Goal: Information Seeking & Learning: Check status

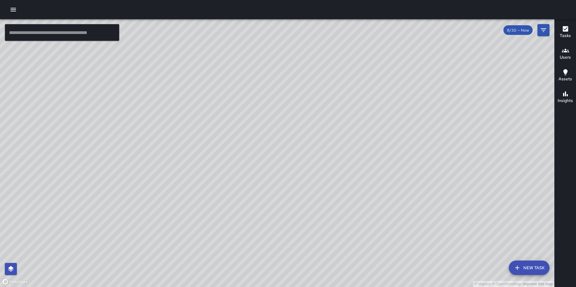
click at [15, 10] on icon "button" at bounding box center [13, 9] width 7 height 7
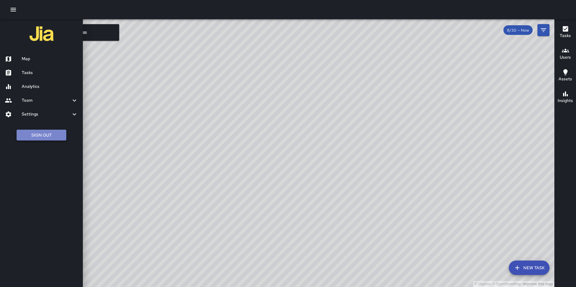
click at [55, 135] on button "Sign Out" at bounding box center [42, 135] width 50 height 11
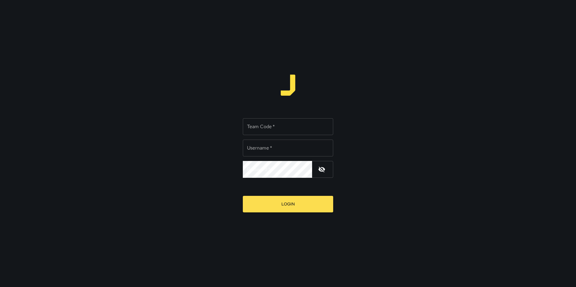
click at [268, 127] on input "Team Code   *" at bounding box center [288, 126] width 90 height 17
type input "**********"
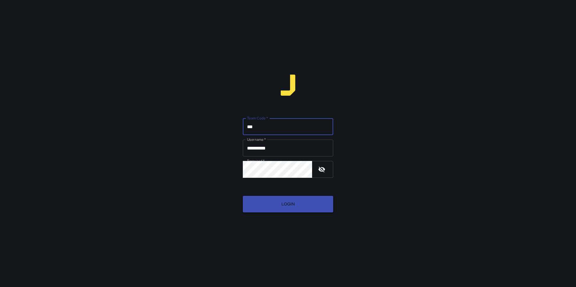
type input "***"
click at [271, 202] on button "Login" at bounding box center [288, 204] width 90 height 17
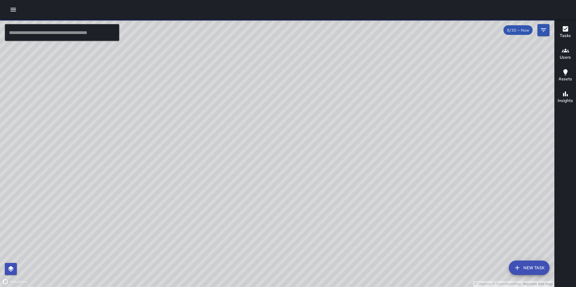
click at [11, 8] on icon "button" at bounding box center [13, 10] width 5 height 4
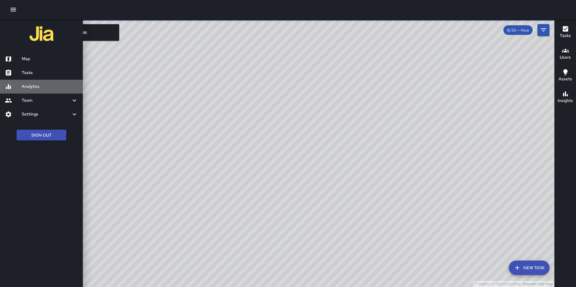
click at [28, 85] on h6 "Analytics" at bounding box center [50, 86] width 56 height 7
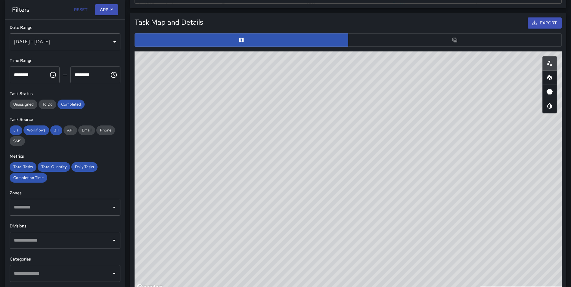
scroll to position [264, 0]
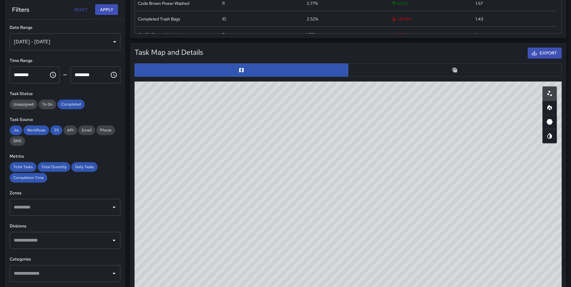
drag, startPoint x: 413, startPoint y: 182, endPoint x: 383, endPoint y: 285, distance: 106.6
click at [383, 285] on div "© Mapbox © OpenStreetMap Improve this map" at bounding box center [348, 202] width 427 height 241
click at [546, 108] on button "button" at bounding box center [550, 108] width 14 height 14
click at [547, 106] on icon "Heatmap" at bounding box center [549, 107] width 7 height 7
click at [549, 94] on circle "Scatterplot" at bounding box center [549, 94] width 2 height 2
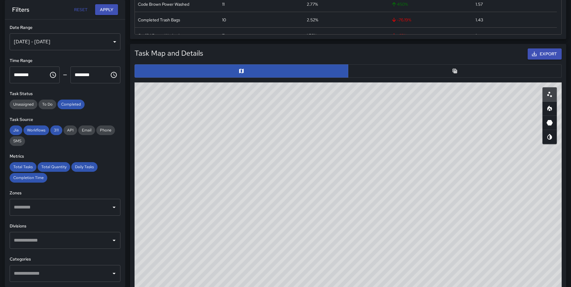
scroll to position [0, 0]
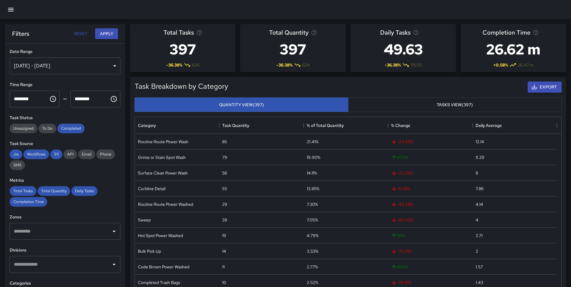
click at [55, 69] on div "[DATE] - [DATE]" at bounding box center [65, 66] width 111 height 17
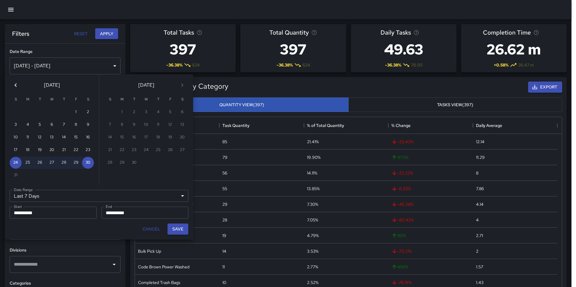
click at [13, 85] on icon "Previous month" at bounding box center [15, 85] width 7 height 7
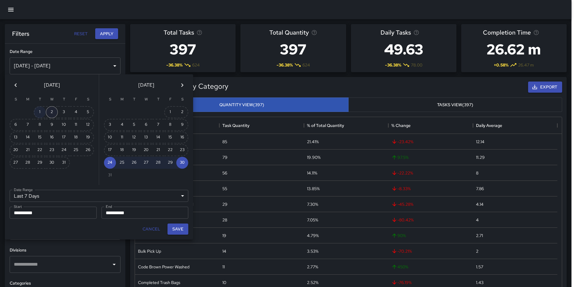
drag, startPoint x: 37, startPoint y: 111, endPoint x: 47, endPoint y: 116, distance: 11.4
click at [37, 111] on button "1" at bounding box center [40, 112] width 12 height 12
type input "******"
type input "**********"
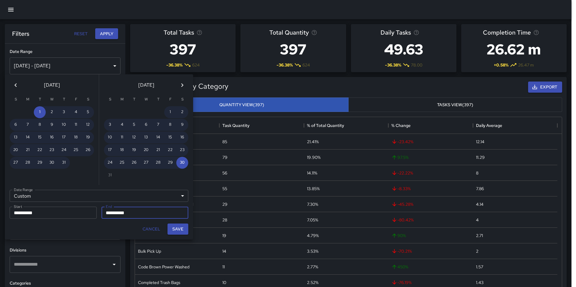
click at [178, 229] on button "Save" at bounding box center [177, 229] width 21 height 11
type input "**********"
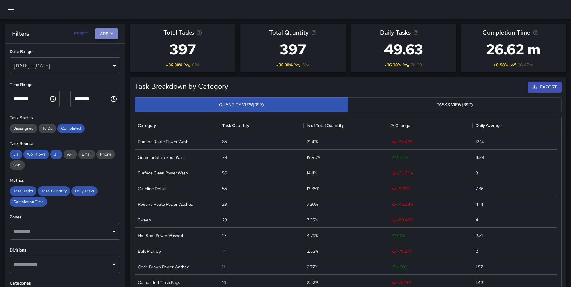
click at [104, 35] on button "Apply" at bounding box center [106, 33] width 23 height 11
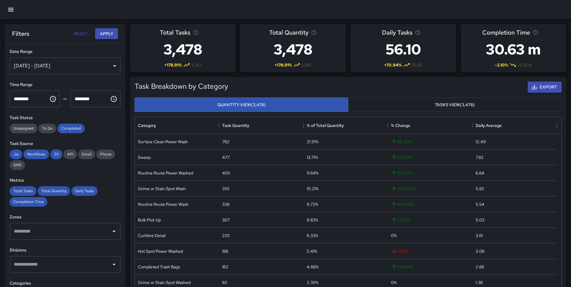
click at [77, 69] on div "Jul 01, 2025 - Aug 30, 2025" at bounding box center [65, 66] width 111 height 17
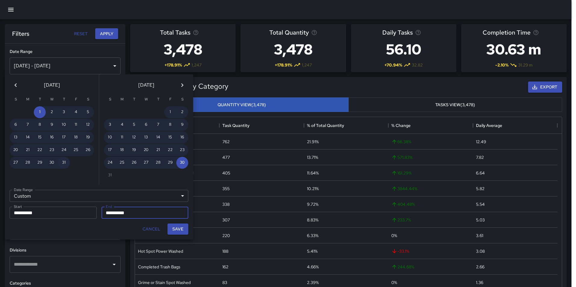
click at [63, 163] on button "31" at bounding box center [64, 163] width 12 height 12
type input "**********"
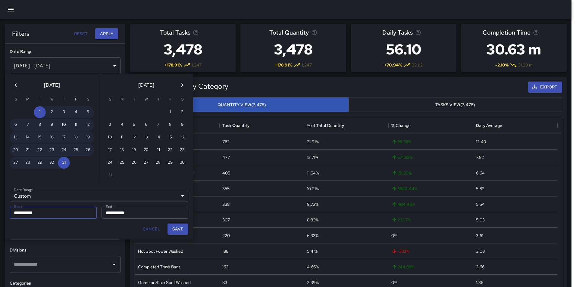
click at [179, 227] on button "Save" at bounding box center [177, 229] width 21 height 11
type input "**********"
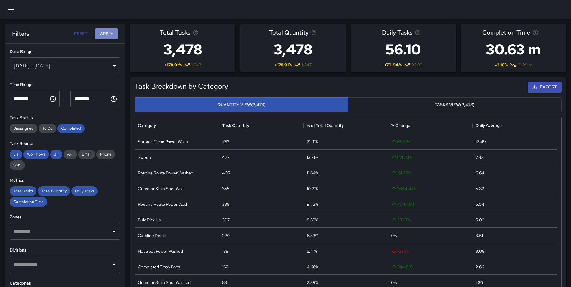
click at [107, 29] on button "Apply" at bounding box center [106, 33] width 23 height 11
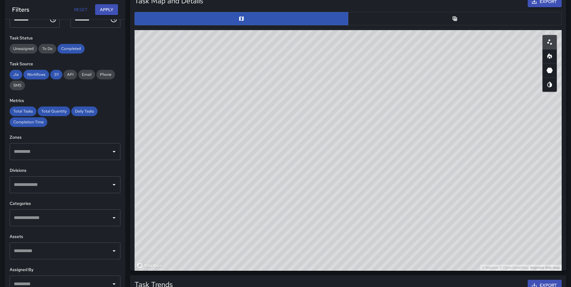
scroll to position [63, 0]
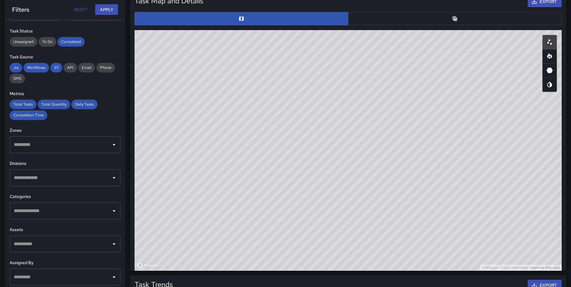
click at [67, 184] on div "​" at bounding box center [65, 178] width 111 height 17
type input "*******"
click at [67, 194] on span "Mission District Cleaning" at bounding box center [69, 196] width 84 height 7
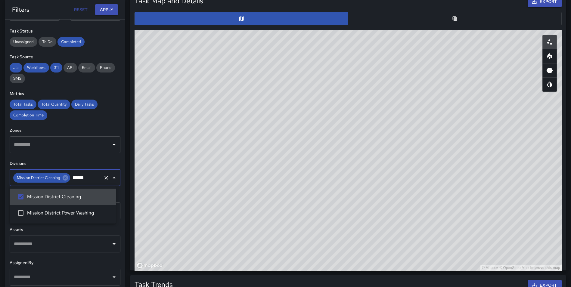
type input "*******"
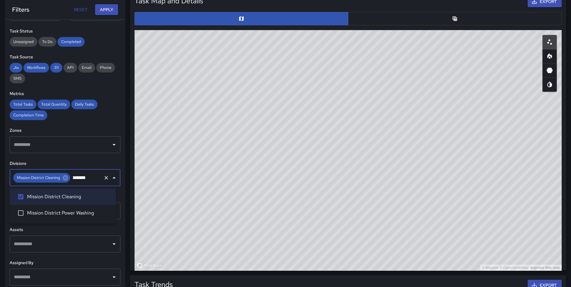
click at [64, 211] on span "Mission District Power Washing" at bounding box center [69, 213] width 84 height 7
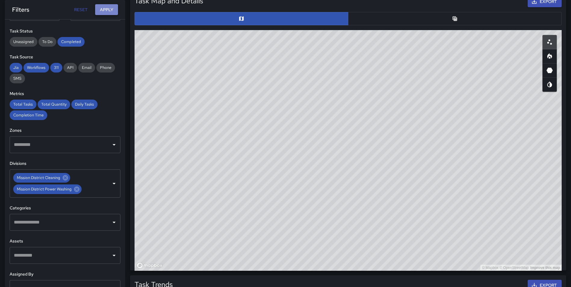
click at [106, 11] on button "Apply" at bounding box center [106, 9] width 23 height 11
drag, startPoint x: 515, startPoint y: 111, endPoint x: 469, endPoint y: 144, distance: 56.2
click at [469, 144] on div "© Mapbox © OpenStreetMap Improve this map" at bounding box center [348, 150] width 427 height 241
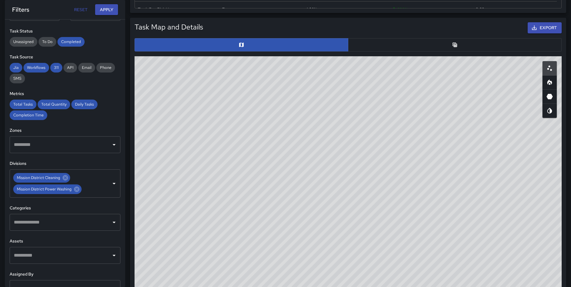
scroll to position [285, 0]
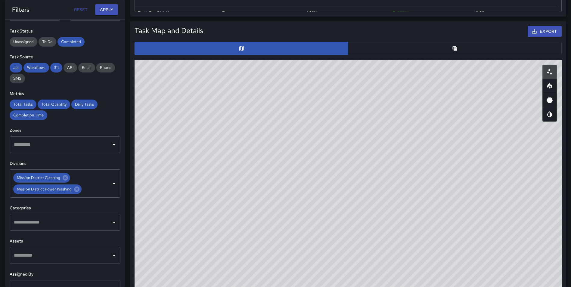
click at [430, 44] on button "button" at bounding box center [455, 48] width 214 height 13
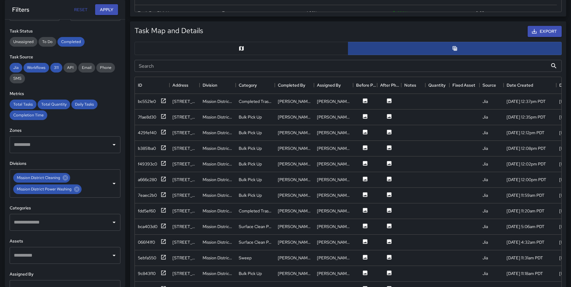
scroll to position [5, 5]
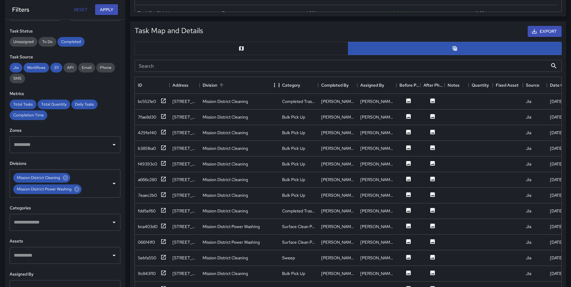
drag, startPoint x: 236, startPoint y: 86, endPoint x: 279, endPoint y: 82, distance: 43.5
click at [279, 82] on div "Division" at bounding box center [279, 85] width 7 height 17
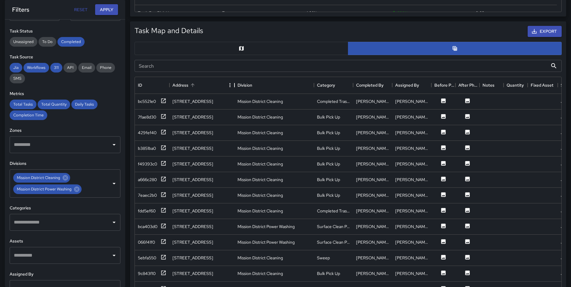
drag, startPoint x: 200, startPoint y: 85, endPoint x: 235, endPoint y: 86, distance: 34.9
click at [235, 86] on div "Address" at bounding box center [234, 85] width 7 height 17
click at [474, 64] on input "Search" at bounding box center [341, 66] width 413 height 12
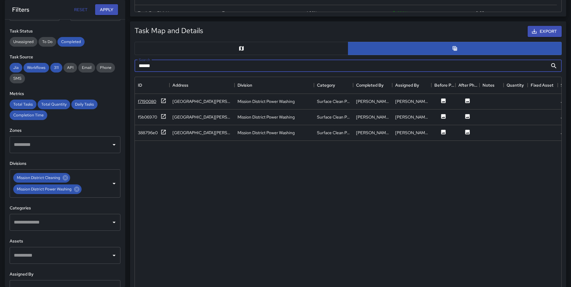
type input "******"
click at [163, 100] on icon at bounding box center [164, 101] width 6 height 6
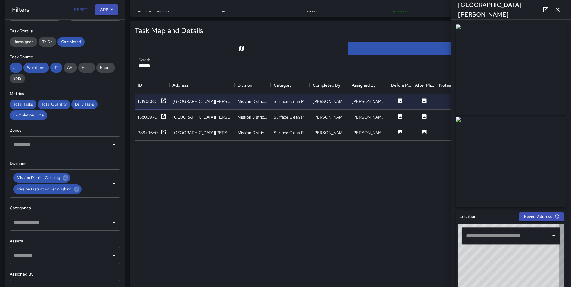
type input "**********"
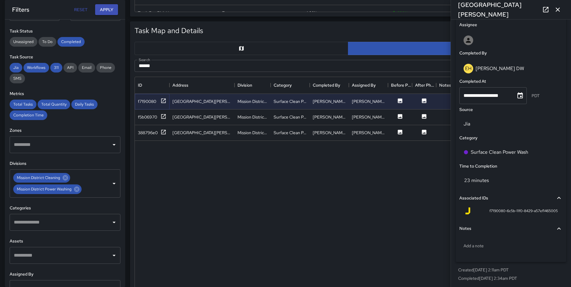
scroll to position [344, 0]
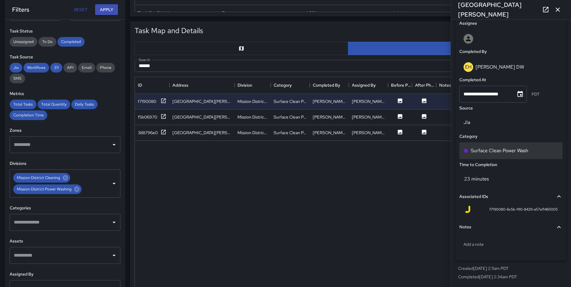
click at [518, 153] on p "Surface Clean Power Wash" at bounding box center [500, 150] width 58 height 7
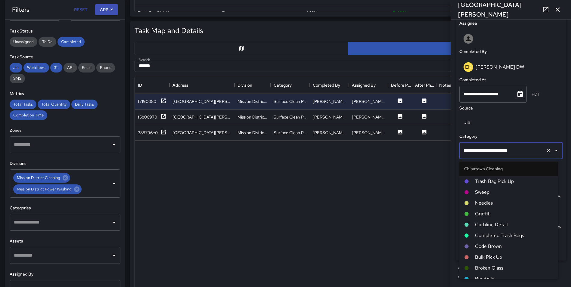
scroll to position [490, 0]
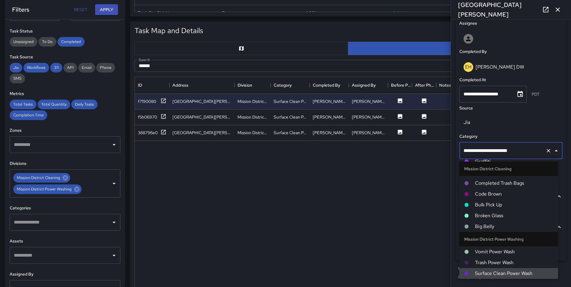
click at [546, 150] on icon "Clear" at bounding box center [549, 151] width 6 height 6
click at [512, 151] on input "text" at bounding box center [502, 150] width 81 height 11
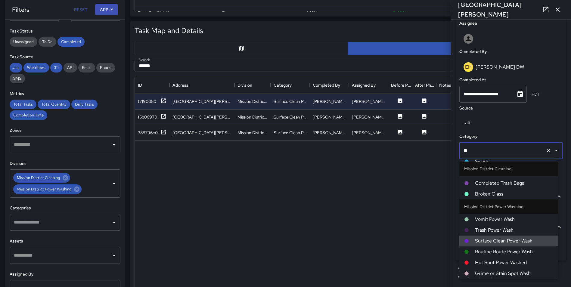
scroll to position [37, 0]
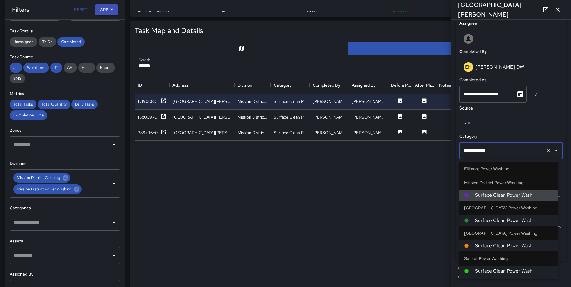
type input "**********"
click at [503, 220] on span "Surface Clean Power Wash" at bounding box center [514, 220] width 78 height 7
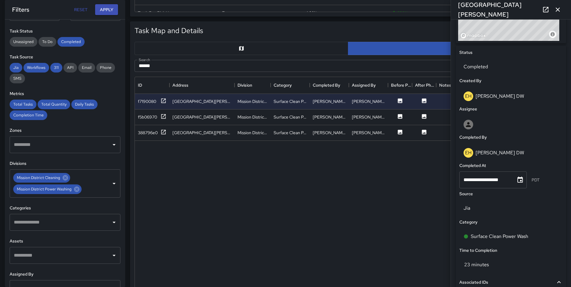
scroll to position [344, 0]
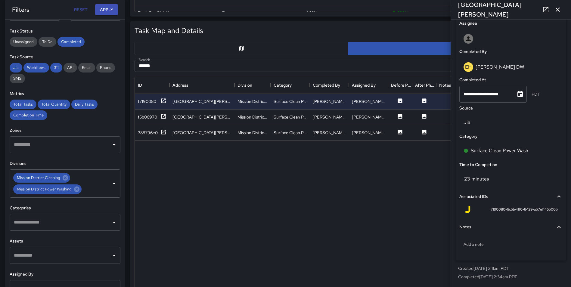
click at [391, 218] on div "f7190080 1719 Powell Street Mission District Power Washing Surface Clean Power …" at bounding box center [419, 197] width 569 height 207
click at [558, 11] on icon "button" at bounding box center [557, 9] width 7 height 7
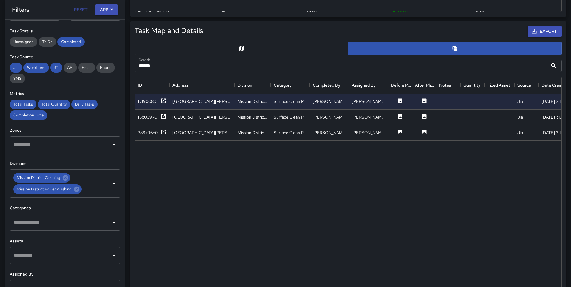
click at [162, 115] on icon at bounding box center [163, 116] width 5 height 5
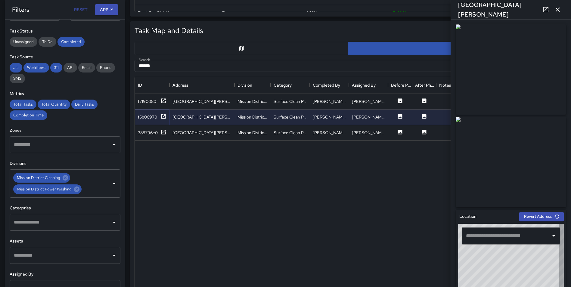
type input "**********"
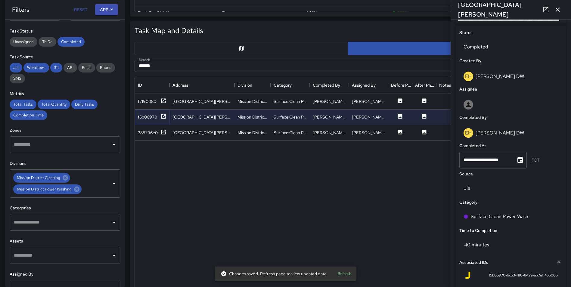
scroll to position [291, 0]
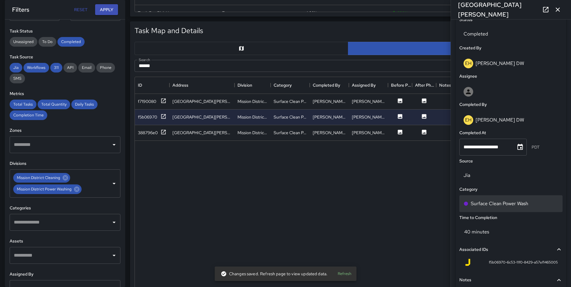
click at [522, 199] on div "Surface Clean Power Wash" at bounding box center [511, 203] width 103 height 17
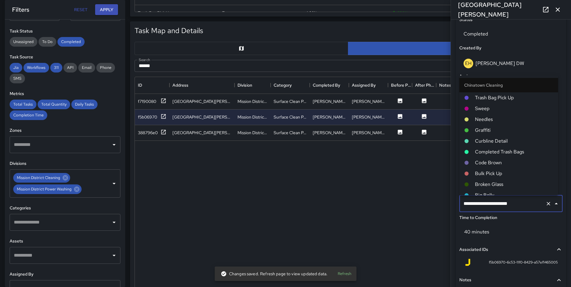
scroll to position [490, 0]
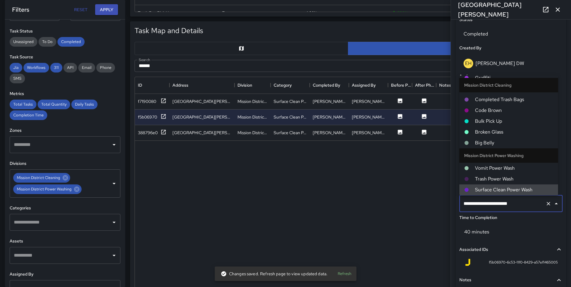
click at [546, 203] on icon "Clear" at bounding box center [549, 204] width 6 height 6
click at [493, 204] on input "text" at bounding box center [502, 203] width 81 height 11
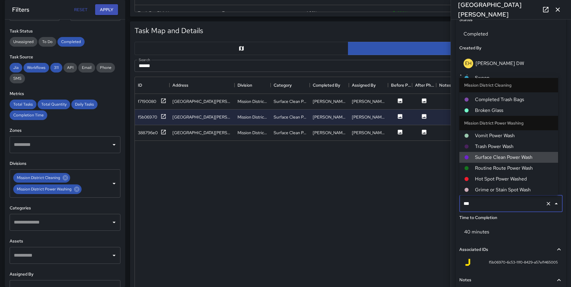
scroll to position [37, 0]
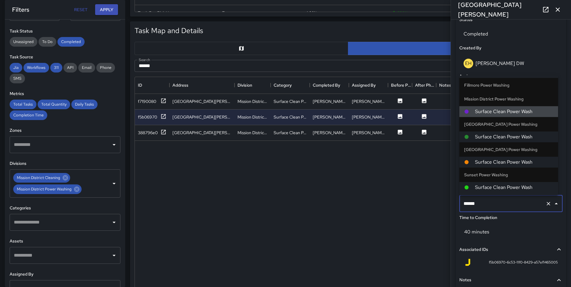
type input "*******"
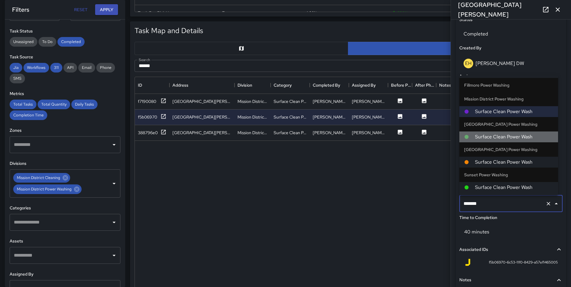
click at [509, 139] on span "Surface Clean Power Wash" at bounding box center [514, 136] width 78 height 7
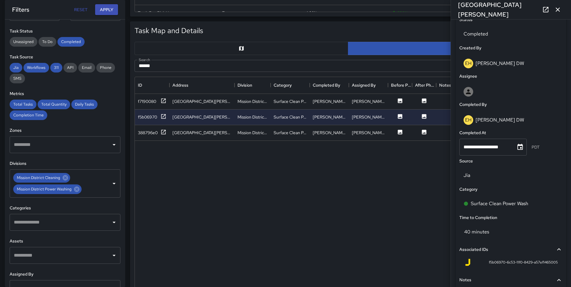
click at [542, 184] on div "Jia" at bounding box center [511, 175] width 106 height 19
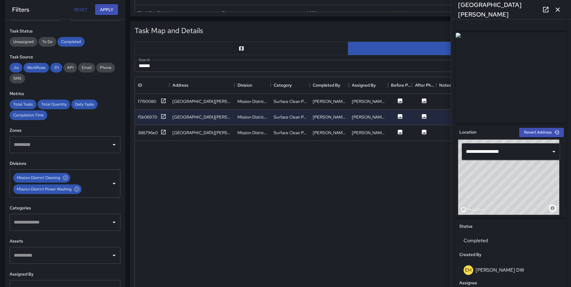
scroll to position [0, 0]
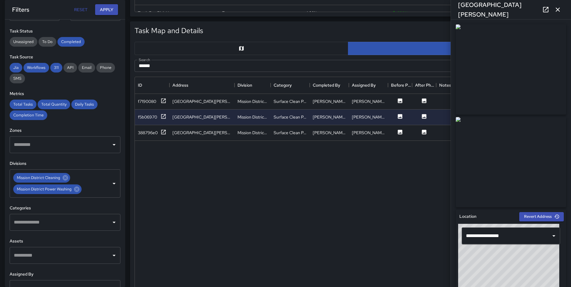
click at [374, 189] on div "f7190080 1719 Powell Street Mission District Power Washing Surface Clean Power …" at bounding box center [419, 197] width 569 height 207
click at [161, 131] on icon at bounding box center [163, 132] width 5 height 5
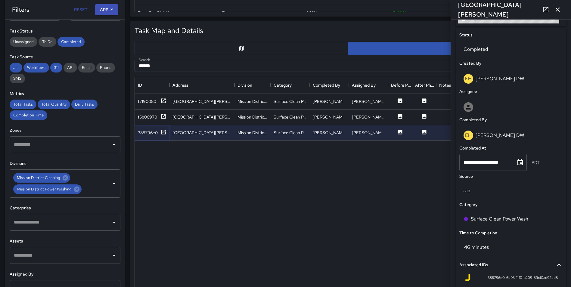
scroll to position [306, 0]
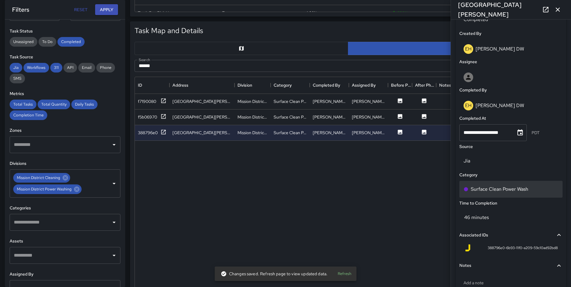
click at [518, 189] on p "Surface Clean Power Wash" at bounding box center [500, 189] width 58 height 7
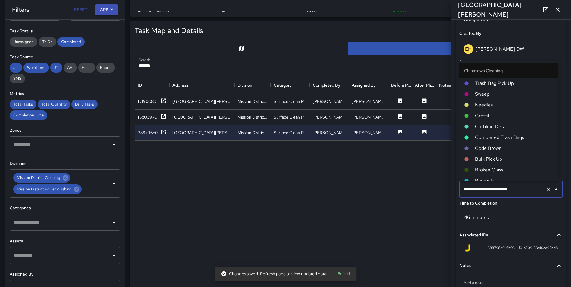
scroll to position [490, 0]
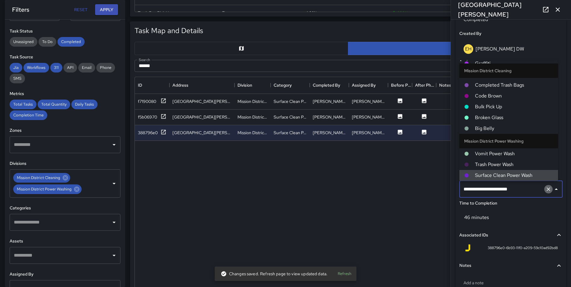
click at [547, 189] on icon "Clear" at bounding box center [549, 190] width 4 height 4
click at [498, 191] on input "text" at bounding box center [502, 189] width 81 height 11
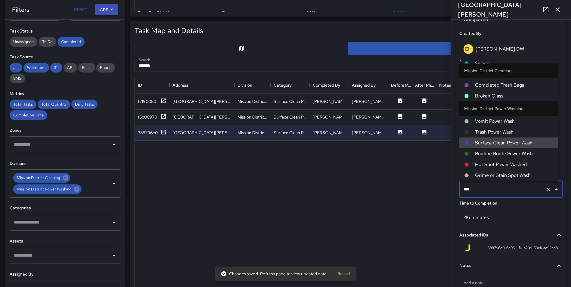
scroll to position [37, 0]
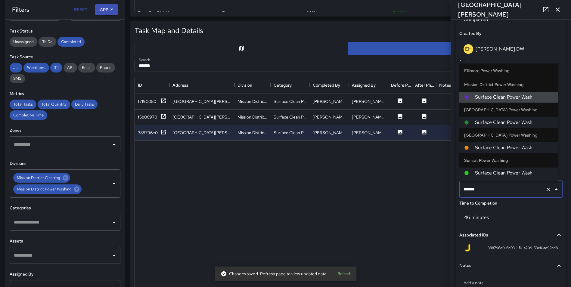
type input "*******"
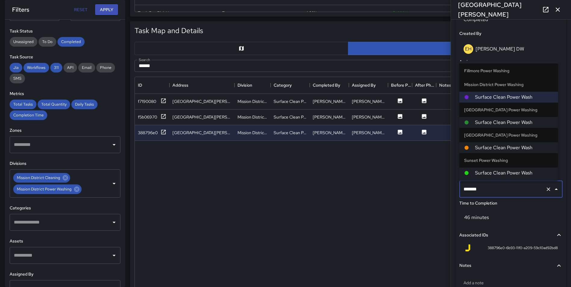
click at [511, 123] on span "Surface Clean Power Wash" at bounding box center [514, 122] width 78 height 7
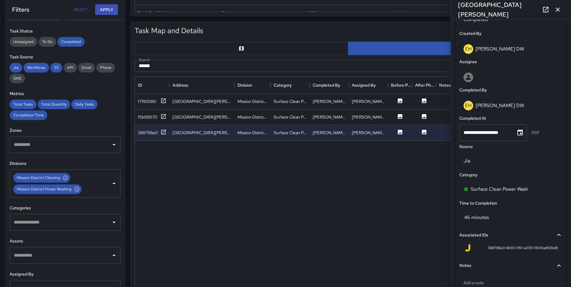
scroll to position [0, 0]
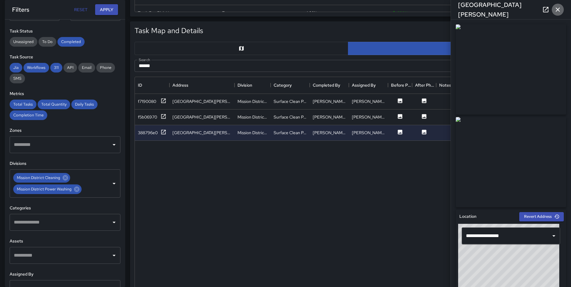
click at [557, 11] on icon "button" at bounding box center [558, 10] width 4 height 4
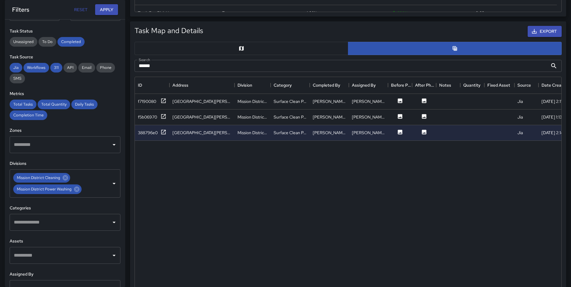
click at [363, 191] on div "f7190080 1719 Powell Street Mission District Power Washing Surface Clean Power …" at bounding box center [419, 197] width 569 height 207
drag, startPoint x: 181, startPoint y: 67, endPoint x: 135, endPoint y: 66, distance: 46.1
click at [135, 66] on input "******" at bounding box center [341, 66] width 413 height 12
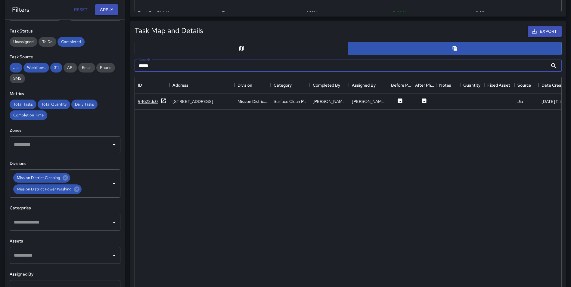
type input "*****"
click at [162, 101] on icon at bounding box center [164, 101] width 6 height 6
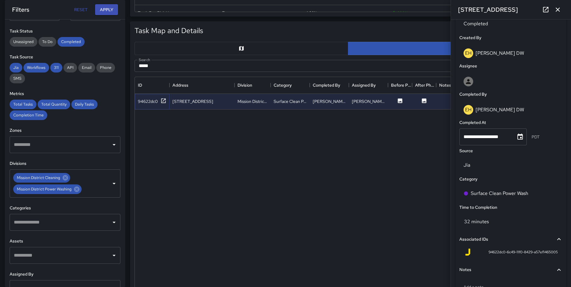
scroll to position [309, 0]
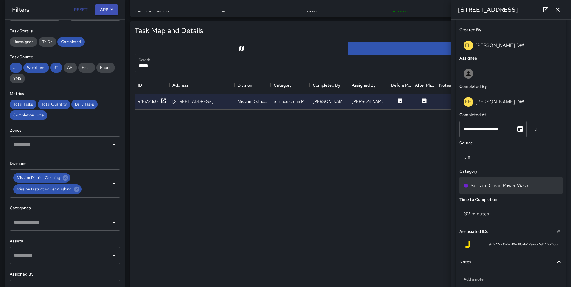
click at [506, 188] on p "Surface Clean Power Wash" at bounding box center [500, 185] width 58 height 7
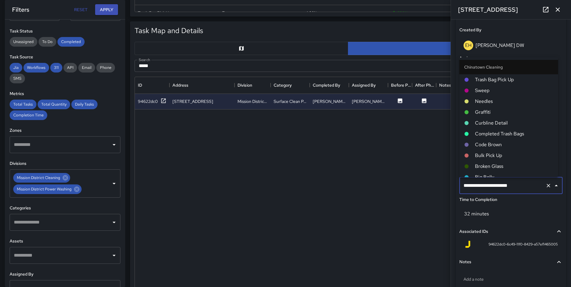
scroll to position [490, 0]
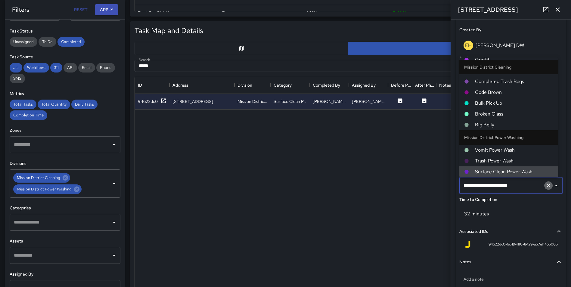
click at [547, 186] on icon "Clear" at bounding box center [549, 186] width 4 height 4
click at [497, 184] on input "text" at bounding box center [502, 185] width 81 height 11
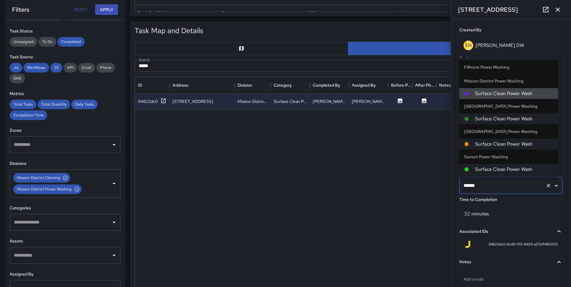
type input "*******"
click at [514, 119] on span "Surface Clean Power Wash" at bounding box center [514, 118] width 78 height 7
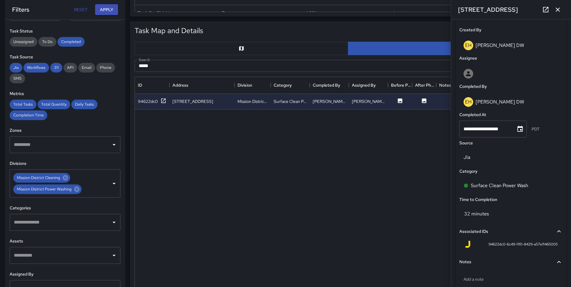
click at [564, 126] on div "**********" at bounding box center [511, 109] width 115 height 422
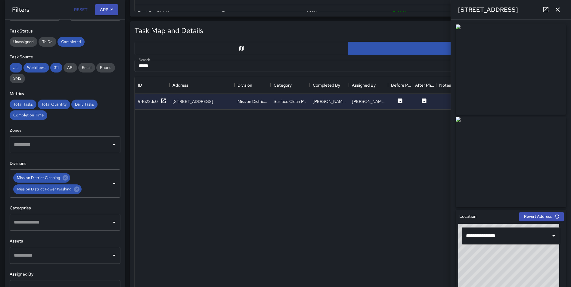
click at [558, 10] on icon "button" at bounding box center [558, 10] width 4 height 4
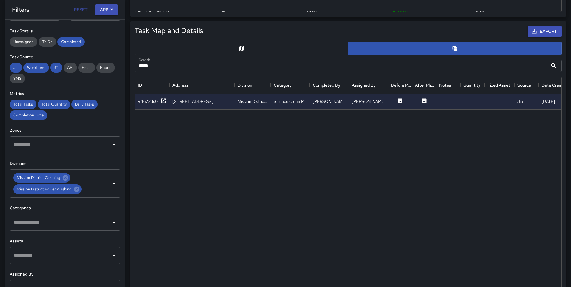
click at [278, 175] on div "94622dc0 653 Union Street Mission District Power Washing Surface Clean Power Wa…" at bounding box center [419, 197] width 569 height 207
drag, startPoint x: 192, startPoint y: 63, endPoint x: 136, endPoint y: 63, distance: 56.0
click at [136, 63] on input "*****" at bounding box center [341, 66] width 413 height 12
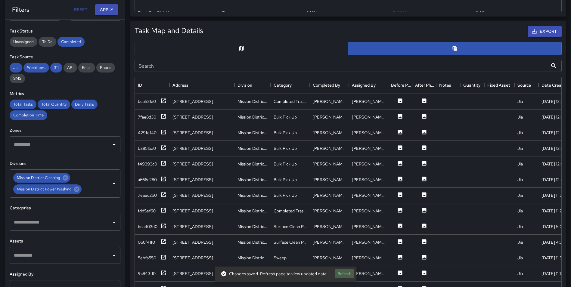
click at [348, 277] on button "Refresh" at bounding box center [344, 274] width 19 height 9
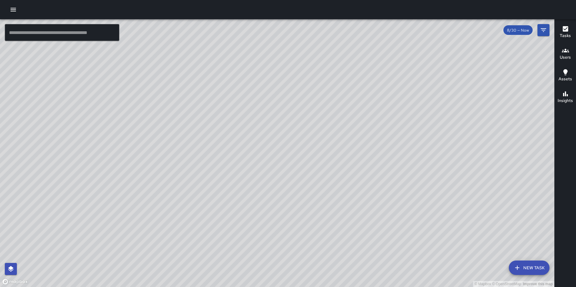
click at [12, 12] on icon "button" at bounding box center [13, 9] width 7 height 7
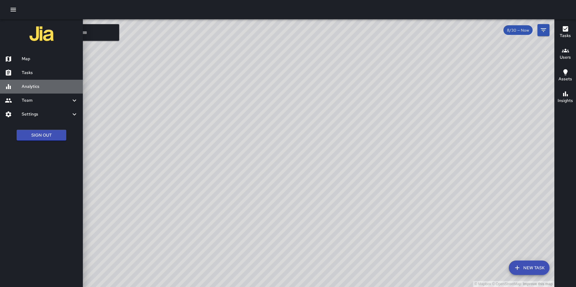
click at [32, 81] on link "Analytics" at bounding box center [41, 87] width 83 height 14
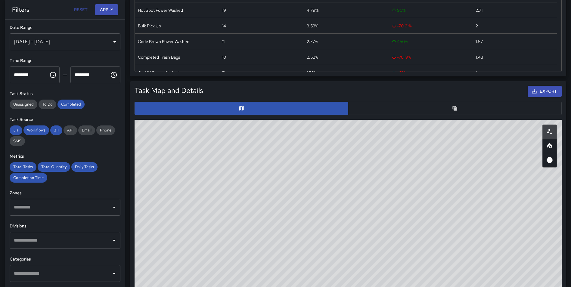
scroll to position [233, 0]
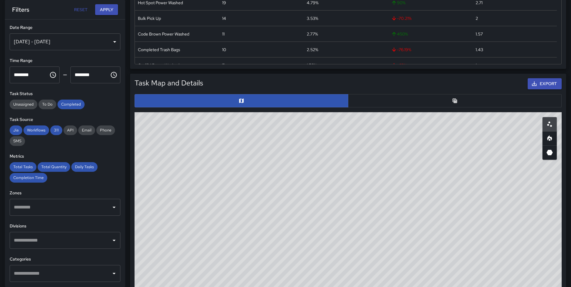
drag, startPoint x: 473, startPoint y: 152, endPoint x: 232, endPoint y: 165, distance: 241.3
click at [430, 201] on div "© Mapbox © OpenStreetMap Improve this map" at bounding box center [348, 232] width 427 height 241
click at [41, 39] on div "[DATE] - [DATE]" at bounding box center [65, 41] width 111 height 17
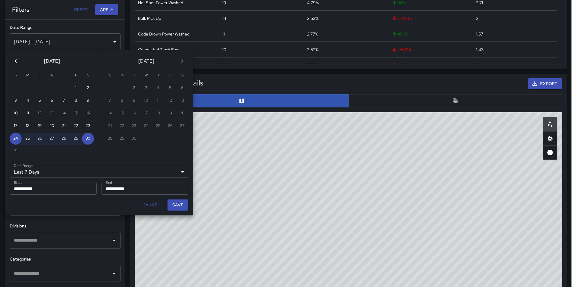
click at [16, 60] on icon "Previous month" at bounding box center [15, 61] width 2 height 4
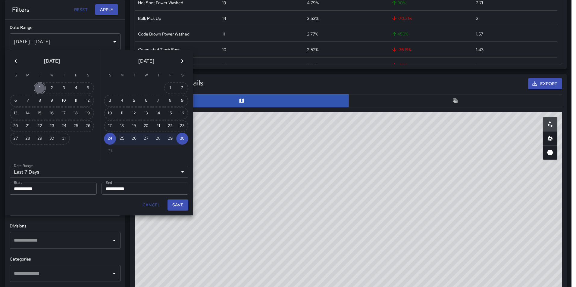
click at [40, 87] on button "1" at bounding box center [40, 88] width 12 height 12
type input "******"
type input "**********"
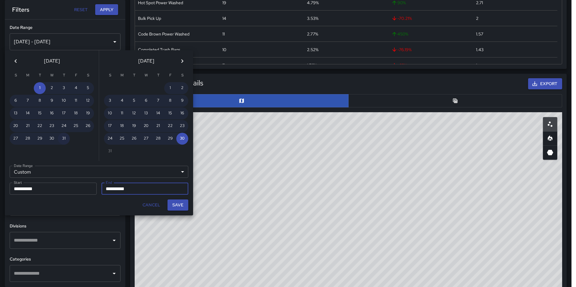
click at [62, 138] on button "31" at bounding box center [64, 139] width 12 height 12
type input "**********"
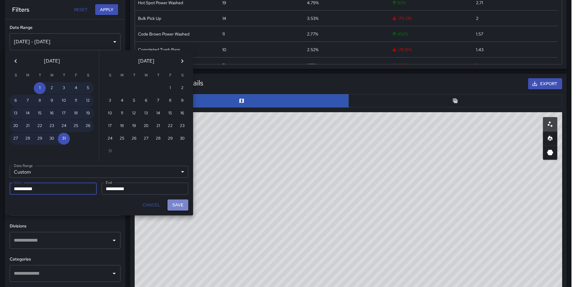
click at [182, 206] on button "Save" at bounding box center [177, 205] width 21 height 11
type input "**********"
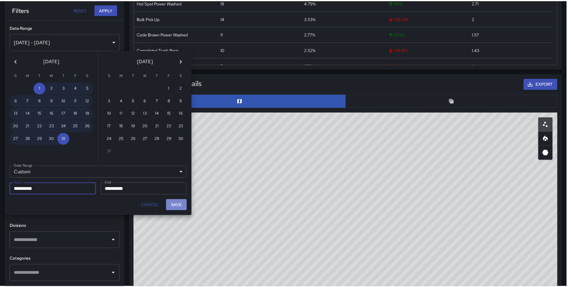
scroll to position [5, 5]
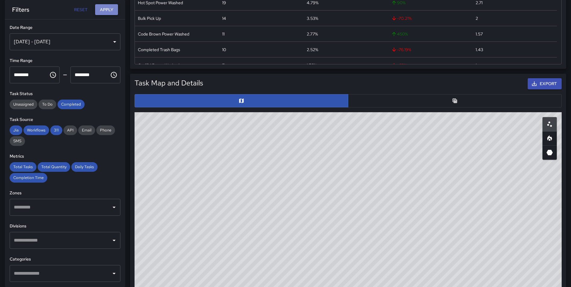
click at [103, 5] on button "Apply" at bounding box center [106, 9] width 23 height 11
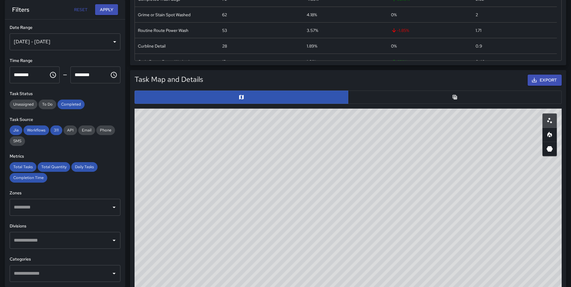
scroll to position [238, 0]
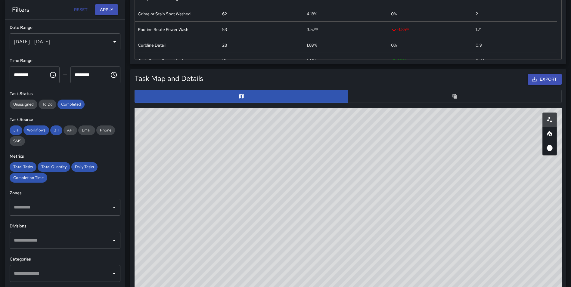
drag, startPoint x: 503, startPoint y: 162, endPoint x: 463, endPoint y: 282, distance: 126.6
click at [463, 282] on div "© Mapbox © OpenStreetMap Improve this map" at bounding box center [348, 228] width 427 height 241
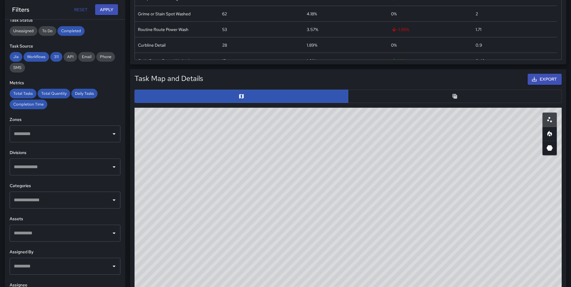
scroll to position [75, 0]
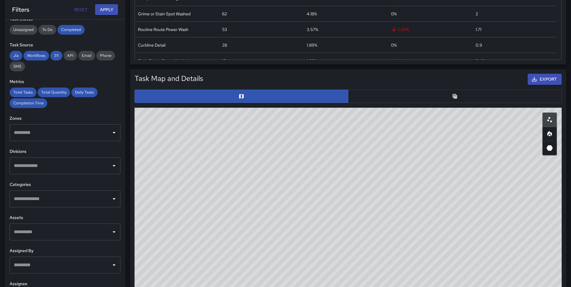
click at [56, 171] on input "text" at bounding box center [60, 165] width 96 height 11
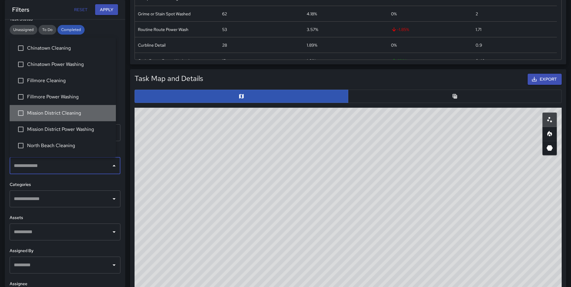
click at [64, 119] on li "Mission District Cleaning" at bounding box center [63, 113] width 106 height 16
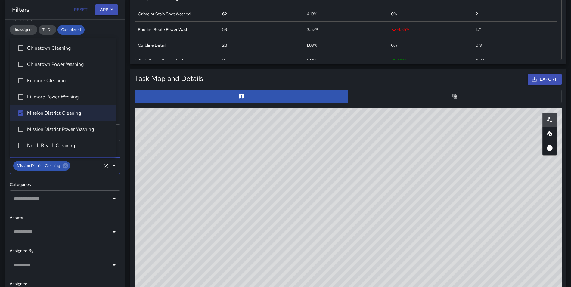
click at [58, 131] on span "Mission District Power Washing" at bounding box center [69, 129] width 84 height 7
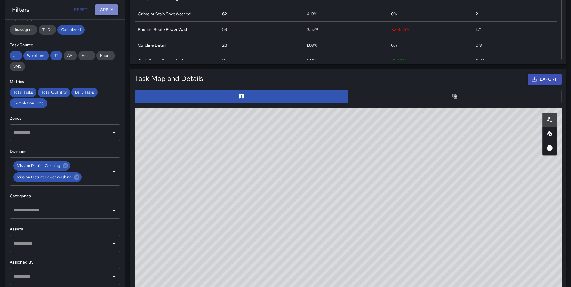
click at [102, 8] on button "Apply" at bounding box center [106, 9] width 23 height 11
drag, startPoint x: 514, startPoint y: 144, endPoint x: 383, endPoint y: 129, distance: 131.8
click at [383, 129] on div "© Mapbox © OpenStreetMap Improve this map" at bounding box center [348, 228] width 427 height 241
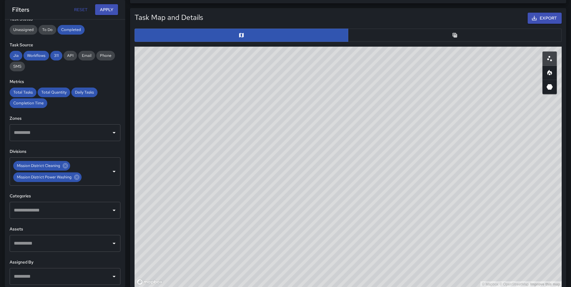
scroll to position [300, 0]
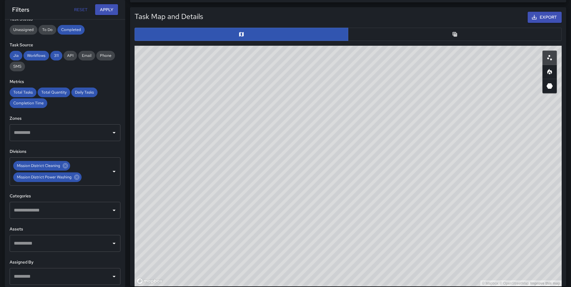
drag, startPoint x: 349, startPoint y: 107, endPoint x: 305, endPoint y: 151, distance: 62.4
click at [305, 151] on div "© Mapbox © OpenStreetMap Improve this map" at bounding box center [348, 166] width 427 height 241
drag, startPoint x: 389, startPoint y: 118, endPoint x: 378, endPoint y: 204, distance: 86.5
click at [378, 204] on div "© Mapbox © OpenStreetMap Improve this map" at bounding box center [348, 166] width 427 height 241
drag, startPoint x: 410, startPoint y: 138, endPoint x: 388, endPoint y: 181, distance: 47.8
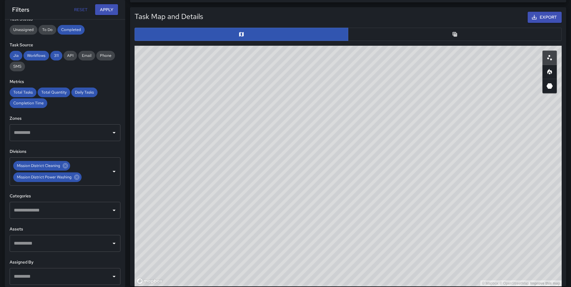
click at [396, 181] on div "© Mapbox © OpenStreetMap Improve this map" at bounding box center [348, 166] width 427 height 241
drag, startPoint x: 352, startPoint y: 104, endPoint x: 345, endPoint y: 219, distance: 115.6
click at [345, 219] on div "© Mapbox © OpenStreetMap Improve this map" at bounding box center [348, 166] width 427 height 241
drag, startPoint x: 275, startPoint y: 86, endPoint x: 355, endPoint y: 190, distance: 131.7
click at [355, 190] on div "© Mapbox © OpenStreetMap Improve this map" at bounding box center [348, 166] width 427 height 241
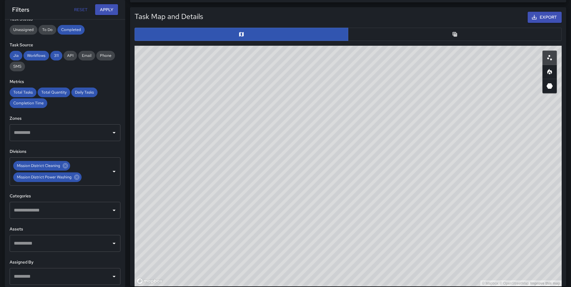
drag, startPoint x: 257, startPoint y: 158, endPoint x: 355, endPoint y: 132, distance: 102.0
click at [355, 132] on div "© Mapbox © OpenStreetMap Improve this map" at bounding box center [348, 166] width 427 height 241
click at [294, 161] on div "© Mapbox © OpenStreetMap Improve this map" at bounding box center [348, 166] width 427 height 241
drag, startPoint x: 336, startPoint y: 157, endPoint x: 319, endPoint y: 60, distance: 99.0
click at [319, 60] on div "© Mapbox © OpenStreetMap Improve this map" at bounding box center [348, 166] width 427 height 241
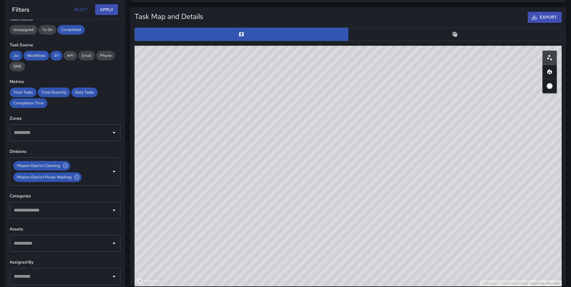
drag, startPoint x: 362, startPoint y: 87, endPoint x: 343, endPoint y: 216, distance: 130.7
click at [343, 216] on div "© Mapbox © OpenStreetMap Improve this map" at bounding box center [348, 166] width 427 height 241
drag, startPoint x: 344, startPoint y: 225, endPoint x: 238, endPoint y: 84, distance: 176.2
click at [238, 84] on div "© Mapbox © OpenStreetMap Improve this map" at bounding box center [348, 166] width 427 height 241
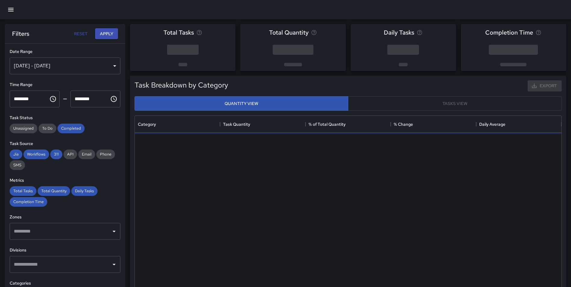
scroll to position [176, 422]
click at [73, 69] on div "[DATE] - [DATE]" at bounding box center [65, 66] width 111 height 17
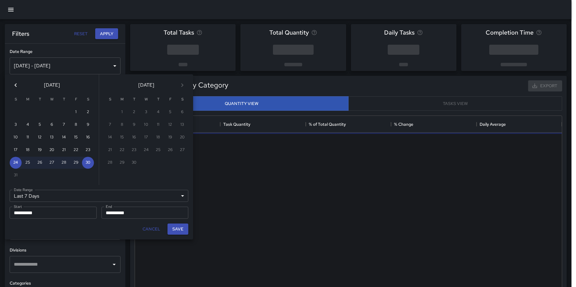
click at [14, 85] on icon "Previous month" at bounding box center [15, 85] width 7 height 7
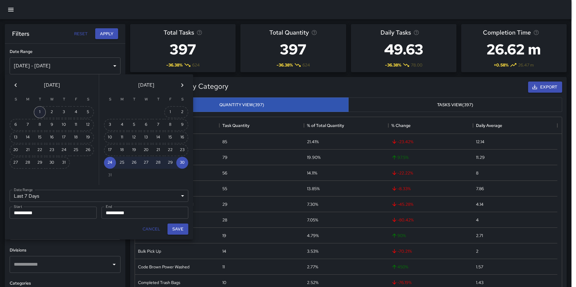
click at [40, 111] on button "1" at bounding box center [40, 112] width 12 height 12
type input "******"
type input "**********"
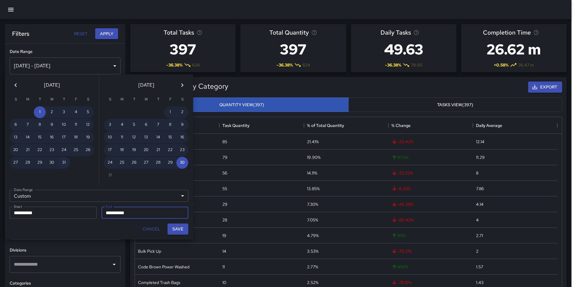
click at [62, 159] on button "31" at bounding box center [64, 163] width 12 height 12
type input "**********"
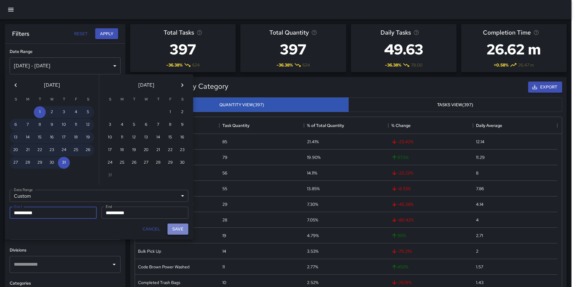
click at [184, 229] on button "Save" at bounding box center [177, 229] width 21 height 11
type input "**********"
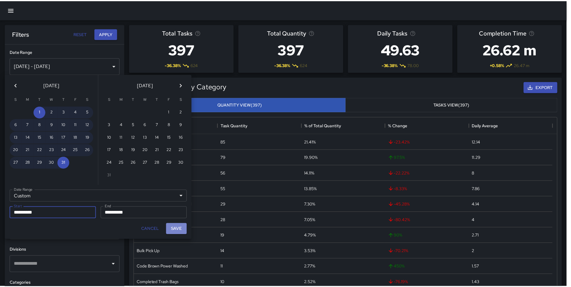
scroll to position [5, 5]
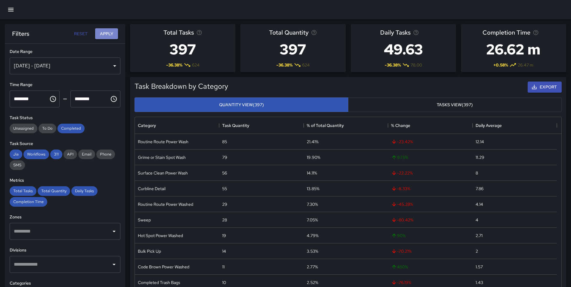
click at [105, 36] on button "Apply" at bounding box center [106, 33] width 23 height 11
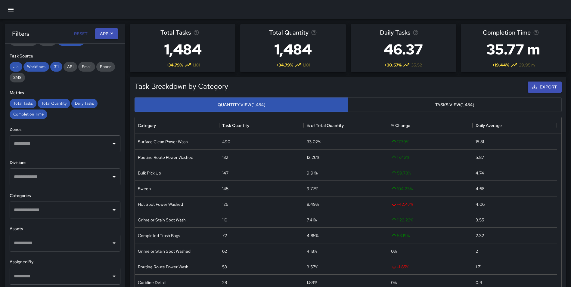
scroll to position [89, 0]
click at [59, 186] on div "**********" at bounding box center [65, 178] width 120 height 268
click at [49, 172] on input "text" at bounding box center [60, 175] width 96 height 11
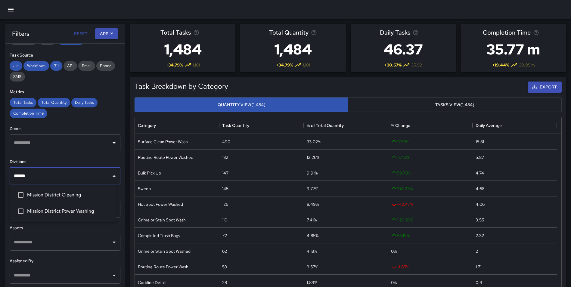
type input "*******"
click at [44, 192] on span "Mission District Cleaning" at bounding box center [69, 195] width 84 height 7
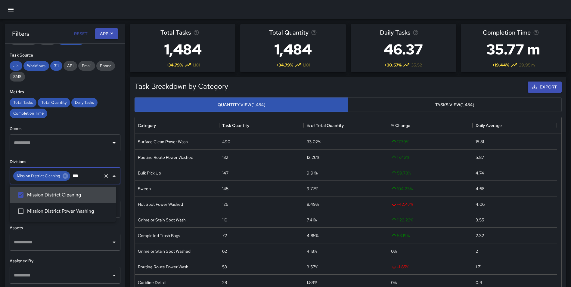
type input "****"
click at [49, 211] on span "Mission District Power Washing" at bounding box center [69, 211] width 84 height 7
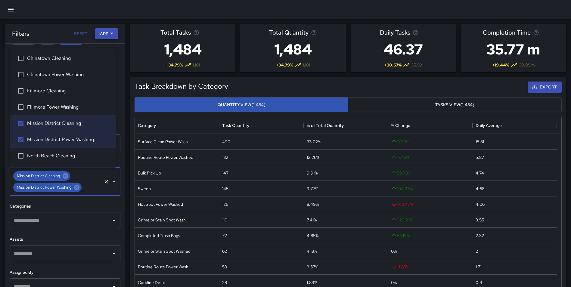
click at [106, 35] on button "Apply" at bounding box center [106, 33] width 23 height 11
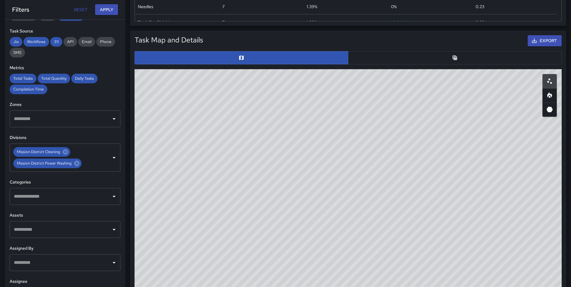
scroll to position [289, 0]
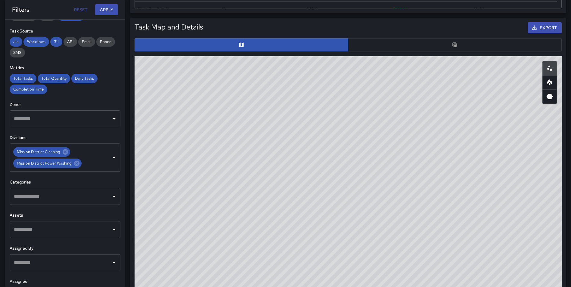
drag, startPoint x: 438, startPoint y: 204, endPoint x: 434, endPoint y: 261, distance: 57.4
click at [434, 261] on div "© Mapbox © OpenStreetMap Improve this map" at bounding box center [348, 176] width 427 height 241
drag, startPoint x: 511, startPoint y: 73, endPoint x: 408, endPoint y: 211, distance: 172.0
click at [362, 256] on div "© Mapbox © OpenStreetMap Improve this map" at bounding box center [348, 176] width 427 height 241
drag, startPoint x: 464, startPoint y: 198, endPoint x: 427, endPoint y: 256, distance: 68.9
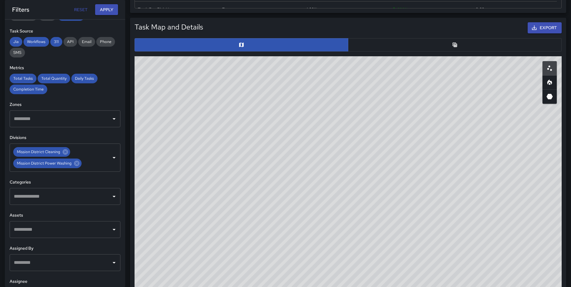
click at [427, 257] on div "© Mapbox © OpenStreetMap Improve this map" at bounding box center [348, 176] width 427 height 241
drag, startPoint x: 478, startPoint y: 105, endPoint x: 457, endPoint y: 267, distance: 163.5
click at [457, 267] on div "© Mapbox © OpenStreetMap Improve this map" at bounding box center [348, 176] width 427 height 241
drag, startPoint x: 422, startPoint y: 149, endPoint x: 438, endPoint y: 182, distance: 37.2
click at [438, 182] on div "© Mapbox © OpenStreetMap Improve this map" at bounding box center [348, 176] width 427 height 241
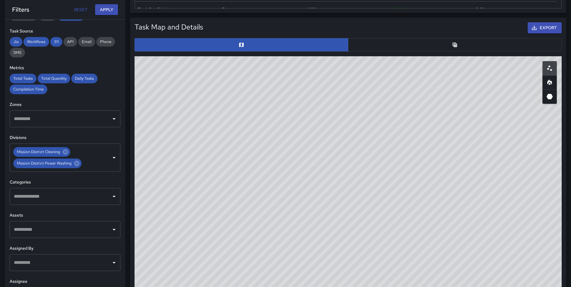
drag, startPoint x: 268, startPoint y: 100, endPoint x: 279, endPoint y: 105, distance: 12.7
click at [279, 105] on div "© Mapbox © OpenStreetMap Improve this map" at bounding box center [348, 176] width 427 height 241
click at [467, 44] on button "button" at bounding box center [455, 44] width 214 height 13
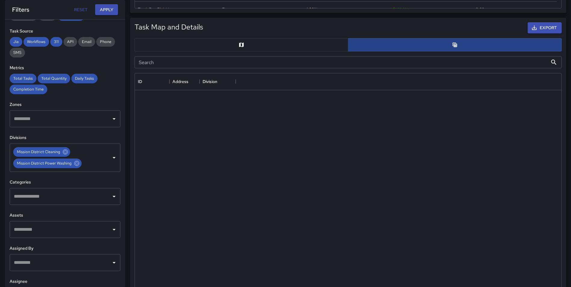
scroll to position [5, 5]
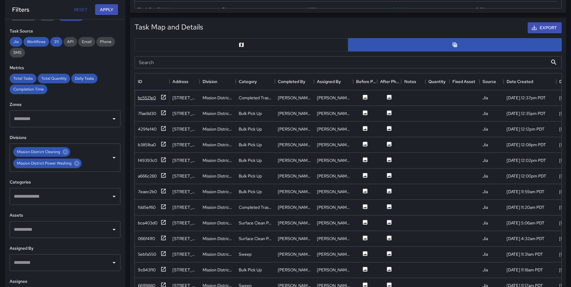
click at [163, 97] on icon at bounding box center [164, 97] width 6 height 6
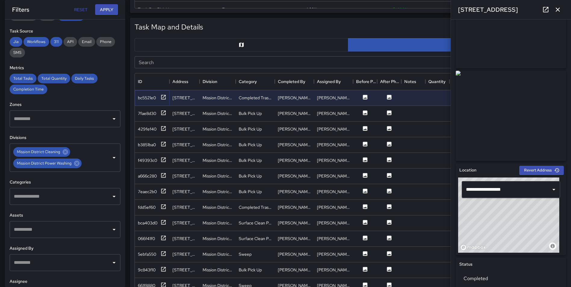
scroll to position [49, 0]
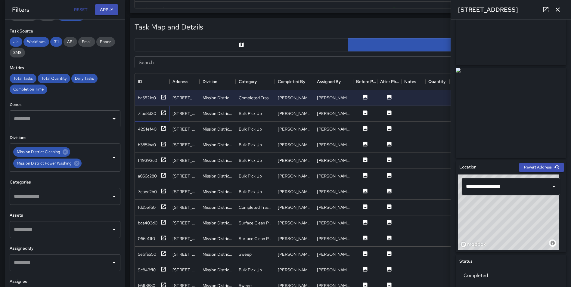
click at [167, 111] on div "7fae8d30" at bounding box center [152, 114] width 35 height 16
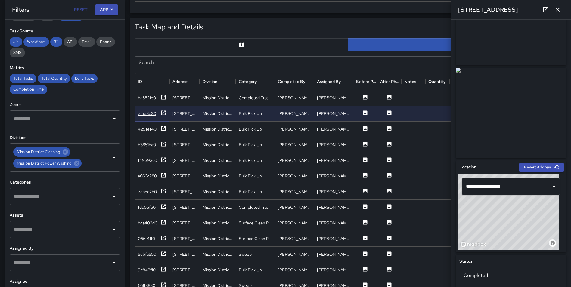
click at [164, 113] on icon at bounding box center [163, 113] width 5 height 5
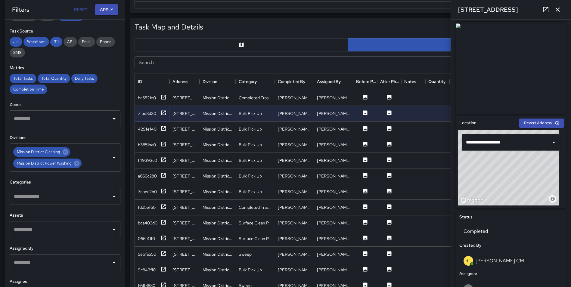
scroll to position [96, 0]
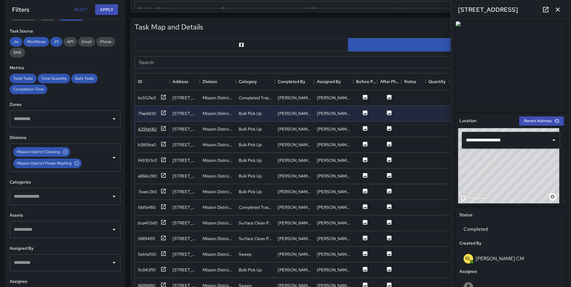
click at [163, 127] on icon at bounding box center [164, 129] width 6 height 6
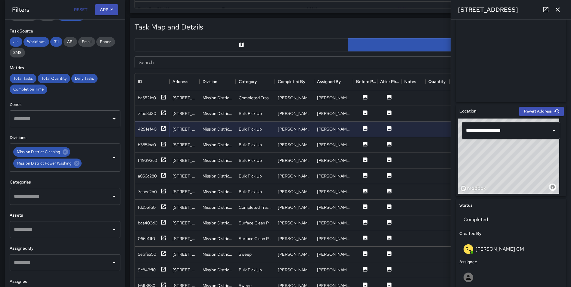
scroll to position [110, 0]
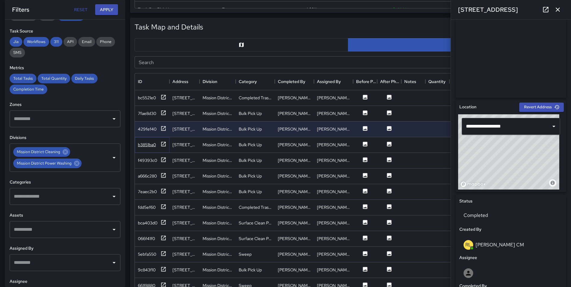
click at [165, 143] on icon at bounding box center [164, 144] width 6 height 6
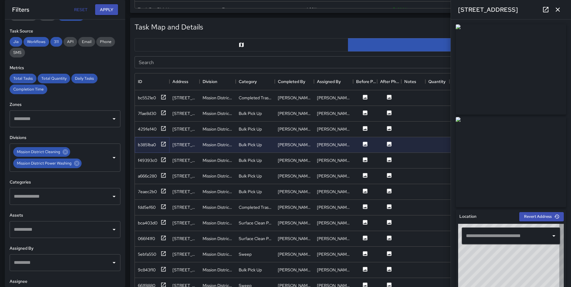
type input "**********"
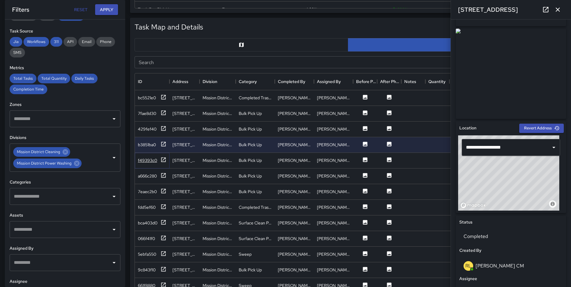
click at [161, 158] on icon at bounding box center [164, 160] width 6 height 6
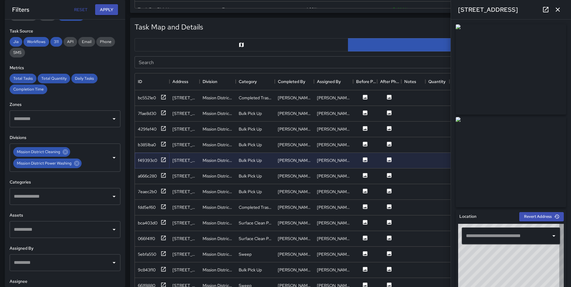
type input "**********"
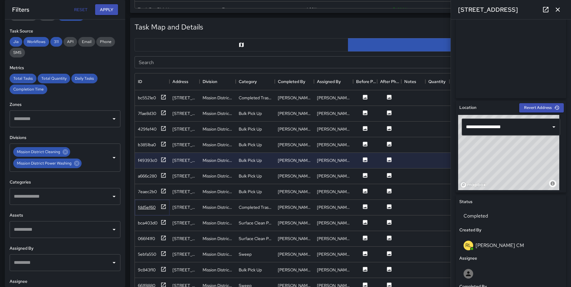
click at [162, 206] on icon at bounding box center [164, 207] width 6 height 6
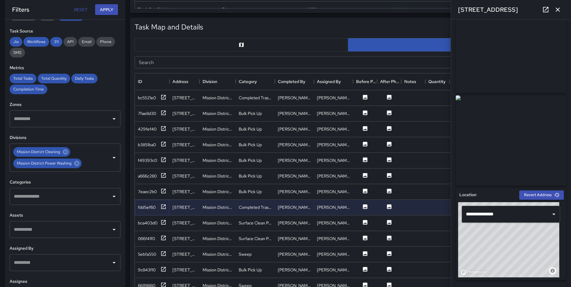
scroll to position [37, 0]
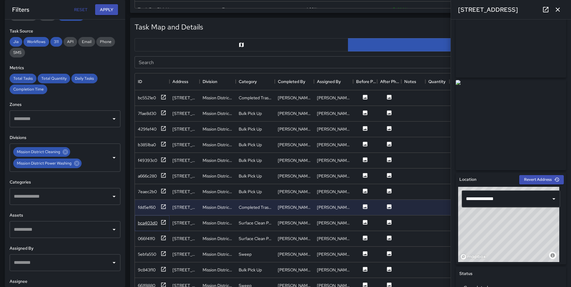
click at [163, 223] on icon at bounding box center [164, 223] width 6 height 6
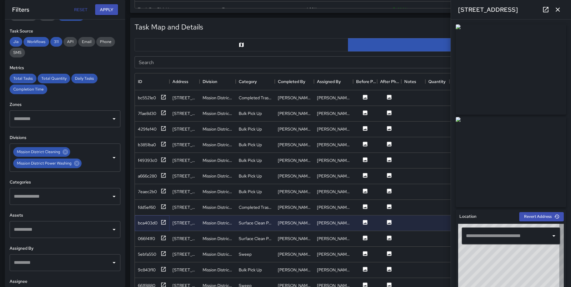
type input "**********"
click at [161, 238] on icon at bounding box center [164, 238] width 6 height 6
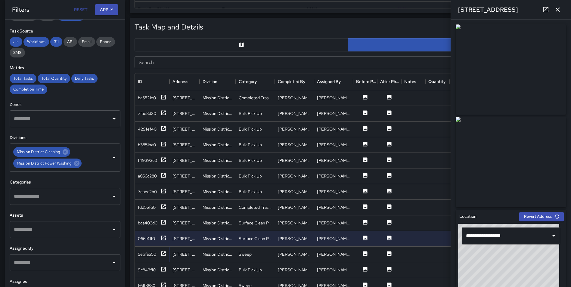
click at [163, 256] on icon at bounding box center [163, 253] width 5 height 5
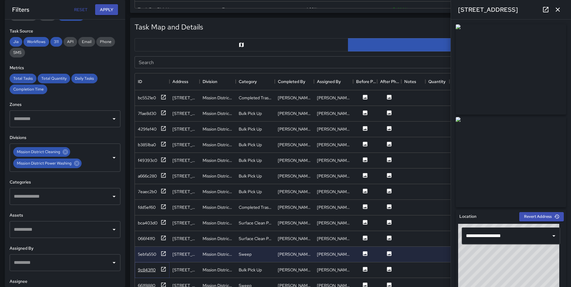
click at [164, 269] on icon at bounding box center [164, 270] width 6 height 6
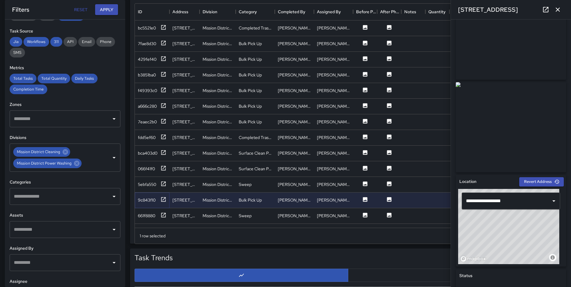
scroll to position [369, 0]
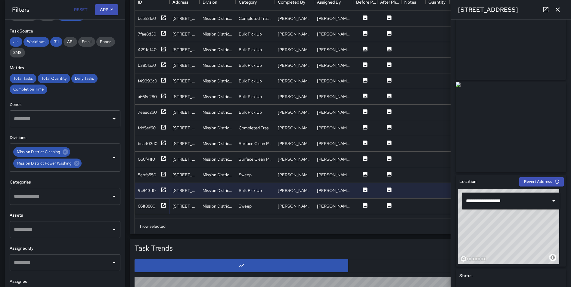
click at [164, 206] on icon at bounding box center [164, 206] width 6 height 6
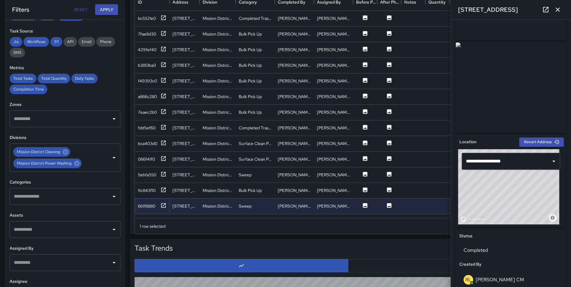
scroll to position [108, 0]
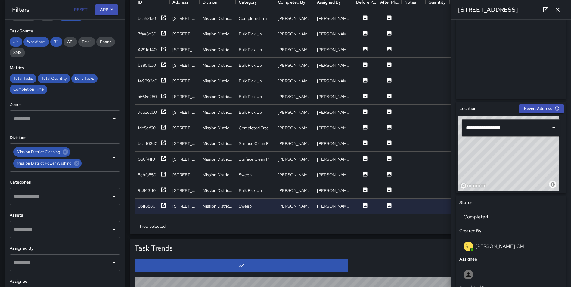
click at [556, 7] on icon "button" at bounding box center [557, 9] width 7 height 7
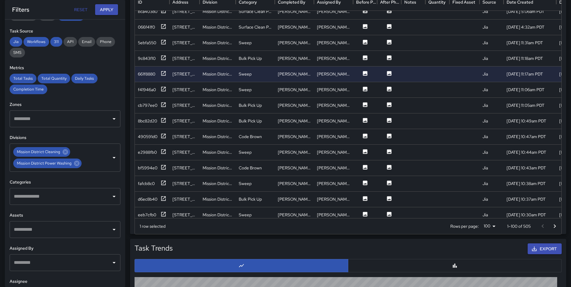
scroll to position [184, 0]
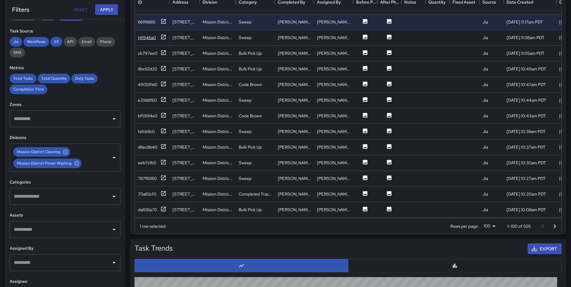
click at [162, 34] on icon at bounding box center [164, 37] width 6 height 6
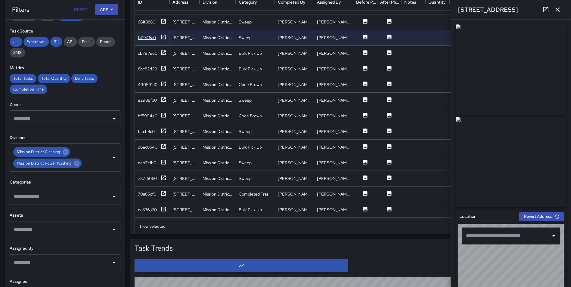
type input "**********"
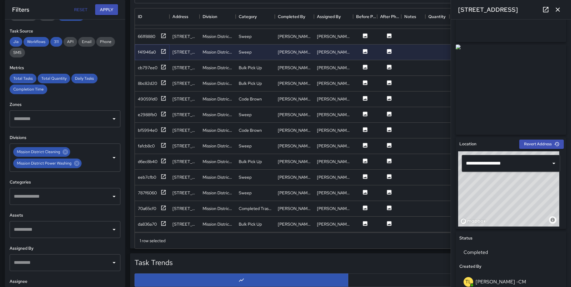
scroll to position [79, 0]
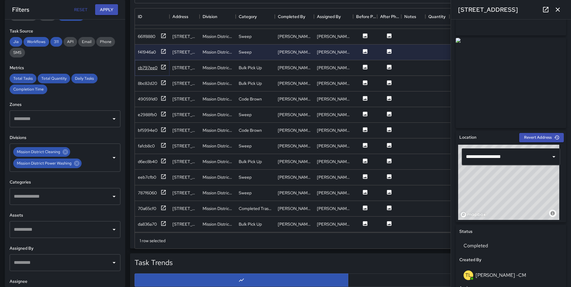
click at [161, 67] on icon at bounding box center [164, 67] width 6 height 6
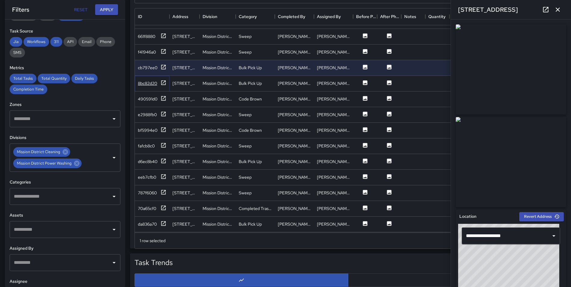
click at [162, 80] on icon at bounding box center [164, 83] width 6 height 6
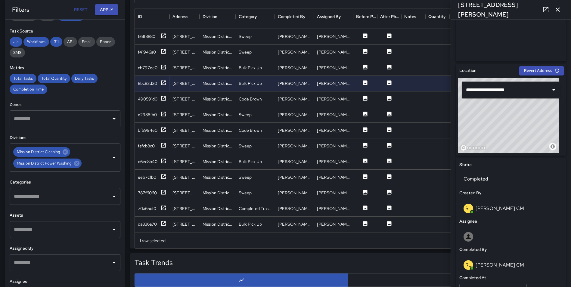
scroll to position [161, 0]
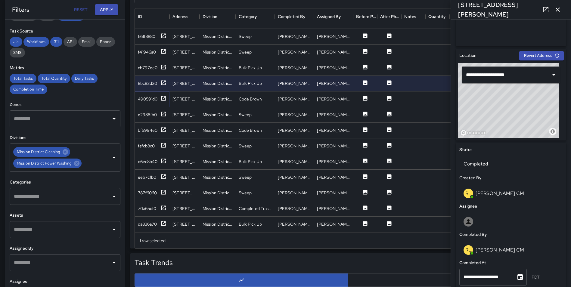
click at [162, 100] on icon at bounding box center [164, 98] width 6 height 6
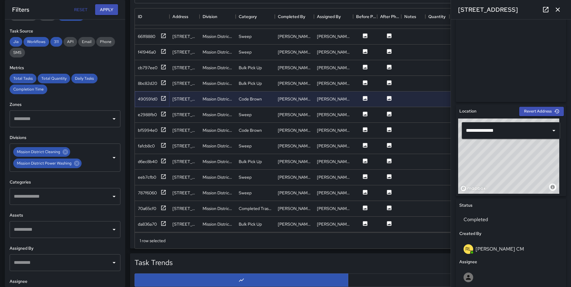
scroll to position [111, 0]
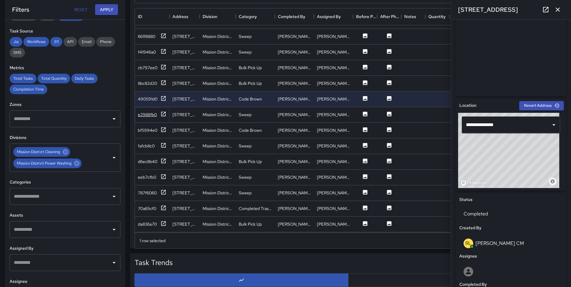
click at [160, 116] on div "e2988fb0" at bounding box center [152, 115] width 29 height 8
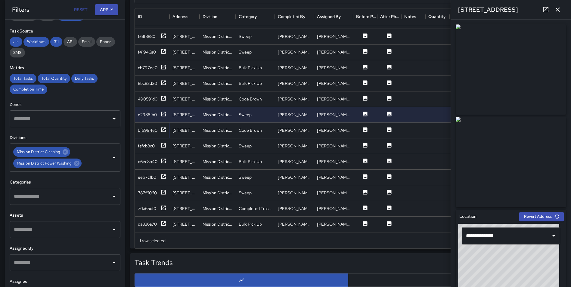
click at [161, 127] on icon at bounding box center [164, 130] width 6 height 6
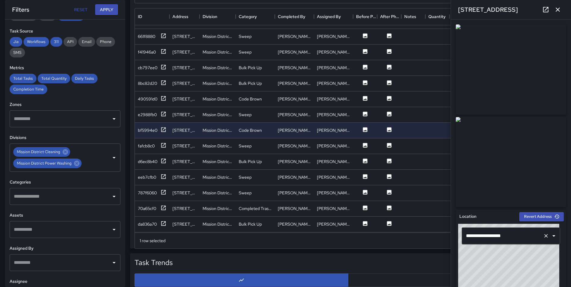
drag, startPoint x: 522, startPoint y: 265, endPoint x: 513, endPoint y: 237, distance: 29.1
click at [513, 237] on div "**********" at bounding box center [511, 261] width 106 height 75
click at [544, 214] on button "Revert Address" at bounding box center [541, 216] width 45 height 9
type input "**********"
click at [161, 144] on div "fafcb8c0" at bounding box center [152, 146] width 29 height 8
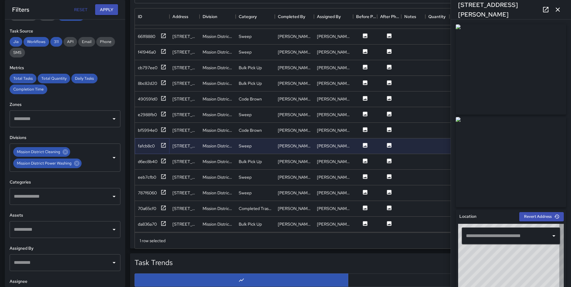
type input "**********"
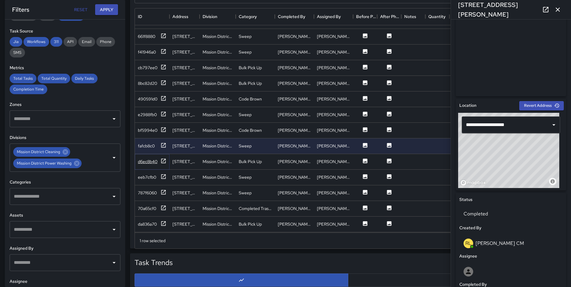
click at [161, 161] on icon at bounding box center [164, 161] width 6 height 6
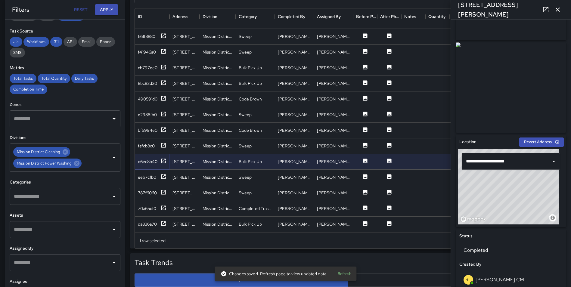
scroll to position [94, 0]
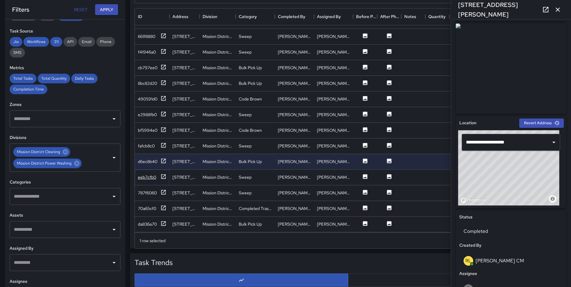
click at [163, 177] on icon at bounding box center [164, 177] width 6 height 6
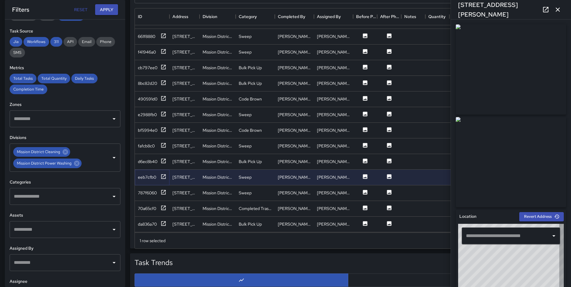
type input "**********"
click at [163, 191] on icon at bounding box center [164, 192] width 6 height 6
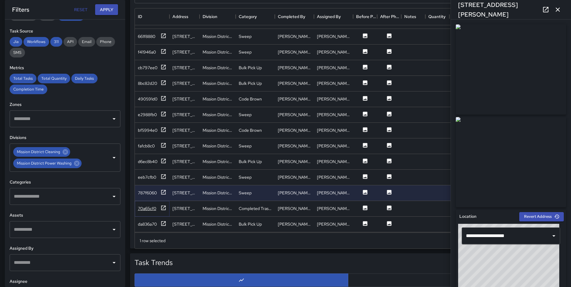
click at [163, 207] on icon at bounding box center [164, 208] width 6 height 6
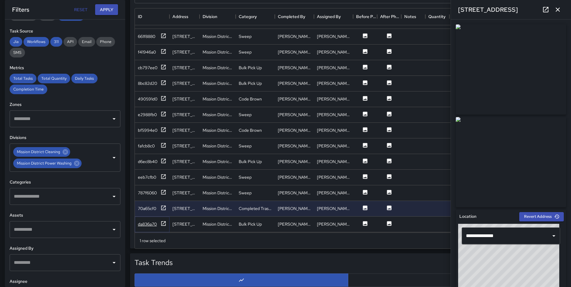
click at [162, 222] on icon at bounding box center [163, 223] width 5 height 5
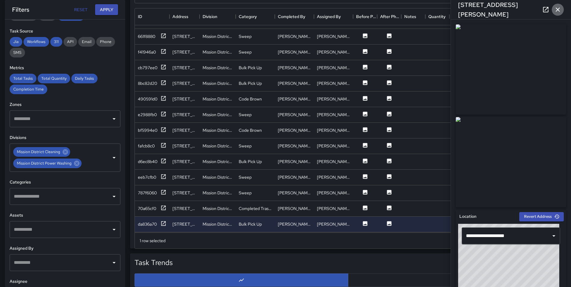
click at [556, 11] on icon "button" at bounding box center [558, 10] width 4 height 4
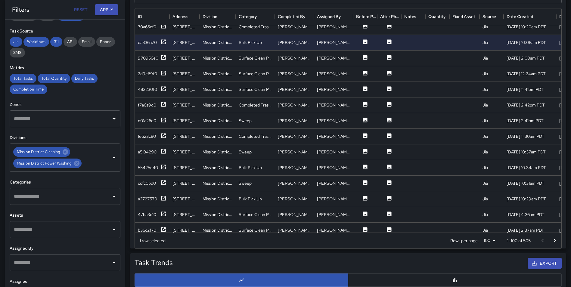
scroll to position [376, 0]
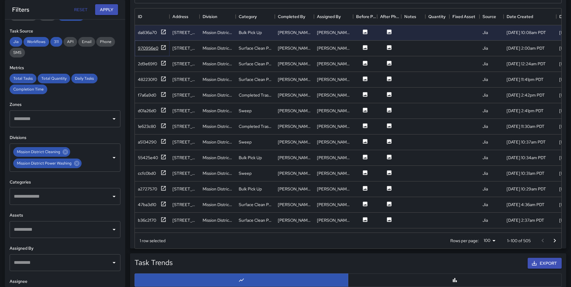
click at [164, 46] on icon at bounding box center [163, 47] width 5 height 5
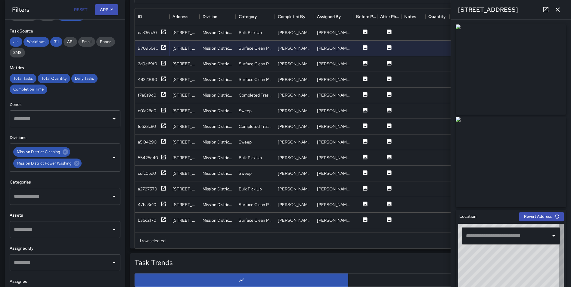
type input "**********"
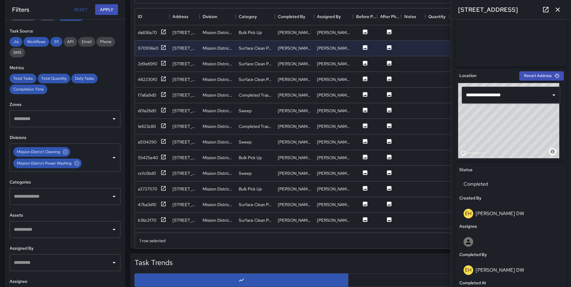
scroll to position [344, 0]
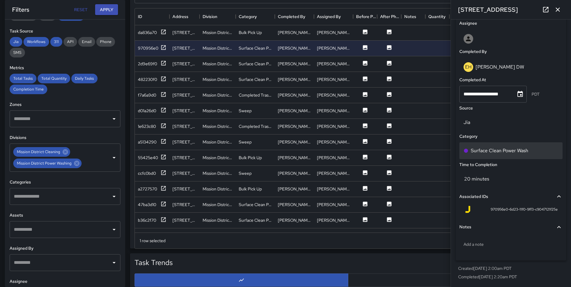
click at [520, 151] on p "Surface Clean Power Wash" at bounding box center [500, 150] width 58 height 7
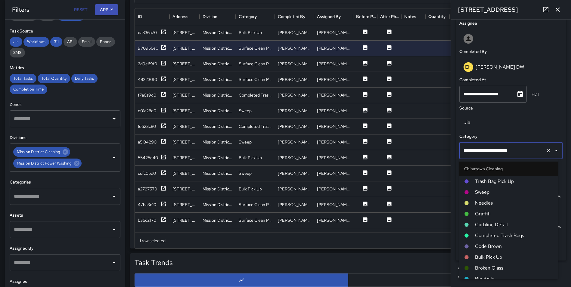
scroll to position [490, 0]
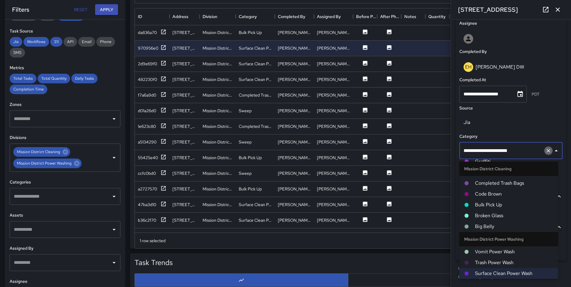
click at [546, 153] on icon "Clear" at bounding box center [549, 151] width 6 height 6
click at [498, 152] on input "text" at bounding box center [502, 150] width 81 height 11
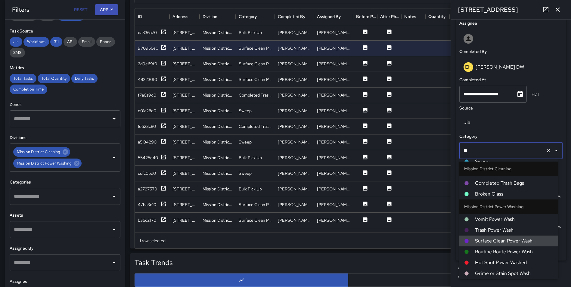
scroll to position [37, 0]
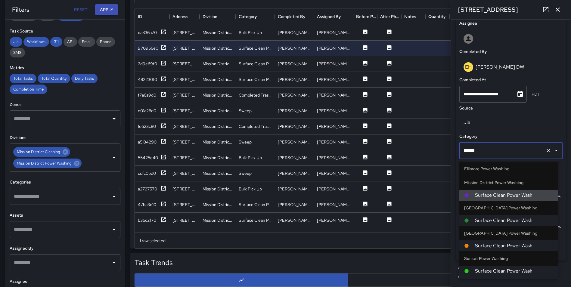
type input "*******"
click at [507, 221] on span "Surface Clean Power Wash" at bounding box center [514, 220] width 78 height 7
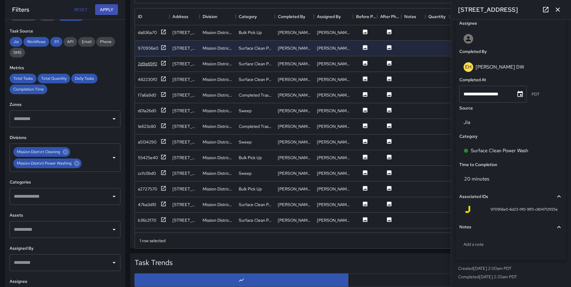
click at [164, 61] on icon at bounding box center [164, 63] width 6 height 6
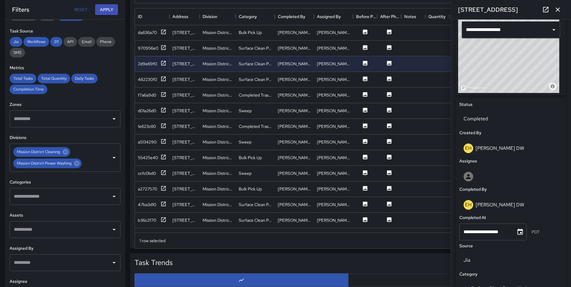
scroll to position [235, 0]
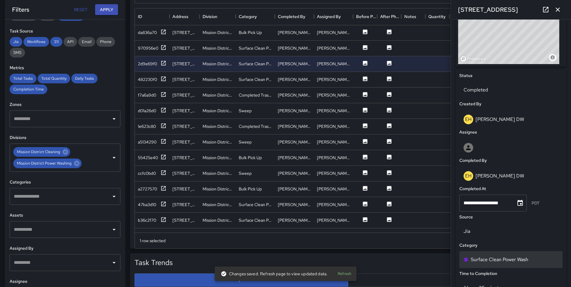
click at [527, 259] on p "Surface Clean Power Wash" at bounding box center [500, 259] width 58 height 7
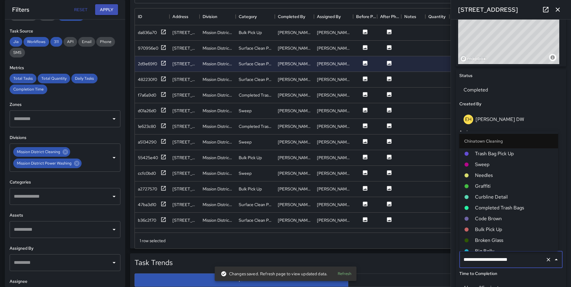
scroll to position [490, 0]
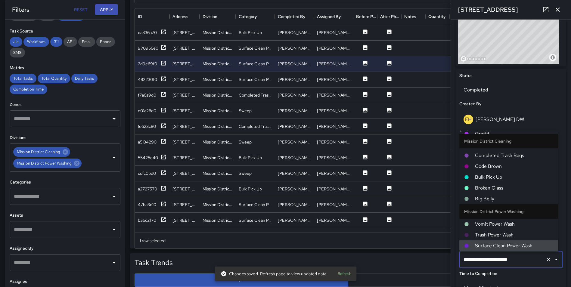
click at [546, 260] on icon "Clear" at bounding box center [549, 260] width 6 height 6
click at [496, 261] on input "text" at bounding box center [502, 259] width 81 height 11
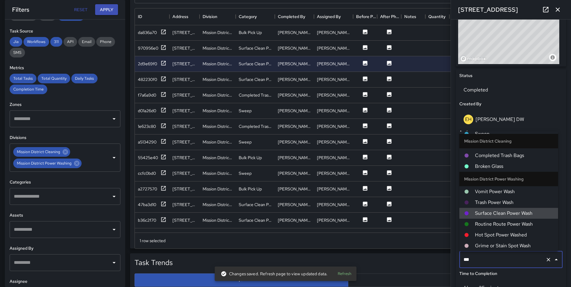
scroll to position [37, 0]
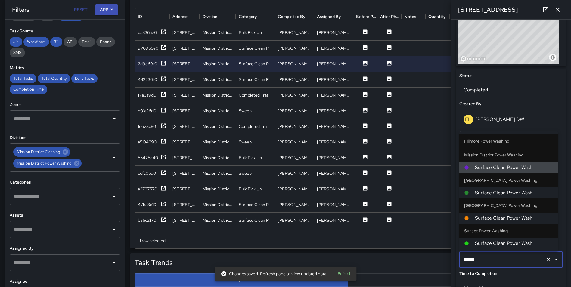
type input "*******"
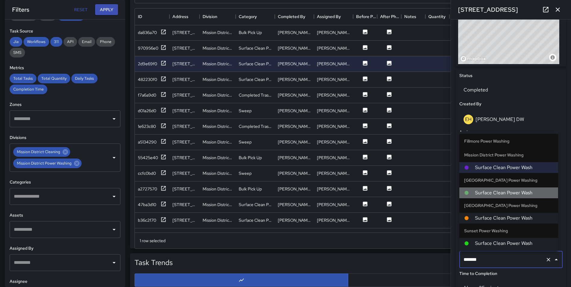
click at [510, 189] on span "Surface Clean Power Wash" at bounding box center [514, 192] width 78 height 7
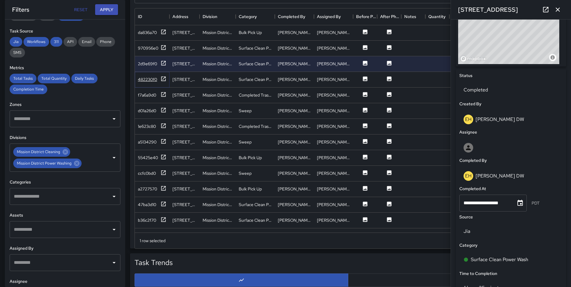
click at [164, 81] on icon at bounding box center [163, 78] width 5 height 5
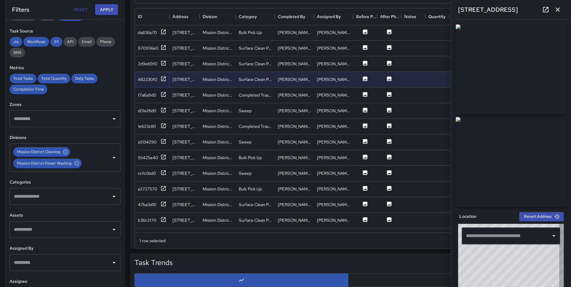
type input "**********"
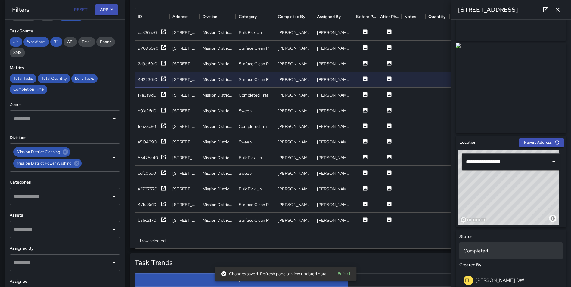
scroll to position [344, 0]
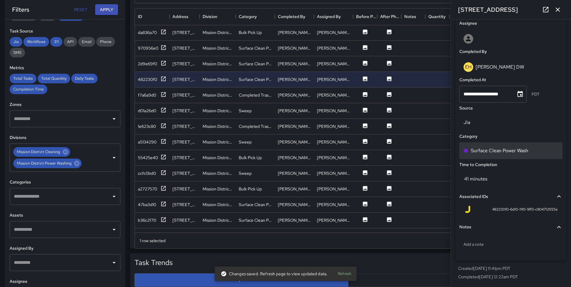
click at [522, 151] on p "Surface Clean Power Wash" at bounding box center [500, 150] width 58 height 7
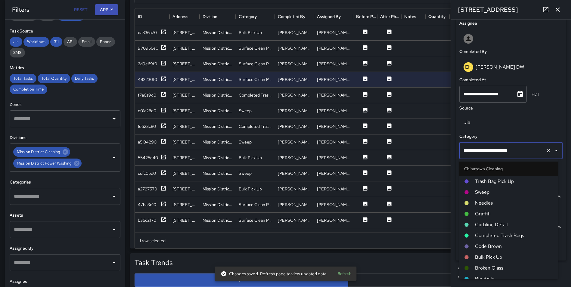
scroll to position [490, 0]
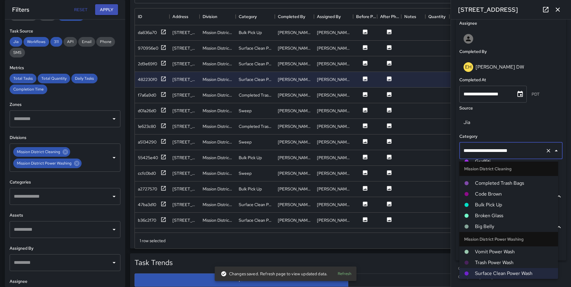
click at [546, 151] on icon "Clear" at bounding box center [549, 151] width 6 height 6
click at [504, 153] on input "text" at bounding box center [502, 150] width 81 height 11
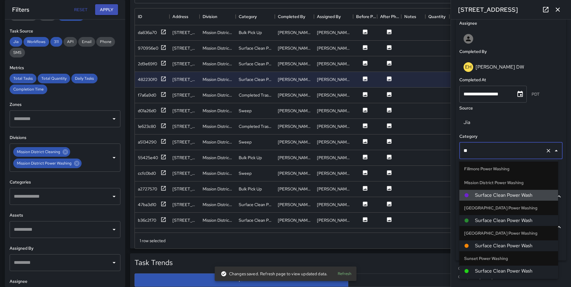
scroll to position [37, 0]
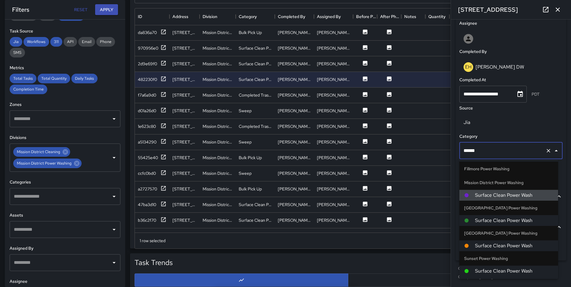
type input "*******"
click at [508, 219] on span "Surface Clean Power Wash" at bounding box center [514, 220] width 78 height 7
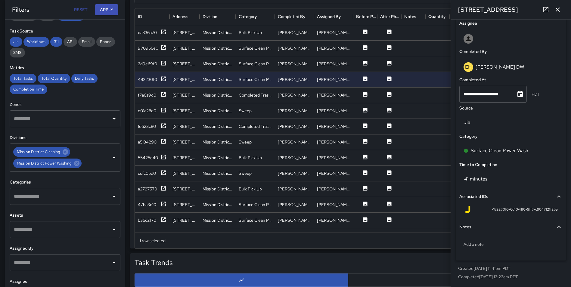
click at [164, 92] on icon at bounding box center [163, 94] width 5 height 5
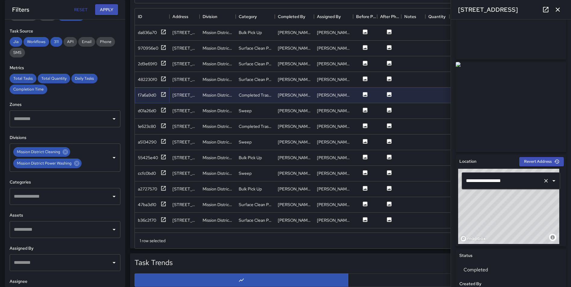
scroll to position [56, 0]
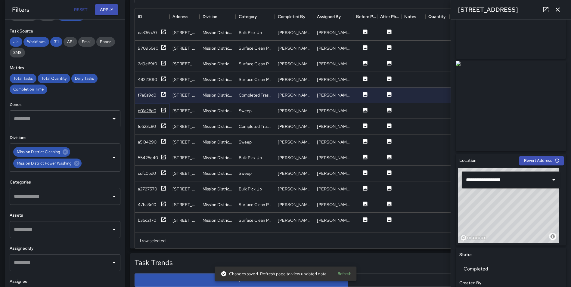
click at [163, 108] on icon at bounding box center [163, 110] width 5 height 5
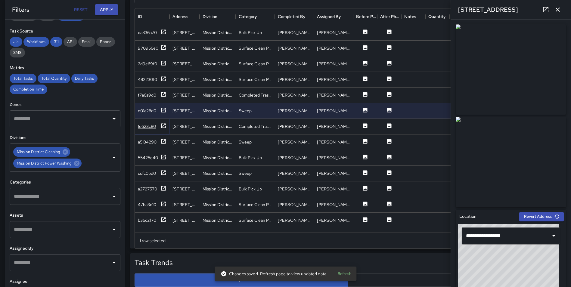
click at [162, 126] on icon at bounding box center [164, 126] width 6 height 6
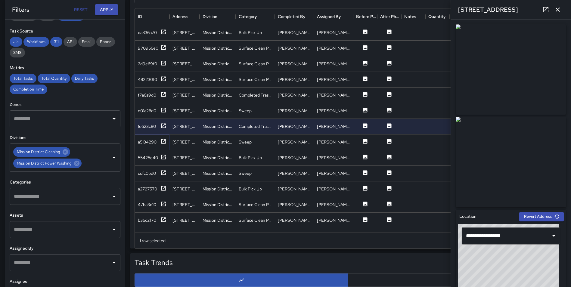
click at [164, 139] on icon at bounding box center [163, 141] width 5 height 5
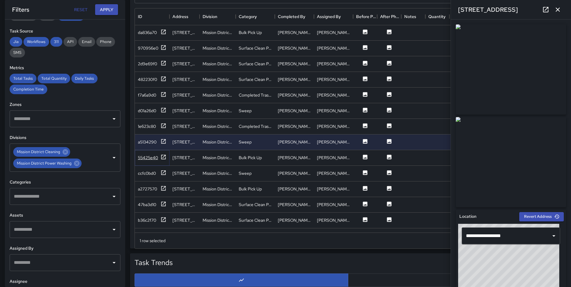
click at [161, 155] on icon at bounding box center [164, 157] width 6 height 6
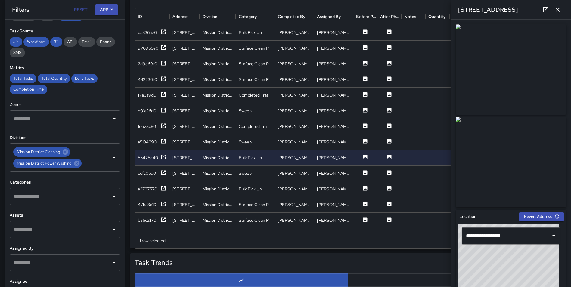
click at [164, 169] on div "ccfc0bd0" at bounding box center [152, 174] width 35 height 16
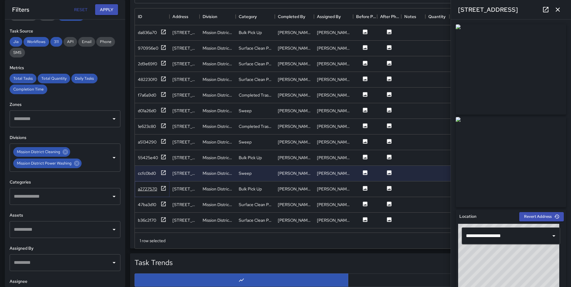
click at [163, 187] on icon at bounding box center [164, 189] width 6 height 6
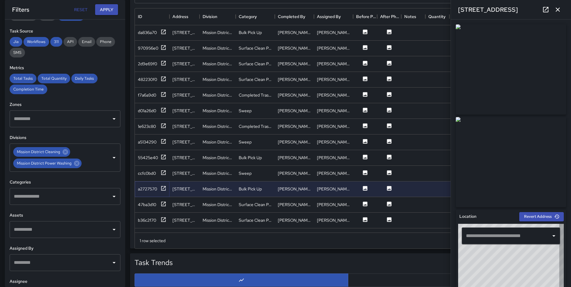
type input "**********"
click at [165, 203] on icon at bounding box center [164, 204] width 6 height 6
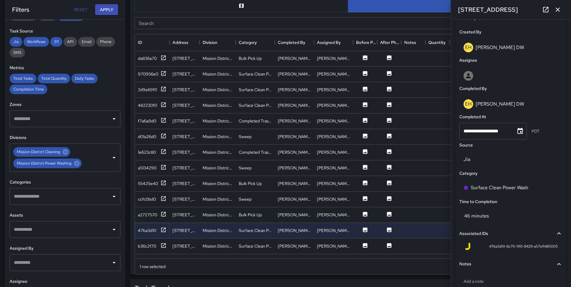
scroll to position [320, 0]
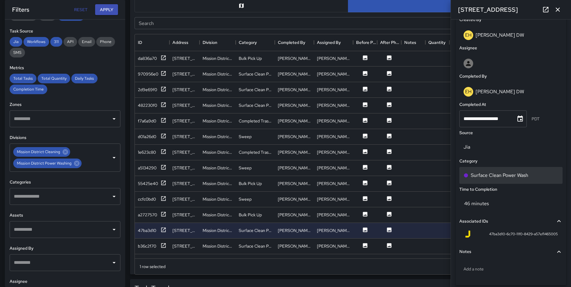
click at [526, 174] on p "Surface Clean Power Wash" at bounding box center [500, 175] width 58 height 7
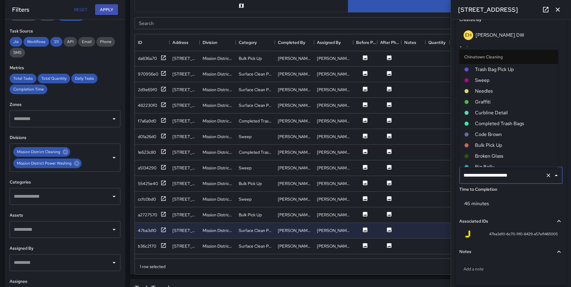
scroll to position [490, 0]
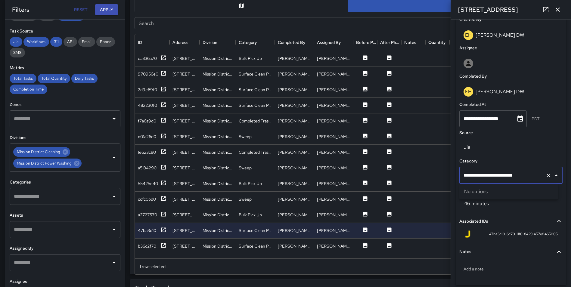
type input "**********"
click at [546, 178] on icon "Clear" at bounding box center [549, 176] width 6 height 6
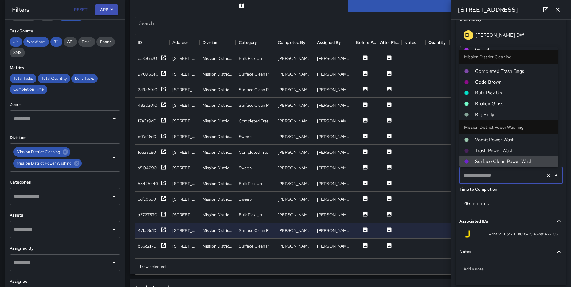
click at [503, 173] on input "text" at bounding box center [502, 175] width 81 height 11
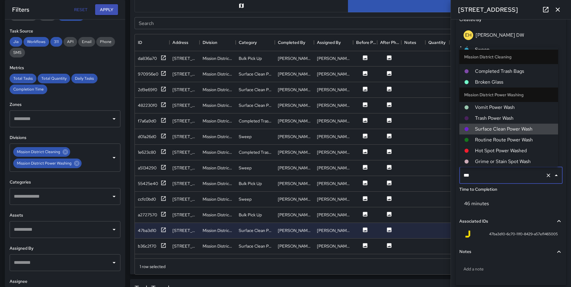
scroll to position [37, 0]
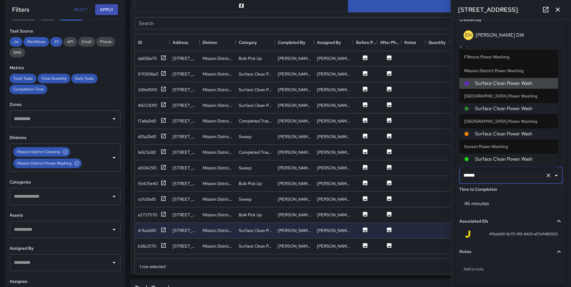
type input "*******"
click at [513, 109] on span "Surface Clean Power Wash" at bounding box center [514, 108] width 78 height 7
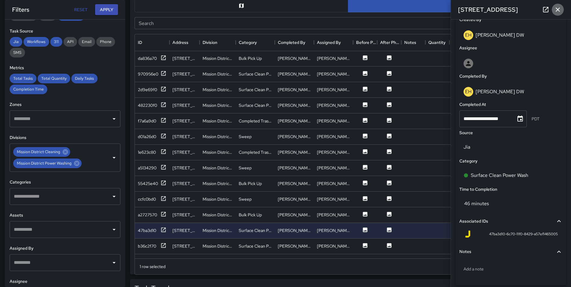
click at [560, 8] on icon "button" at bounding box center [557, 9] width 7 height 7
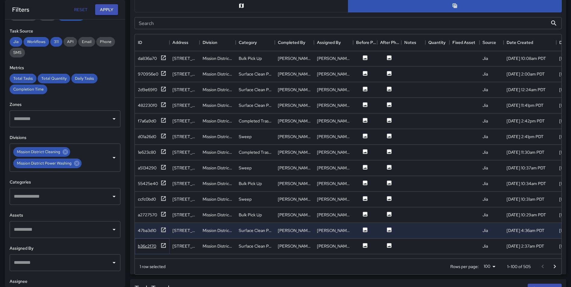
click at [162, 244] on icon at bounding box center [163, 245] width 5 height 5
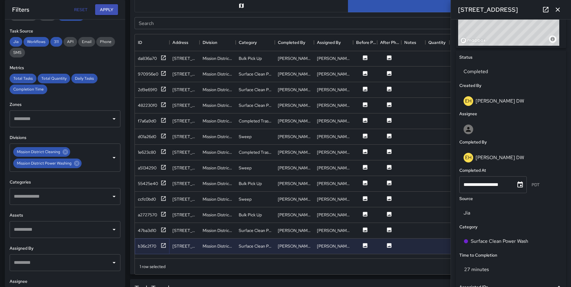
scroll to position [255, 0]
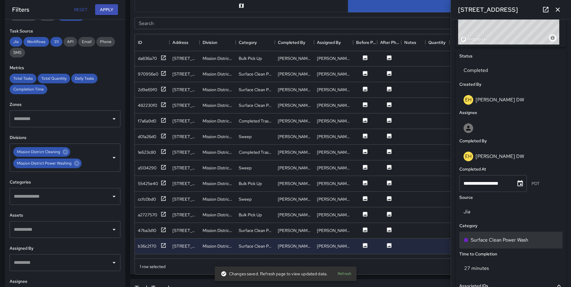
click at [538, 242] on div "Surface Clean Power Wash" at bounding box center [511, 240] width 95 height 7
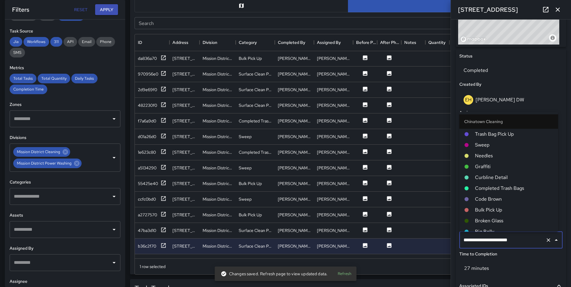
scroll to position [490, 0]
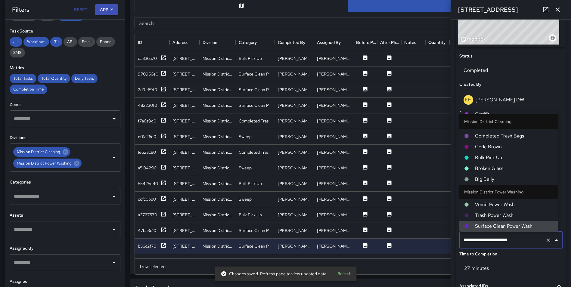
click at [546, 239] on icon "Clear" at bounding box center [549, 240] width 6 height 6
click at [509, 242] on input "text" at bounding box center [502, 240] width 81 height 11
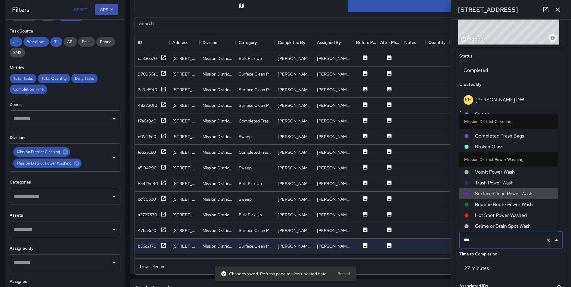
scroll to position [37, 0]
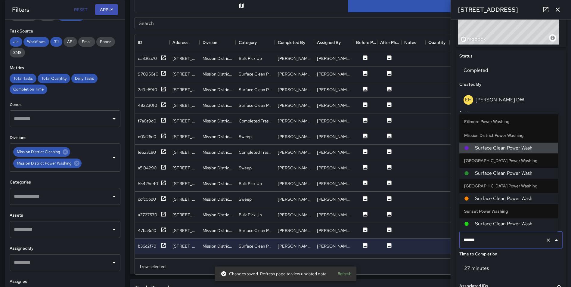
type input "*******"
click at [502, 173] on span "Surface Clean Power Wash" at bounding box center [514, 173] width 78 height 7
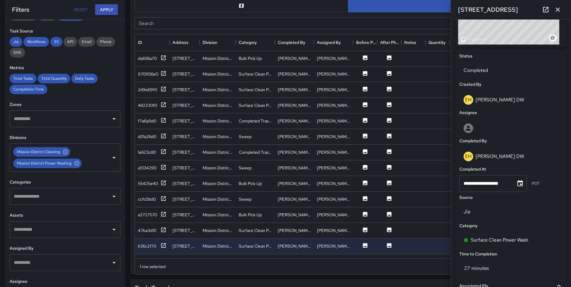
click at [441, 15] on div "Search Search" at bounding box center [348, 23] width 432 height 17
click at [558, 10] on icon "button" at bounding box center [557, 9] width 7 height 7
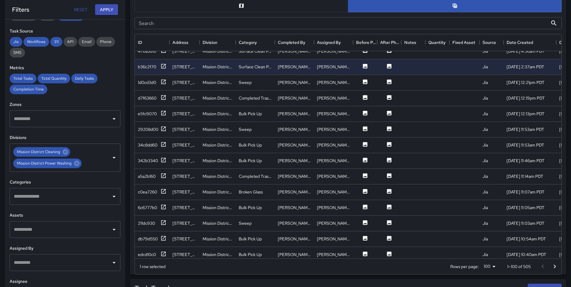
scroll to position [561, 0]
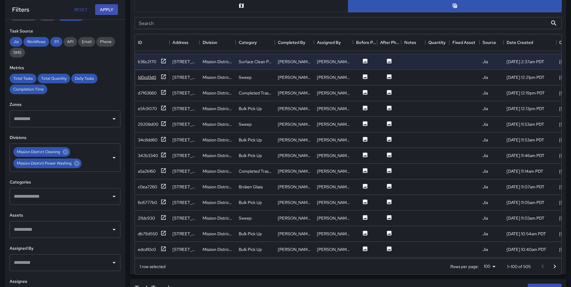
click at [164, 75] on icon at bounding box center [164, 77] width 6 height 6
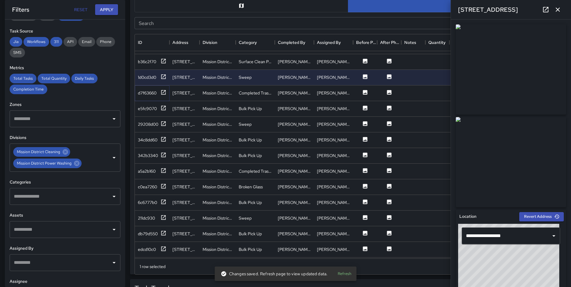
click at [162, 89] on div "d7f63660" at bounding box center [152, 94] width 35 height 16
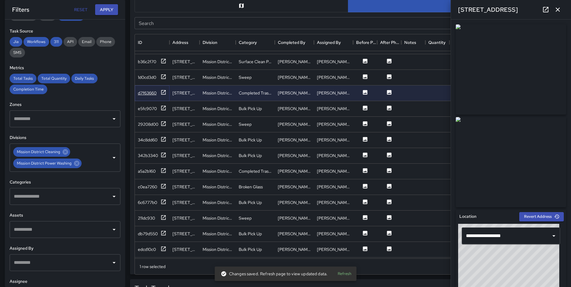
click at [165, 93] on icon at bounding box center [164, 92] width 6 height 6
click at [163, 105] on div "e5fc9070" at bounding box center [152, 109] width 35 height 16
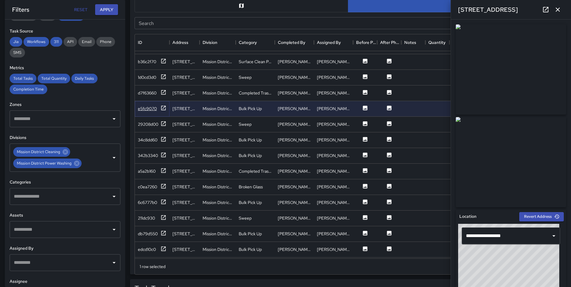
click at [163, 109] on icon at bounding box center [163, 108] width 5 height 5
click at [163, 123] on icon at bounding box center [164, 124] width 6 height 6
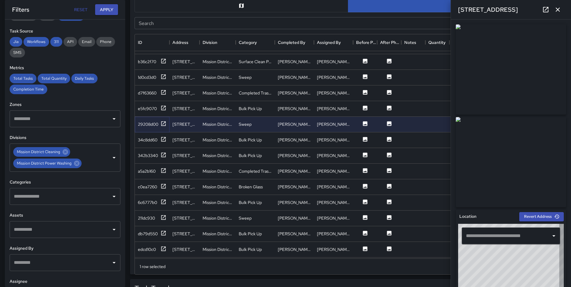
type input "**********"
click at [164, 139] on icon at bounding box center [164, 139] width 6 height 6
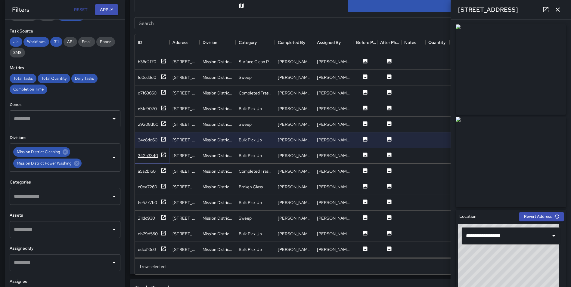
click at [164, 154] on icon at bounding box center [164, 155] width 6 height 6
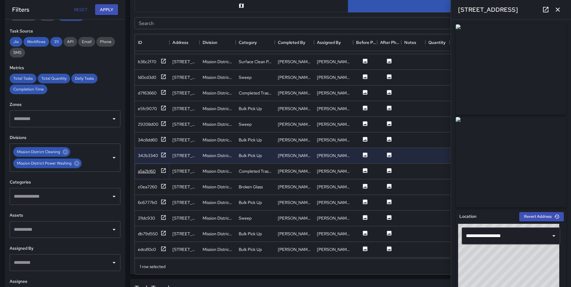
click at [163, 170] on icon at bounding box center [164, 171] width 6 height 6
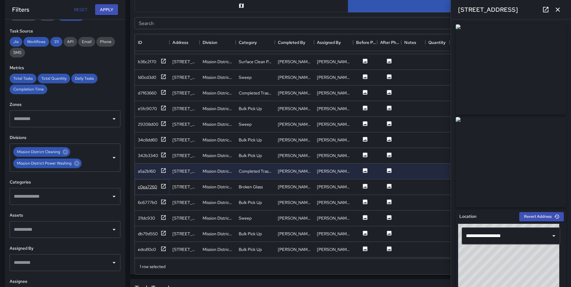
click at [162, 184] on icon at bounding box center [163, 186] width 5 height 5
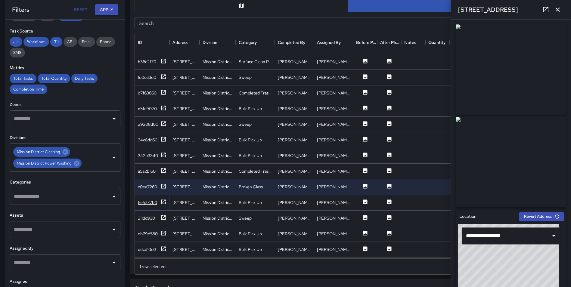
click at [164, 199] on icon at bounding box center [164, 202] width 6 height 6
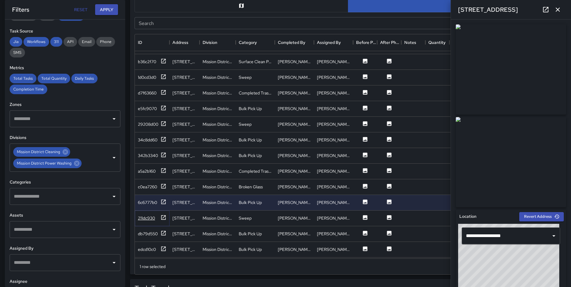
click at [163, 216] on icon at bounding box center [164, 218] width 6 height 6
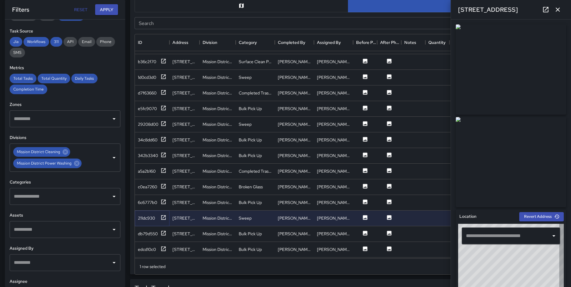
type input "**********"
click at [161, 230] on icon at bounding box center [164, 233] width 6 height 6
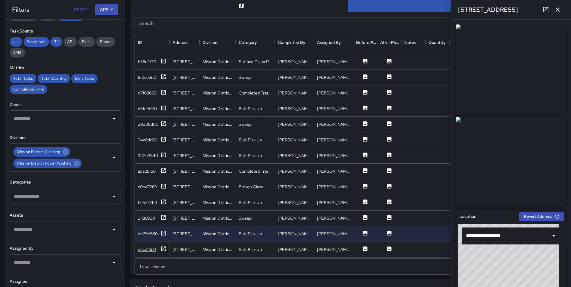
click at [164, 248] on icon at bounding box center [164, 249] width 6 height 6
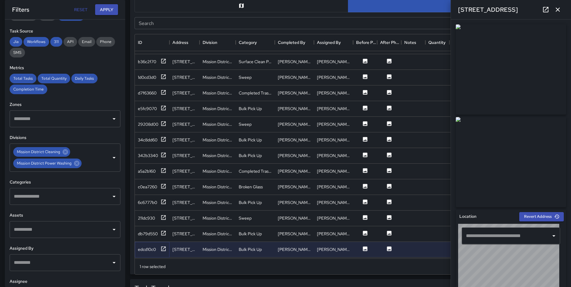
type input "**********"
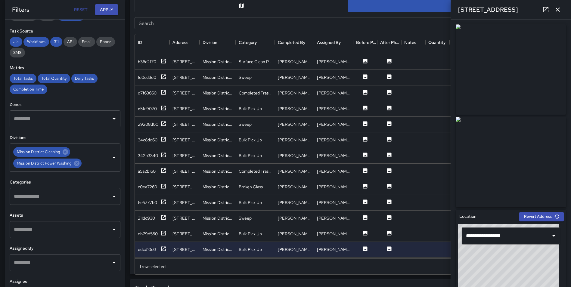
click at [555, 8] on icon "button" at bounding box center [557, 9] width 7 height 7
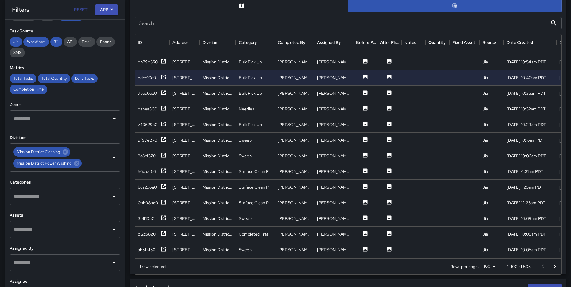
scroll to position [760, 0]
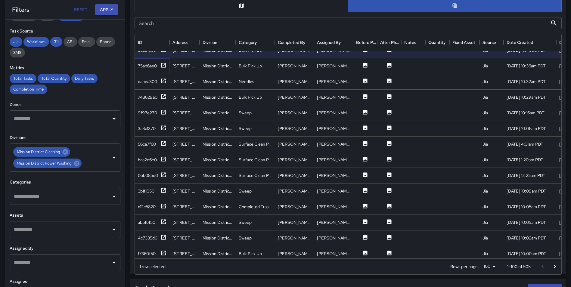
click at [164, 66] on icon at bounding box center [164, 65] width 6 height 6
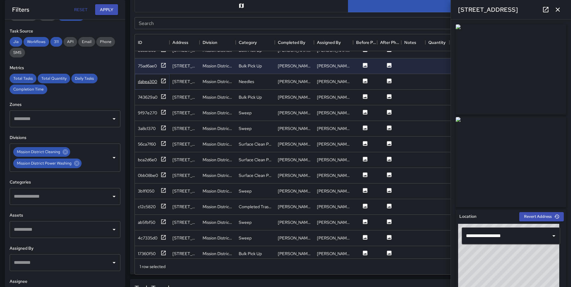
click at [164, 78] on icon at bounding box center [164, 81] width 6 height 6
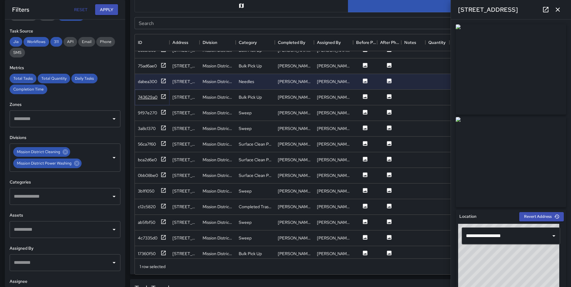
click at [164, 94] on icon at bounding box center [164, 97] width 6 height 6
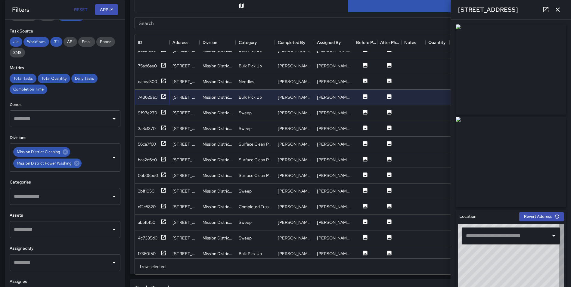
type input "**********"
click at [164, 113] on icon at bounding box center [164, 112] width 6 height 6
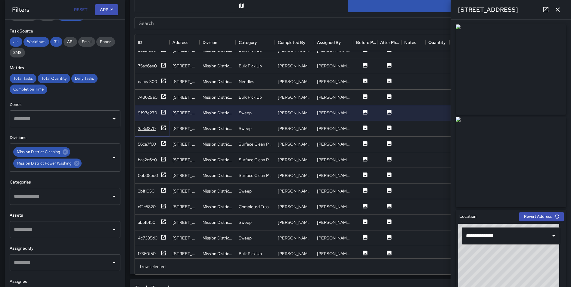
click at [164, 125] on icon at bounding box center [164, 128] width 6 height 6
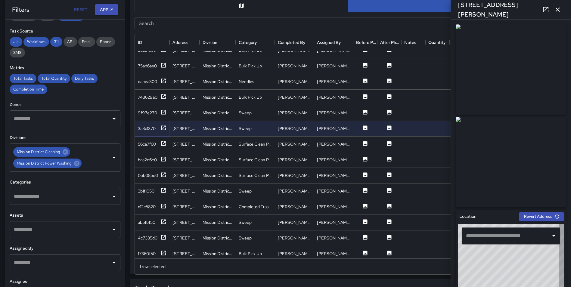
type input "**********"
click at [163, 142] on icon at bounding box center [163, 143] width 5 height 5
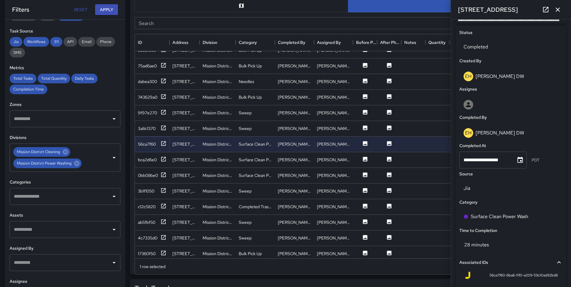
scroll to position [286, 0]
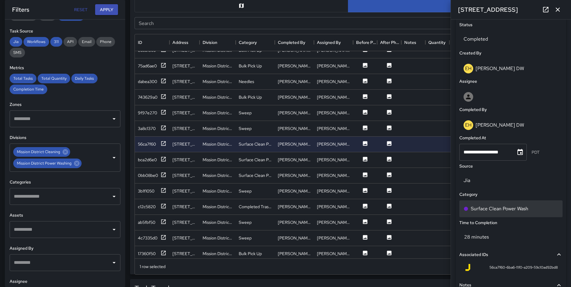
click at [532, 207] on div "Surface Clean Power Wash" at bounding box center [511, 208] width 95 height 7
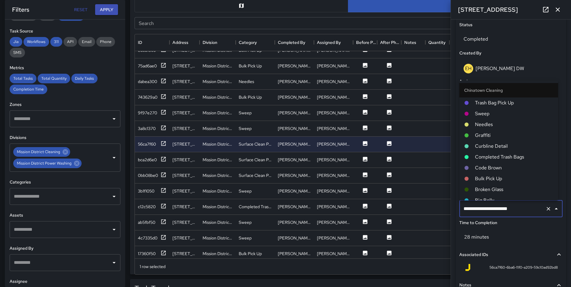
scroll to position [490, 0]
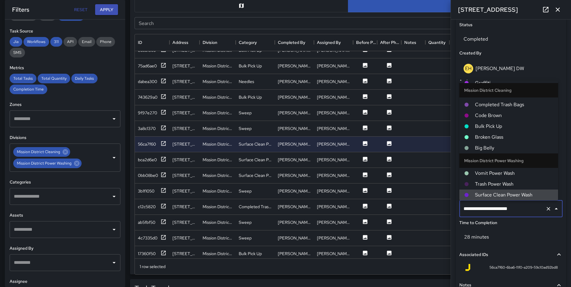
click at [546, 208] on icon "Clear" at bounding box center [549, 209] width 6 height 6
click at [506, 206] on input "text" at bounding box center [502, 208] width 81 height 11
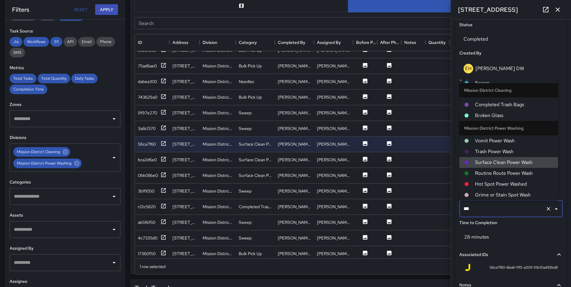
scroll to position [37, 0]
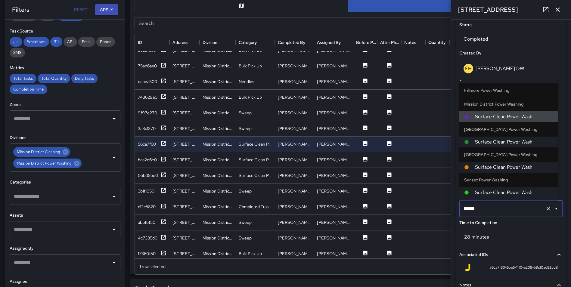
type input "*******"
click at [509, 144] on span "Surface Clean Power Wash" at bounding box center [514, 142] width 78 height 7
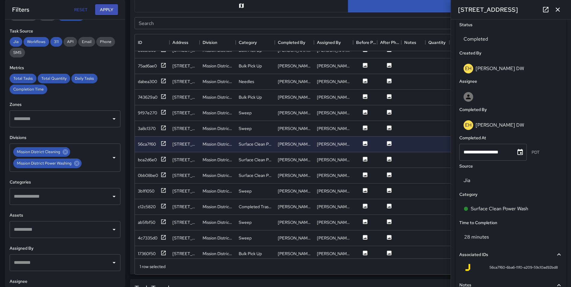
click at [559, 7] on icon "button" at bounding box center [557, 9] width 7 height 7
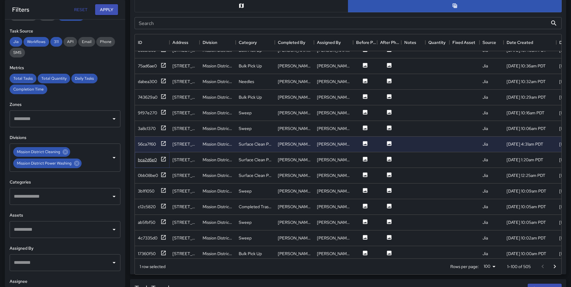
click at [165, 158] on icon at bounding box center [163, 159] width 5 height 5
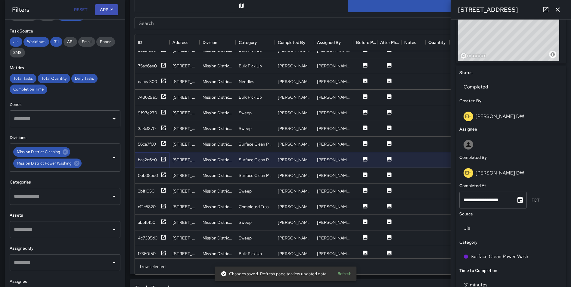
scroll to position [240, 0]
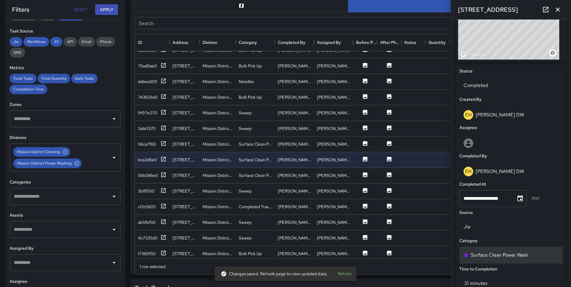
click at [524, 254] on p "Surface Clean Power Wash" at bounding box center [500, 255] width 58 height 7
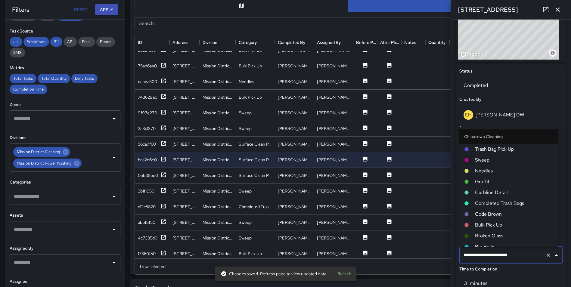
scroll to position [490, 0]
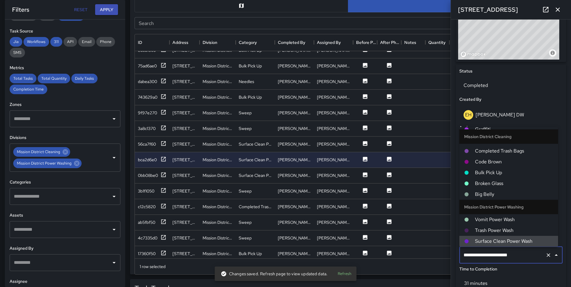
click at [544, 259] on button "Clear" at bounding box center [548, 255] width 8 height 8
click at [515, 259] on input "text" at bounding box center [502, 255] width 81 height 11
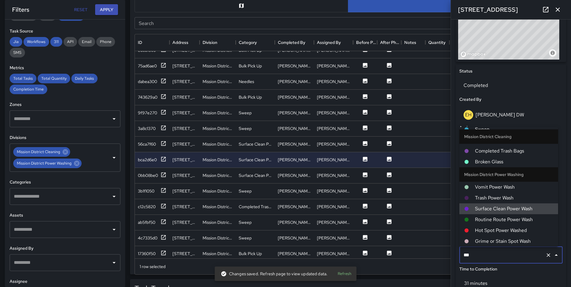
scroll to position [37, 0]
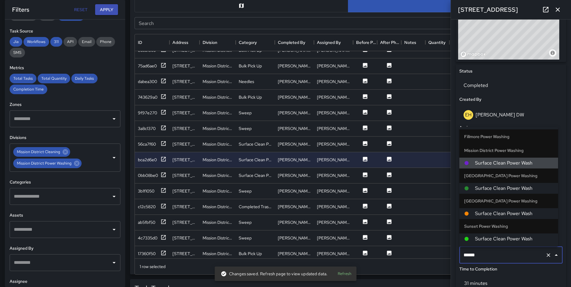
type input "*******"
click at [501, 188] on span "Surface Clean Power Wash" at bounding box center [514, 188] width 78 height 7
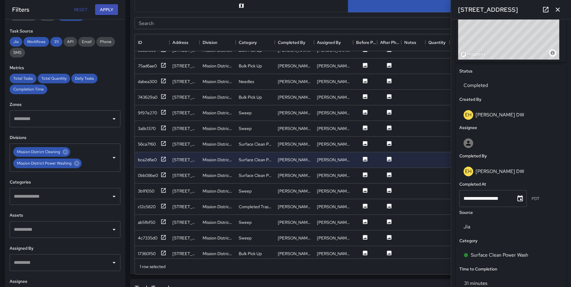
drag, startPoint x: 433, startPoint y: 264, endPoint x: 435, endPoint y: 255, distance: 9.1
click at [433, 264] on div "1 row selected Rows per page: 100 *** 1–100 of 505" at bounding box center [348, 267] width 427 height 16
click at [559, 6] on button "button" at bounding box center [558, 10] width 12 height 12
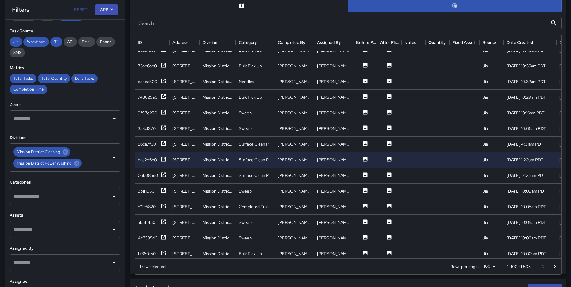
drag, startPoint x: 561, startPoint y: 158, endPoint x: 561, endPoint y: 161, distance: 3.3
click at [561, 161] on div "ID Address Division Category Completed By Assigned By Before Photo After Photo …" at bounding box center [348, 154] width 427 height 241
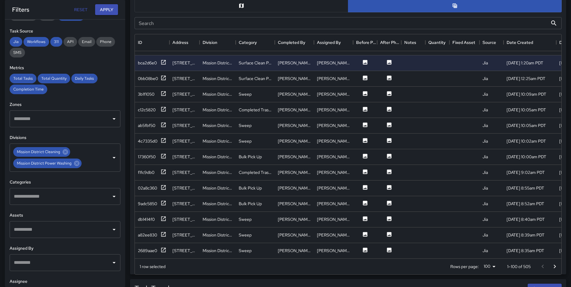
scroll to position [870, 0]
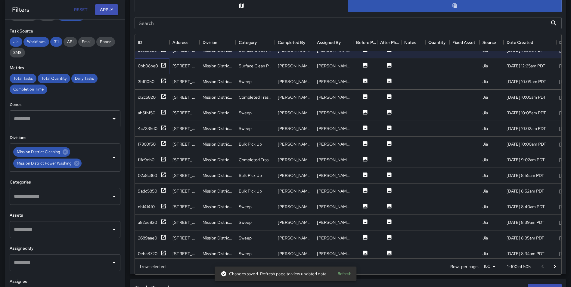
click at [161, 64] on icon at bounding box center [164, 65] width 6 height 6
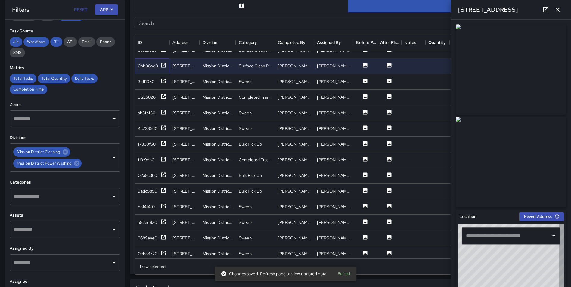
type input "**********"
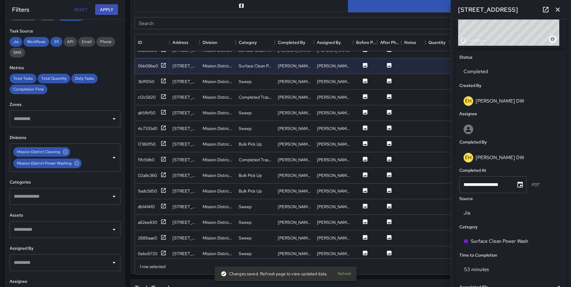
scroll to position [270, 0]
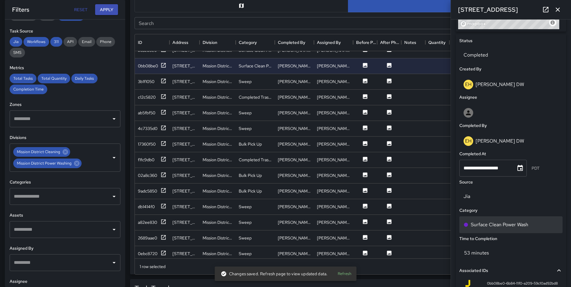
click at [546, 226] on div "Surface Clean Power Wash" at bounding box center [511, 224] width 95 height 7
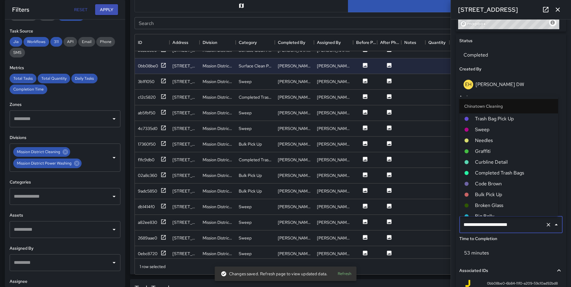
scroll to position [490, 0]
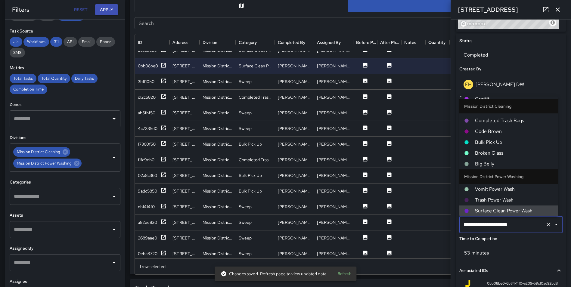
click at [544, 225] on button "Clear" at bounding box center [548, 225] width 8 height 8
click at [505, 225] on input "text" at bounding box center [502, 224] width 81 height 11
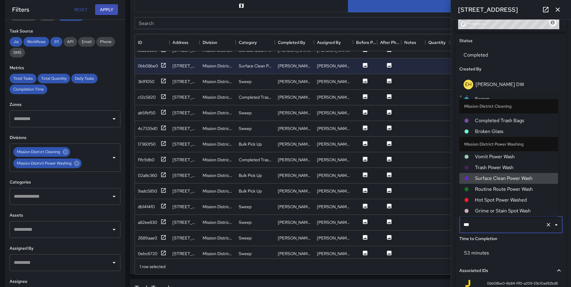
scroll to position [37, 0]
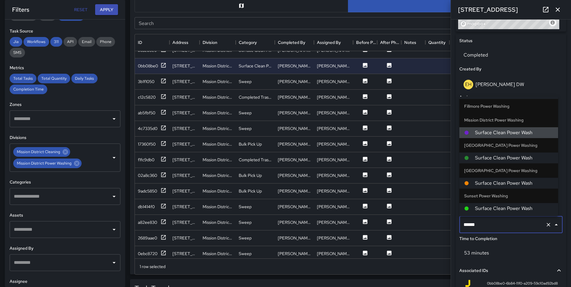
type input "*******"
click at [504, 159] on span "Surface Clean Power Wash" at bounding box center [514, 157] width 78 height 7
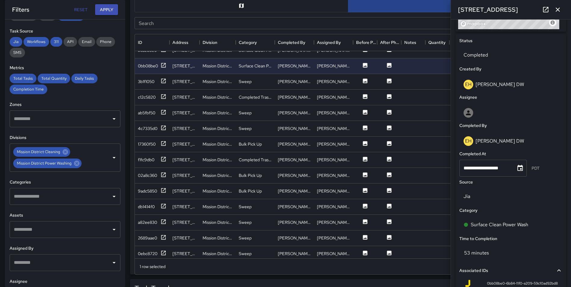
click at [557, 9] on icon "button" at bounding box center [558, 10] width 4 height 4
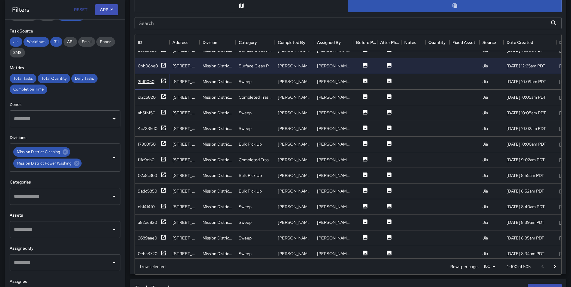
click at [163, 80] on icon at bounding box center [164, 81] width 6 height 6
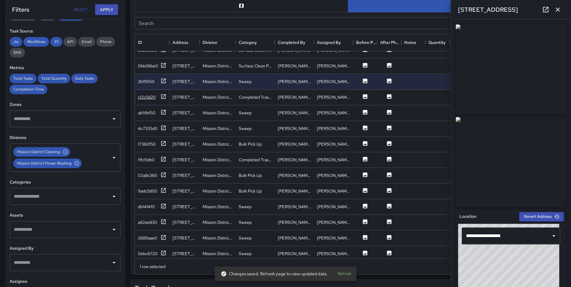
click at [166, 96] on icon at bounding box center [164, 97] width 6 height 6
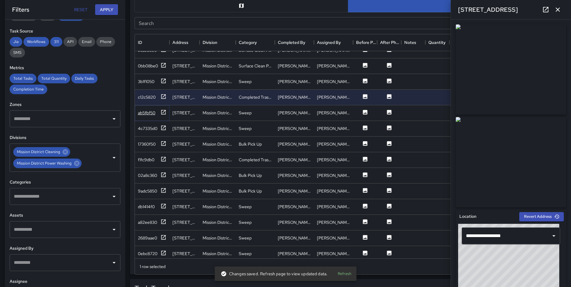
click at [161, 112] on icon at bounding box center [163, 112] width 5 height 5
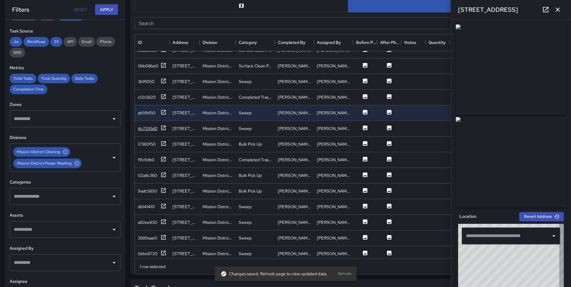
type input "**********"
click at [162, 126] on icon at bounding box center [164, 128] width 6 height 6
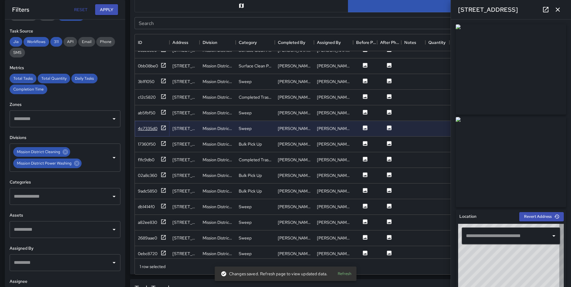
type input "**********"
click at [163, 142] on icon at bounding box center [164, 144] width 6 height 6
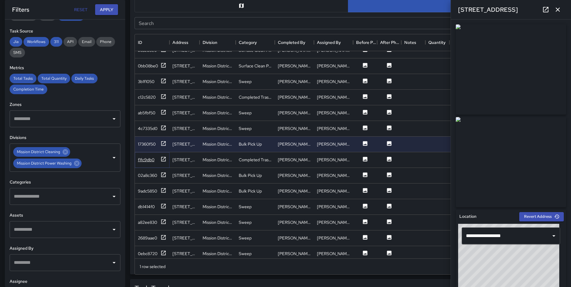
click at [163, 156] on icon at bounding box center [164, 159] width 6 height 6
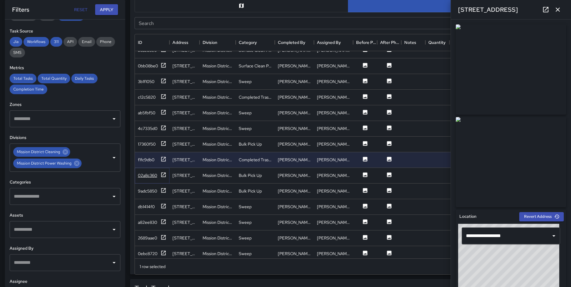
click at [162, 173] on icon at bounding box center [164, 175] width 6 height 6
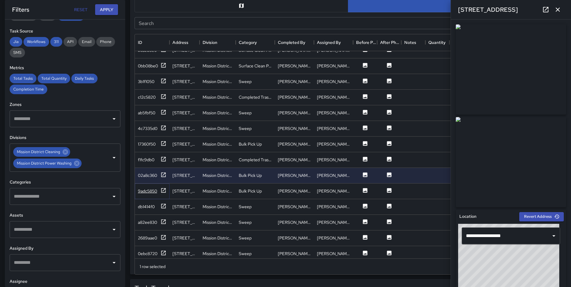
click at [164, 190] on icon at bounding box center [163, 190] width 5 height 5
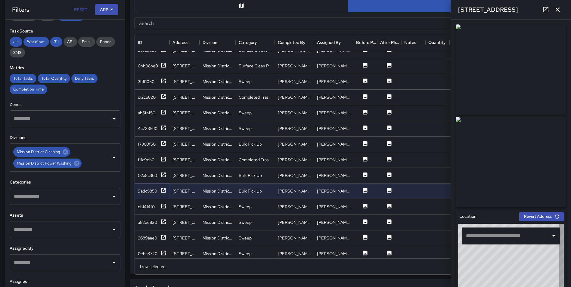
type input "**********"
click at [164, 207] on icon at bounding box center [164, 206] width 6 height 6
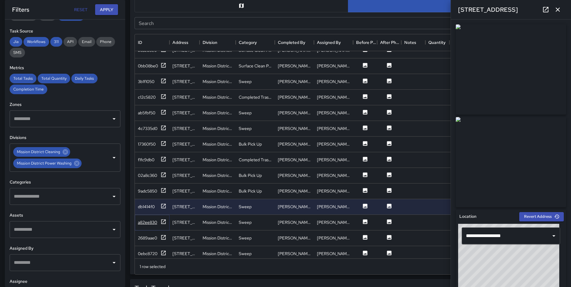
click at [163, 221] on icon at bounding box center [164, 222] width 6 height 6
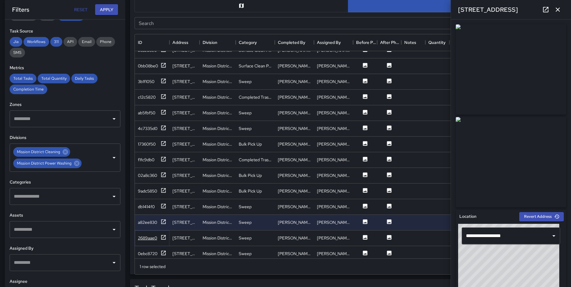
click at [164, 238] on icon at bounding box center [164, 238] width 6 height 6
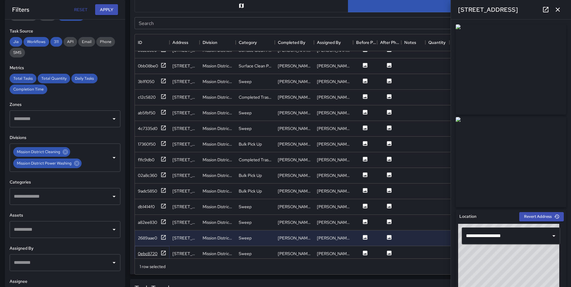
click at [163, 250] on icon at bounding box center [164, 253] width 6 height 6
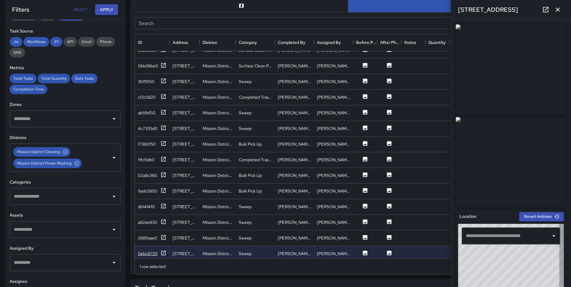
type input "**********"
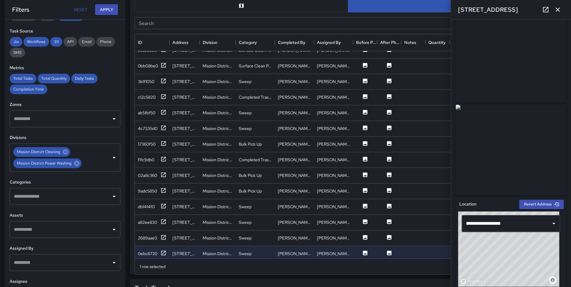
click at [561, 8] on icon "button" at bounding box center [557, 9] width 7 height 7
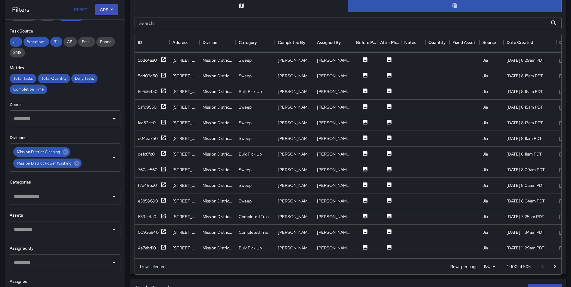
scroll to position [1056, 0]
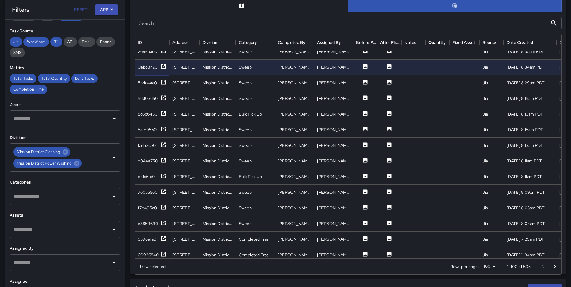
click at [166, 80] on icon at bounding box center [164, 82] width 6 height 6
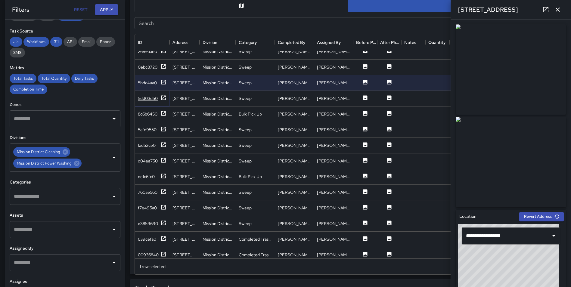
click at [164, 98] on icon at bounding box center [164, 98] width 6 height 6
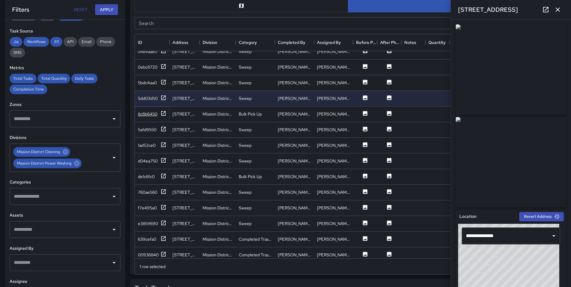
click at [164, 114] on icon at bounding box center [164, 114] width 6 height 6
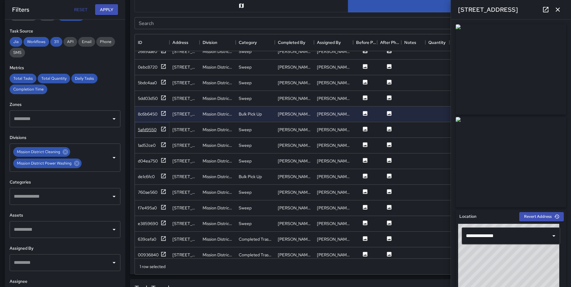
click at [165, 129] on icon at bounding box center [164, 129] width 6 height 6
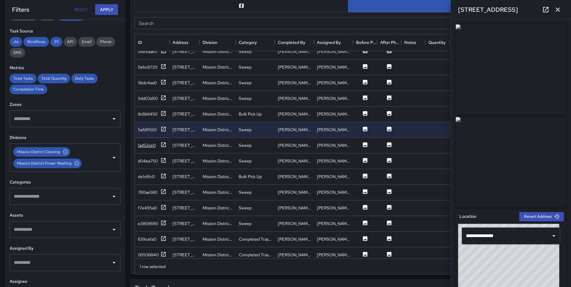
click at [164, 143] on icon at bounding box center [163, 144] width 5 height 5
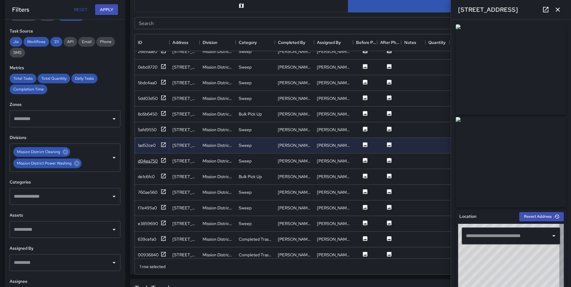
type input "**********"
click at [162, 160] on icon at bounding box center [164, 161] width 6 height 6
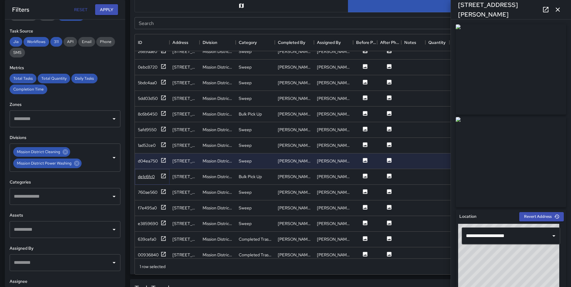
click at [163, 176] on icon at bounding box center [163, 176] width 5 height 5
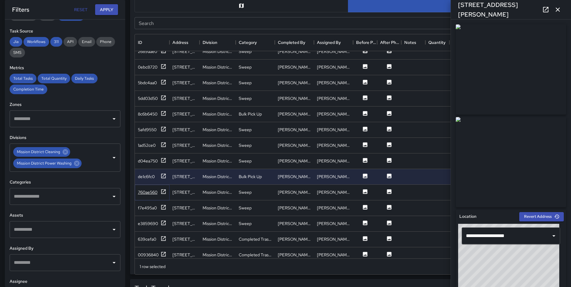
click at [163, 192] on icon at bounding box center [163, 191] width 5 height 5
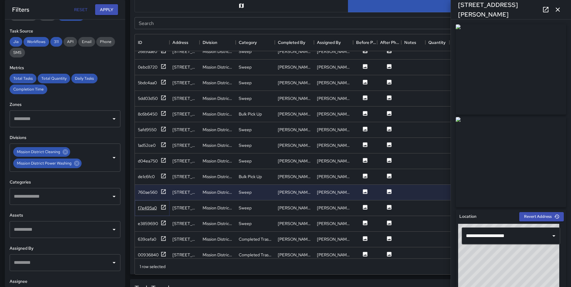
click at [163, 207] on icon at bounding box center [164, 207] width 6 height 6
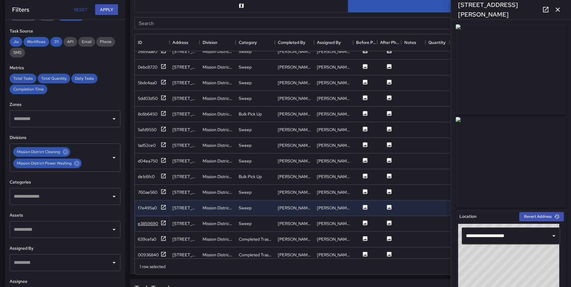
click at [163, 223] on icon at bounding box center [164, 223] width 6 height 6
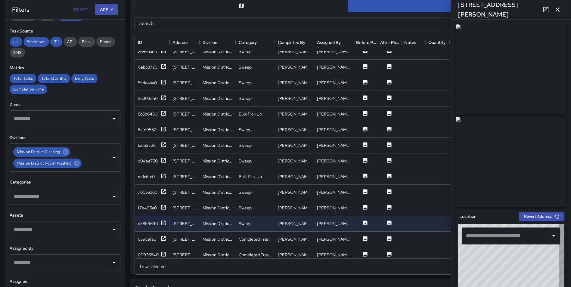
type input "**********"
click at [165, 239] on icon at bounding box center [164, 239] width 6 height 6
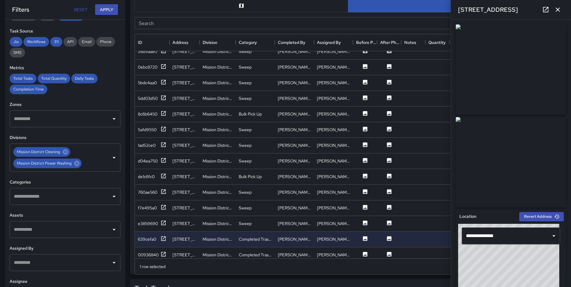
click at [561, 9] on icon "button" at bounding box center [557, 9] width 7 height 7
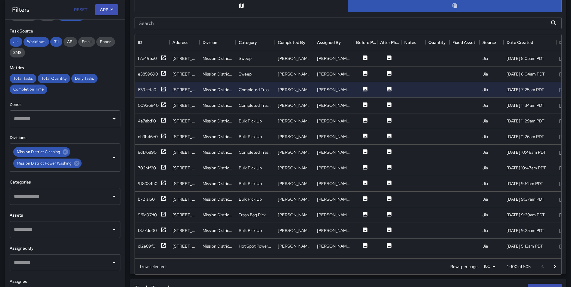
scroll to position [1221, 0]
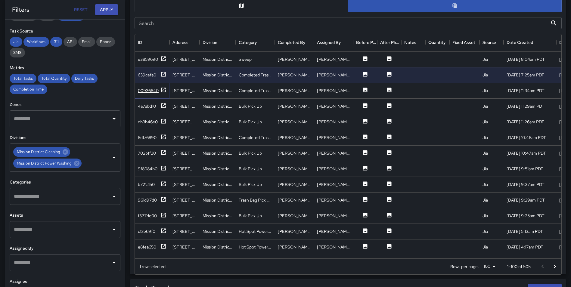
click at [164, 89] on icon at bounding box center [164, 90] width 6 height 6
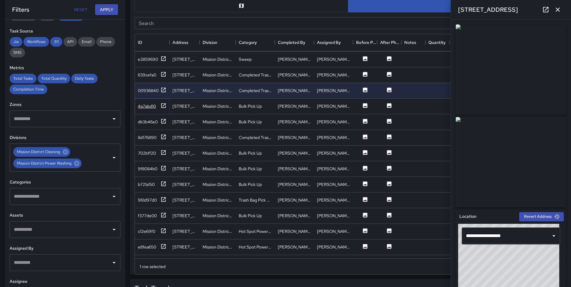
click at [165, 104] on icon at bounding box center [163, 105] width 5 height 5
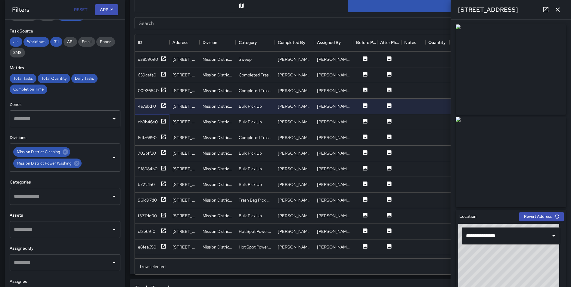
click at [166, 120] on icon at bounding box center [164, 121] width 6 height 6
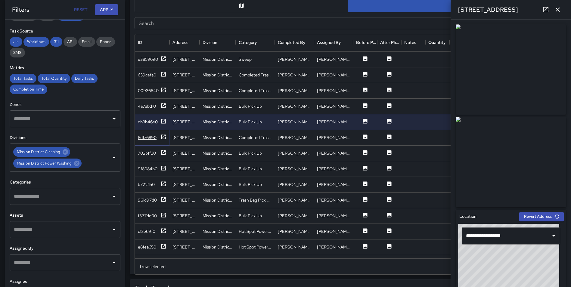
click at [165, 137] on icon at bounding box center [164, 137] width 6 height 6
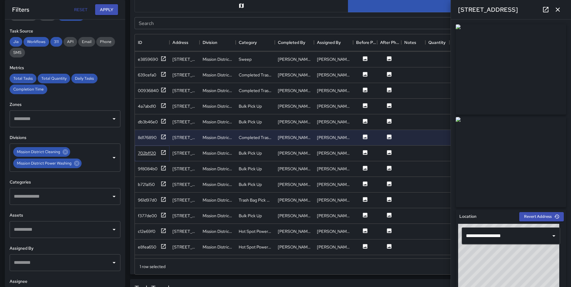
click at [164, 153] on icon at bounding box center [164, 153] width 6 height 6
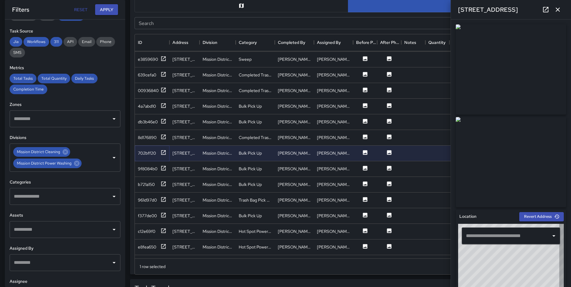
type input "**********"
click at [164, 166] on icon at bounding box center [164, 168] width 6 height 6
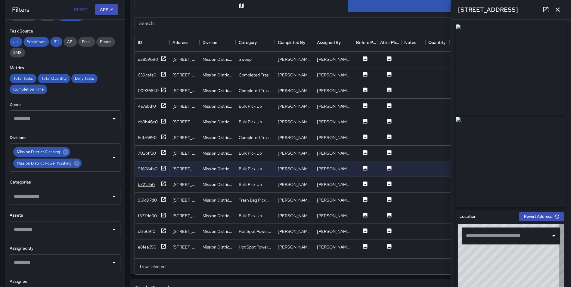
type input "**********"
click at [163, 183] on icon at bounding box center [164, 184] width 6 height 6
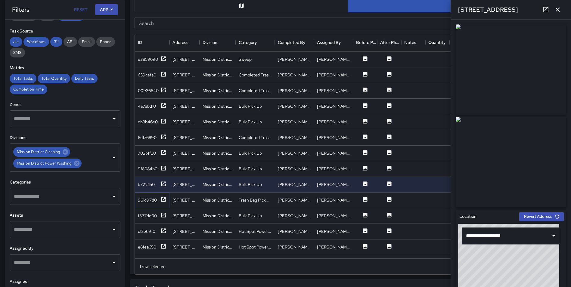
click at [164, 198] on icon at bounding box center [164, 200] width 6 height 6
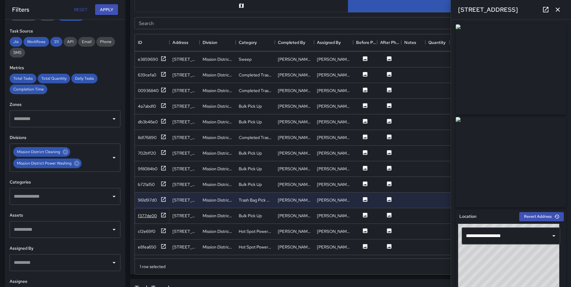
click at [163, 213] on icon at bounding box center [163, 215] width 5 height 5
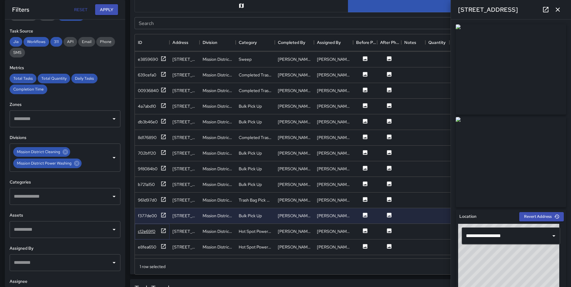
click at [162, 232] on icon at bounding box center [164, 231] width 6 height 6
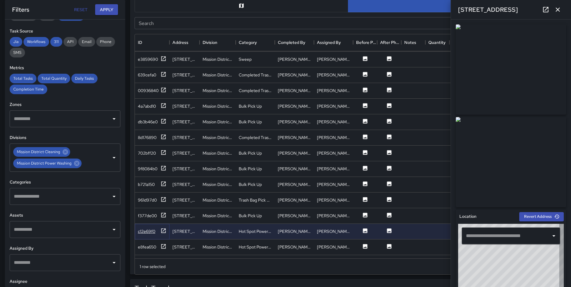
type input "**********"
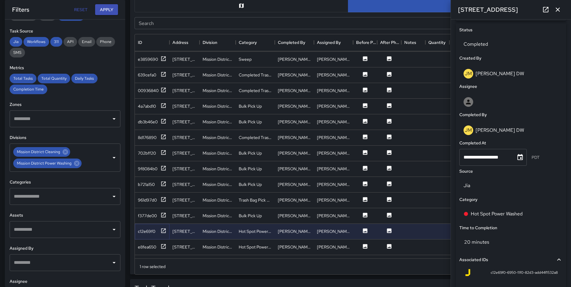
scroll to position [344, 0]
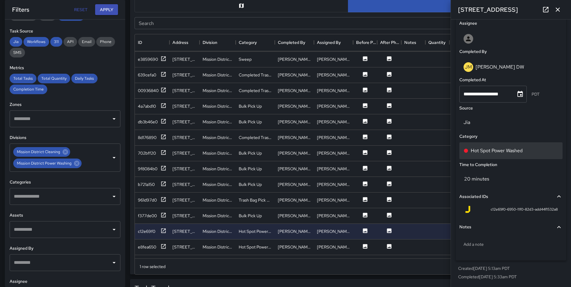
click at [532, 151] on div "Hot Spot Power Washed" at bounding box center [511, 150] width 95 height 7
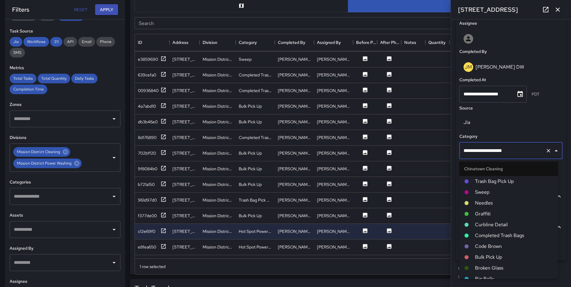
scroll to position [511, 0]
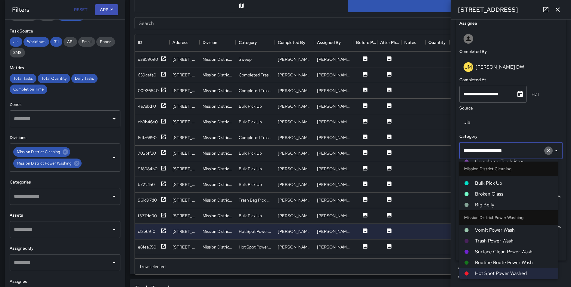
click at [547, 148] on icon "Clear" at bounding box center [549, 151] width 6 height 6
click at [498, 148] on input "text" at bounding box center [502, 150] width 81 height 11
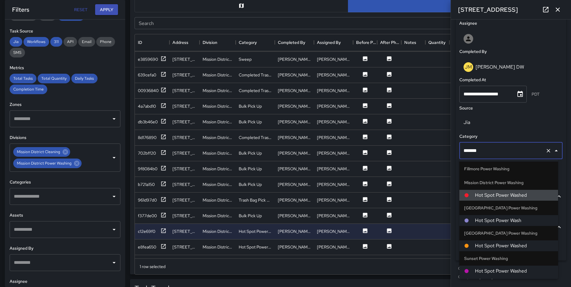
type input "********"
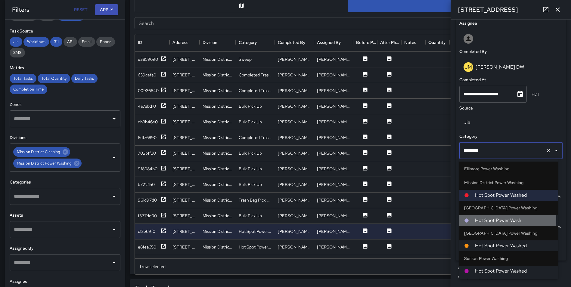
click at [508, 220] on span "Hot Spot Power Wash" at bounding box center [514, 220] width 78 height 7
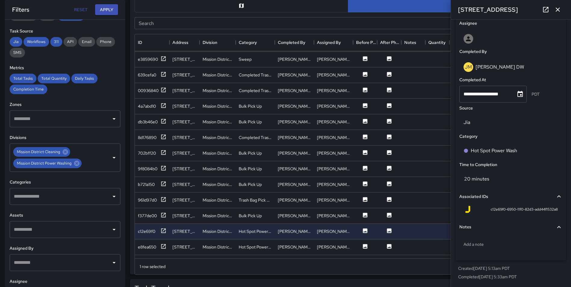
click at [276, 16] on div "Search Search" at bounding box center [348, 23] width 432 height 17
click at [561, 8] on icon "button" at bounding box center [557, 9] width 7 height 7
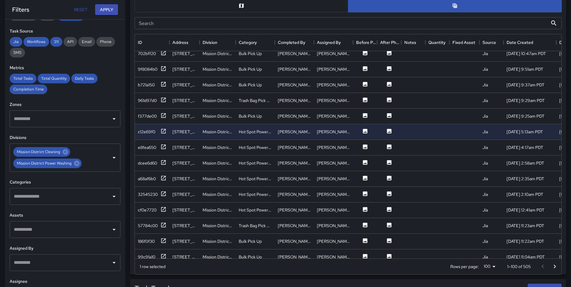
scroll to position [1331, 0]
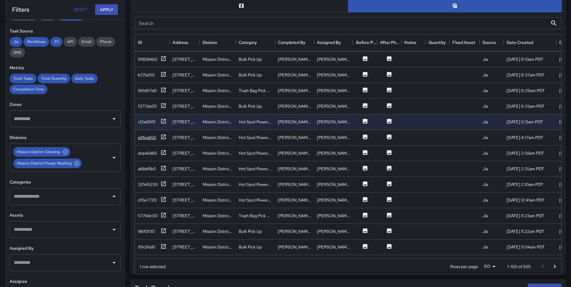
click at [165, 136] on icon at bounding box center [164, 137] width 6 height 6
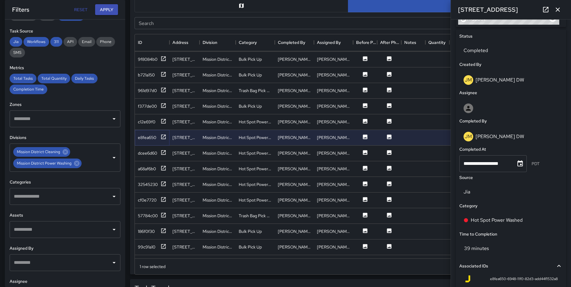
scroll to position [275, 0]
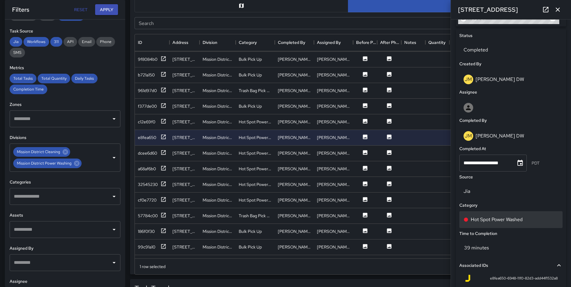
click at [531, 220] on div "Hot Spot Power Washed" at bounding box center [511, 219] width 95 height 7
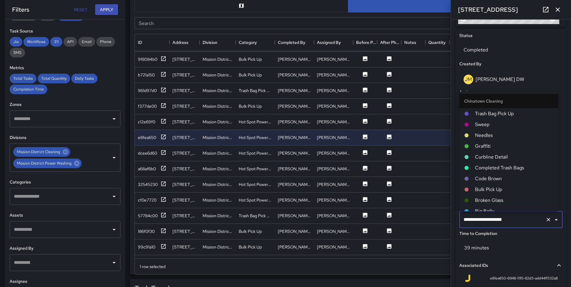
scroll to position [511, 0]
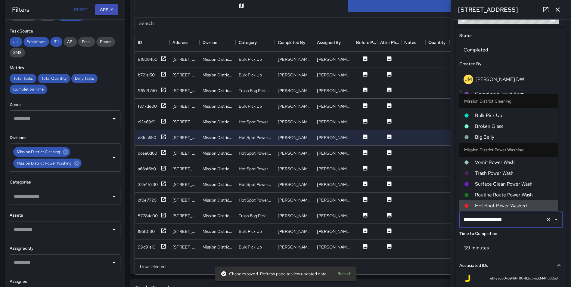
click at [546, 217] on icon "Clear" at bounding box center [549, 220] width 6 height 6
click at [510, 220] on input "text" at bounding box center [502, 219] width 81 height 11
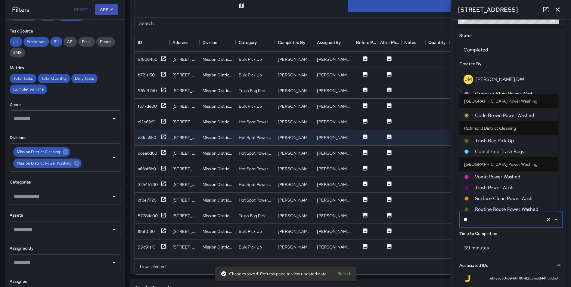
scroll to position [37, 0]
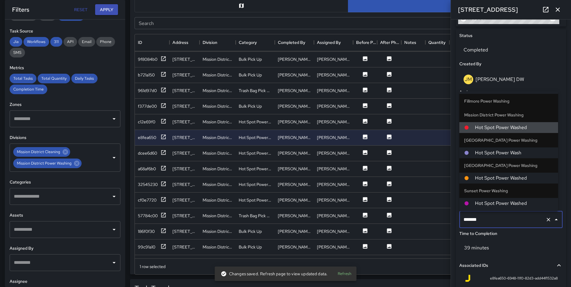
type input "********"
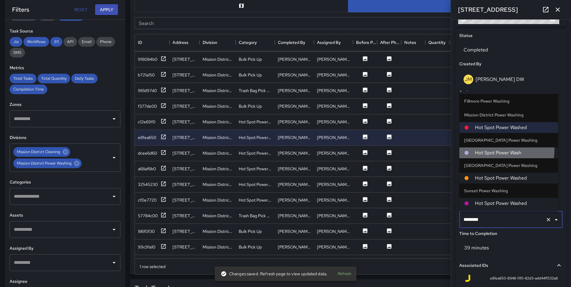
click at [506, 151] on span "Hot Spot Power Wash" at bounding box center [514, 152] width 78 height 7
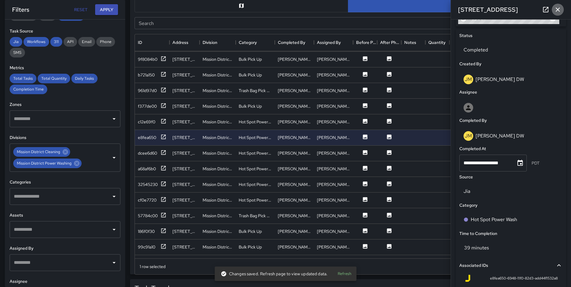
click at [560, 7] on icon "button" at bounding box center [557, 9] width 7 height 7
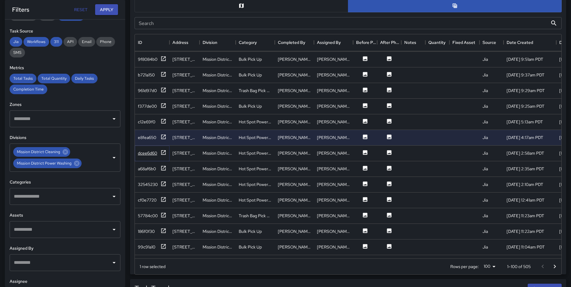
click at [163, 151] on icon at bounding box center [164, 153] width 6 height 6
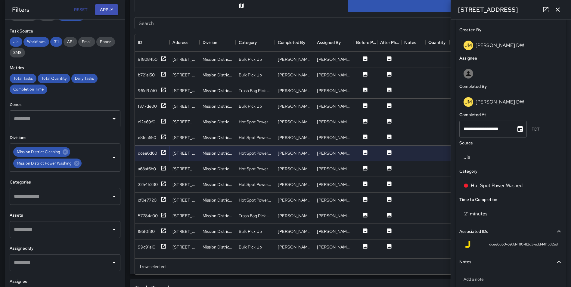
scroll to position [312, 0]
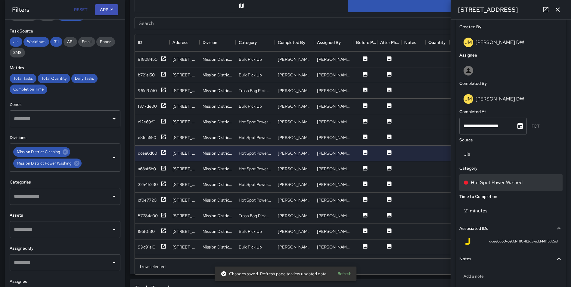
click at [537, 182] on div "Hot Spot Power Washed" at bounding box center [511, 182] width 95 height 7
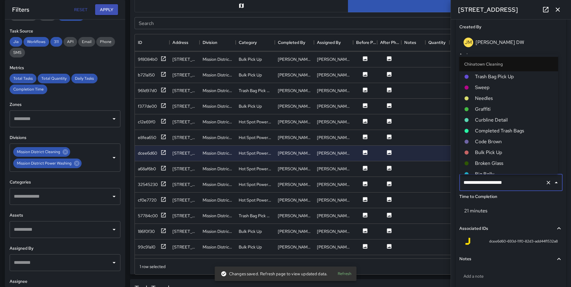
scroll to position [511, 0]
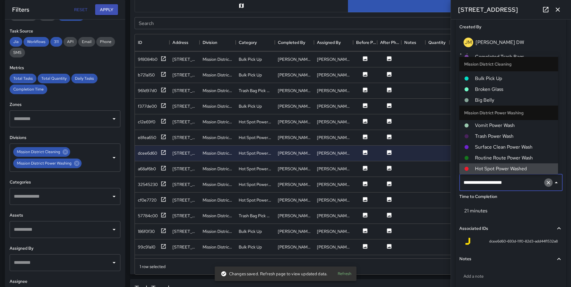
click at [547, 182] on icon "Clear" at bounding box center [549, 183] width 4 height 4
click at [508, 185] on input "text" at bounding box center [502, 182] width 81 height 11
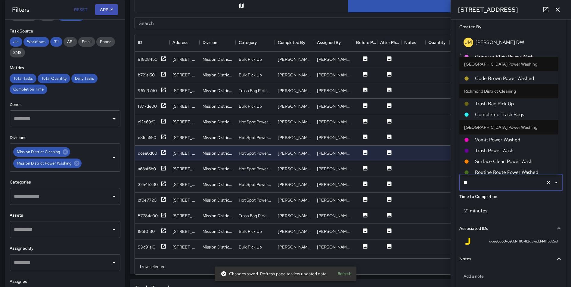
scroll to position [37, 0]
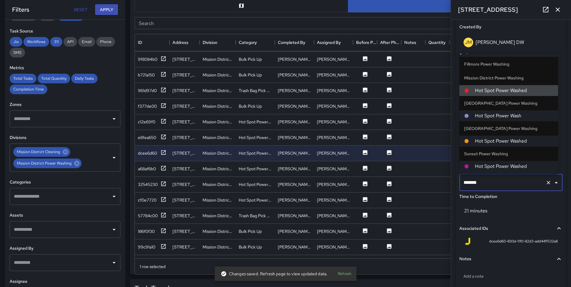
type input "********"
click at [513, 116] on span "Hot Spot Power Wash" at bounding box center [514, 115] width 78 height 7
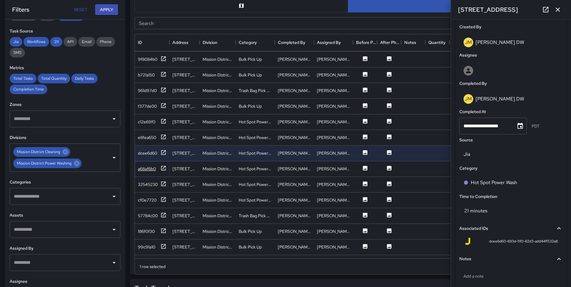
click at [161, 167] on icon at bounding box center [163, 168] width 5 height 5
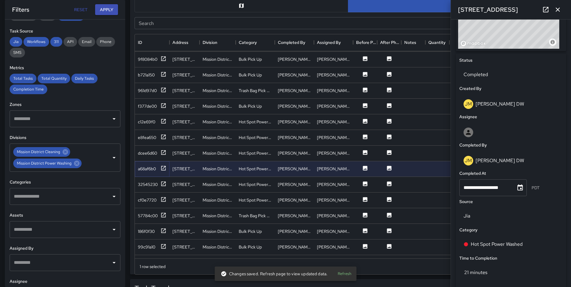
scroll to position [344, 0]
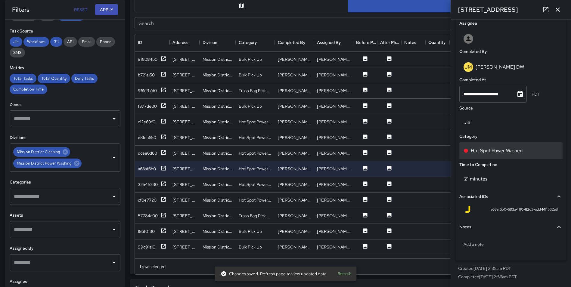
click at [536, 149] on div "Hot Spot Power Washed" at bounding box center [511, 150] width 95 height 7
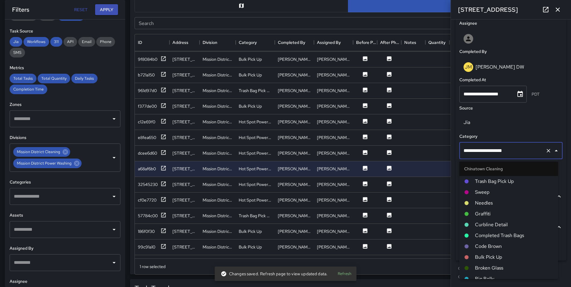
scroll to position [511, 0]
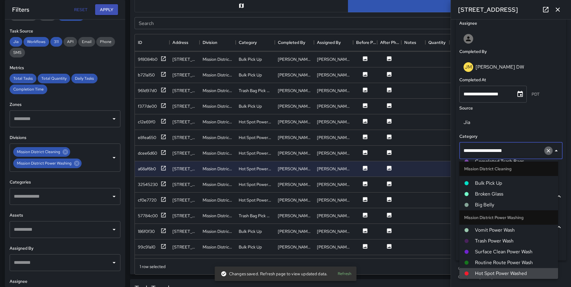
click at [546, 150] on icon "Clear" at bounding box center [549, 151] width 6 height 6
click at [507, 151] on input "text" at bounding box center [502, 150] width 81 height 11
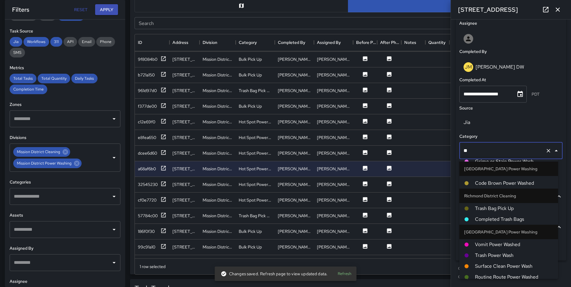
scroll to position [37, 0]
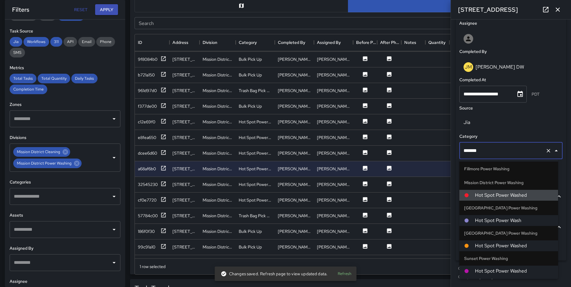
type input "********"
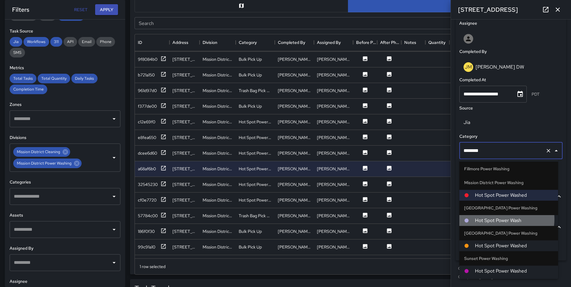
click at [500, 219] on span "Hot Spot Power Wash" at bounding box center [514, 220] width 78 height 7
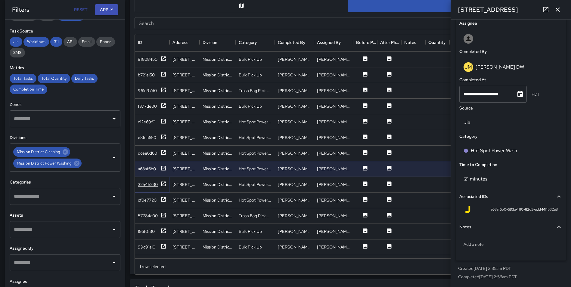
click at [162, 183] on icon at bounding box center [163, 184] width 5 height 5
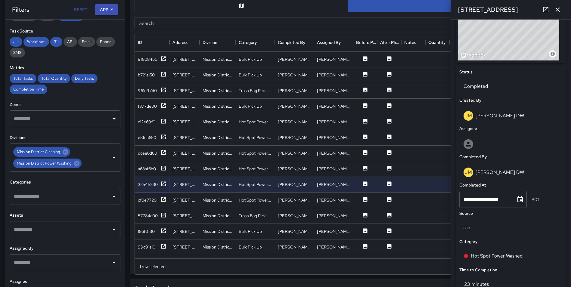
scroll to position [242, 0]
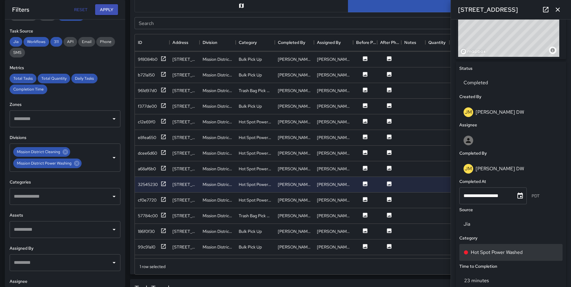
click at [547, 249] on div "Hot Spot Power Washed" at bounding box center [511, 252] width 95 height 7
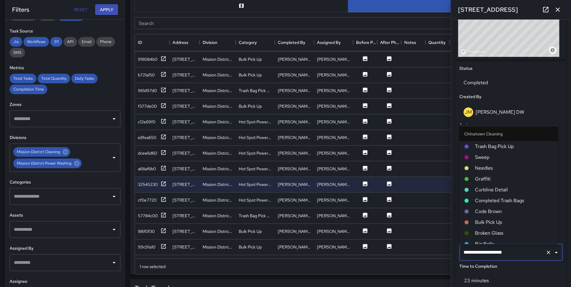
scroll to position [511, 0]
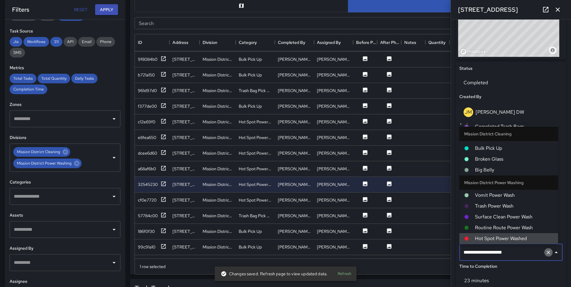
click at [546, 251] on icon "Clear" at bounding box center [549, 253] width 6 height 6
click at [510, 254] on input "text" at bounding box center [502, 252] width 81 height 11
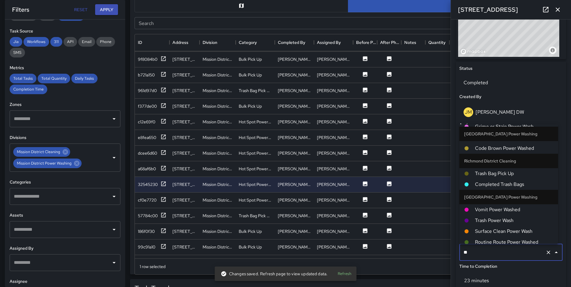
scroll to position [37, 0]
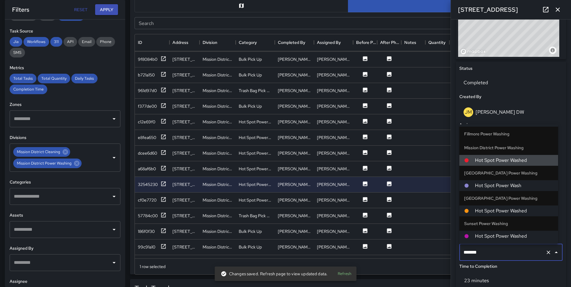
type input "********"
click at [510, 183] on span "Hot Spot Power Wash" at bounding box center [514, 185] width 78 height 7
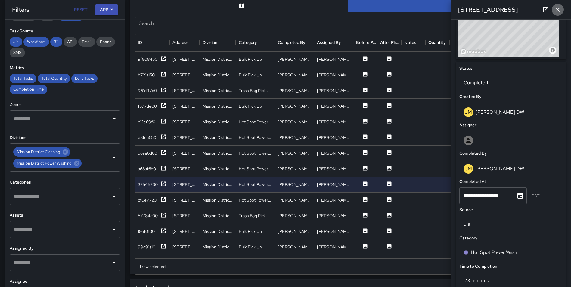
click at [561, 7] on icon "button" at bounding box center [557, 9] width 7 height 7
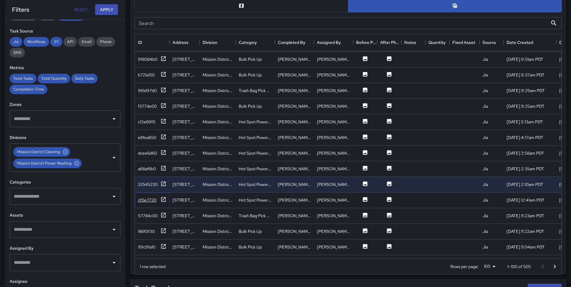
click at [163, 199] on icon at bounding box center [164, 200] width 6 height 6
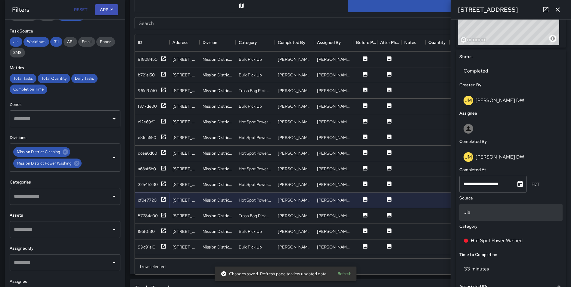
scroll to position [255, 0]
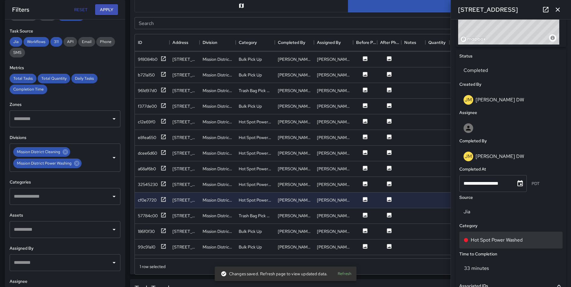
click at [531, 238] on div "Hot Spot Power Washed" at bounding box center [511, 240] width 95 height 7
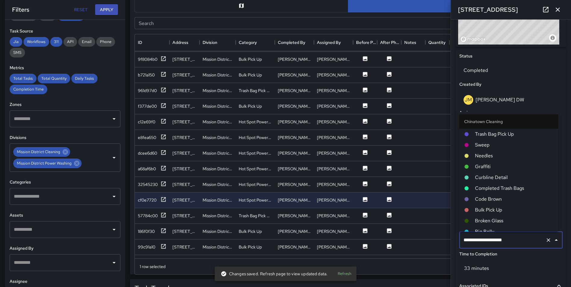
scroll to position [511, 0]
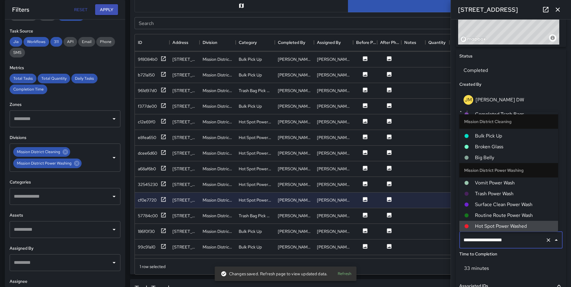
click at [546, 239] on icon "Clear" at bounding box center [549, 240] width 6 height 6
click at [505, 238] on input "text" at bounding box center [502, 240] width 81 height 11
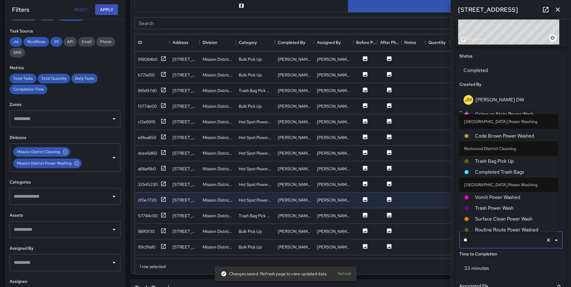
scroll to position [37, 0]
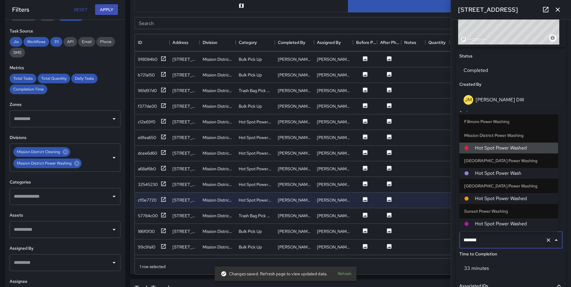
type input "********"
click at [492, 170] on li "Hot Spot Power Wash" at bounding box center [509, 173] width 99 height 11
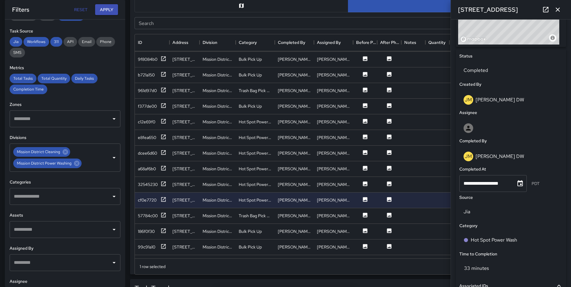
click at [431, 268] on div "1 row selected Rows per page: 100 *** 1–100 of 505" at bounding box center [348, 267] width 427 height 16
click at [559, 11] on icon "button" at bounding box center [558, 10] width 4 height 4
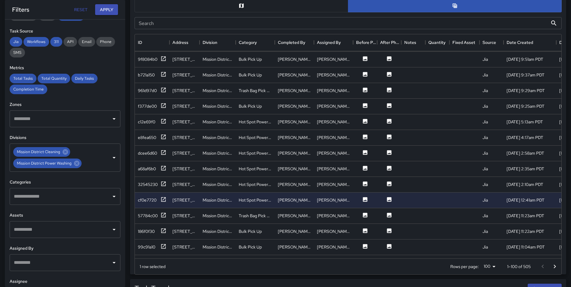
scroll to position [1363, 0]
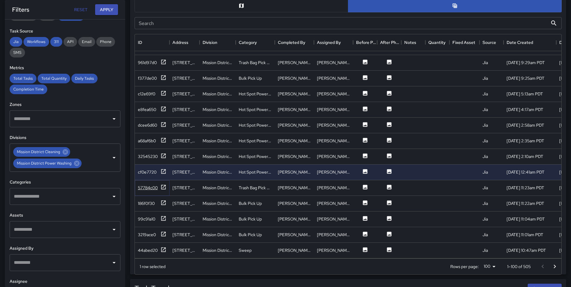
click at [165, 184] on icon at bounding box center [164, 187] width 6 height 6
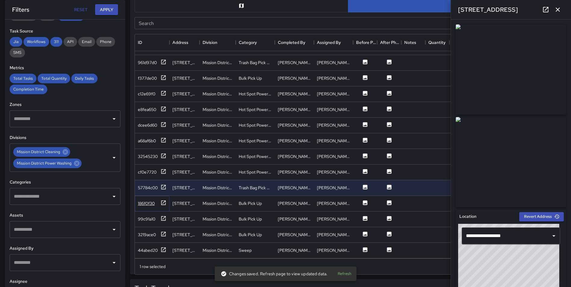
click at [165, 201] on icon at bounding box center [163, 203] width 5 height 5
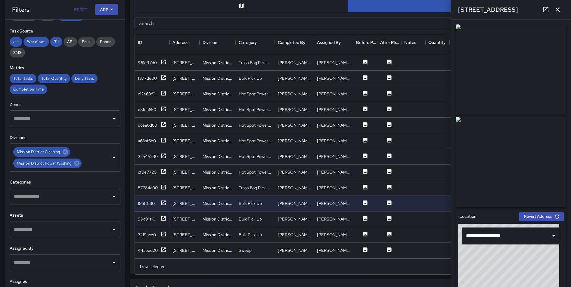
click at [161, 216] on icon at bounding box center [164, 219] width 6 height 6
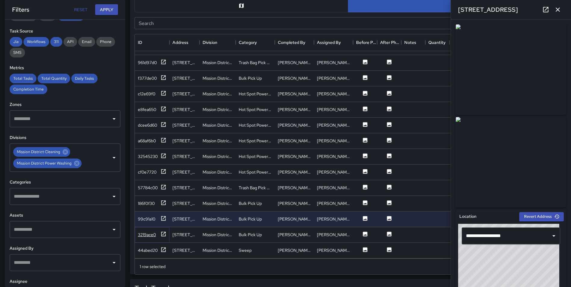
click at [163, 231] on icon at bounding box center [164, 234] width 6 height 6
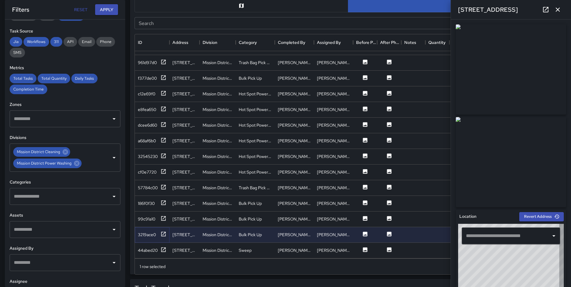
type input "**********"
click at [164, 247] on icon at bounding box center [164, 250] width 6 height 6
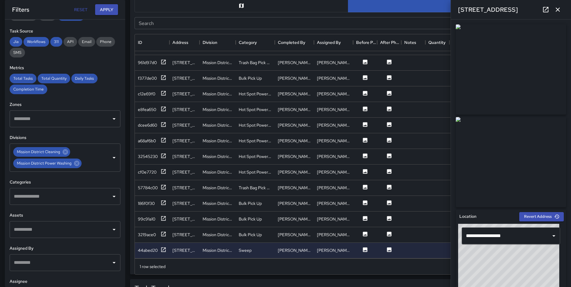
click at [558, 6] on icon "button" at bounding box center [557, 9] width 7 height 7
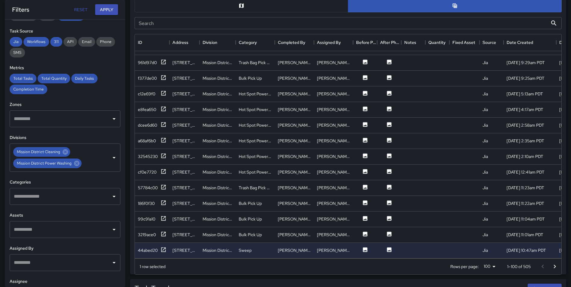
scroll to position [0, 0]
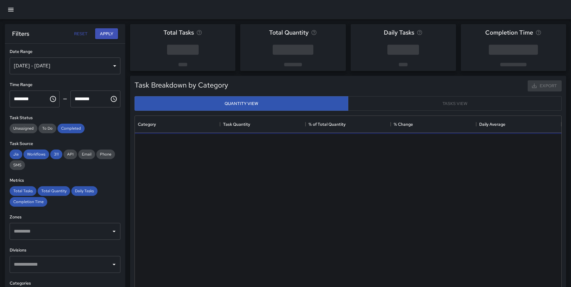
scroll to position [5, 5]
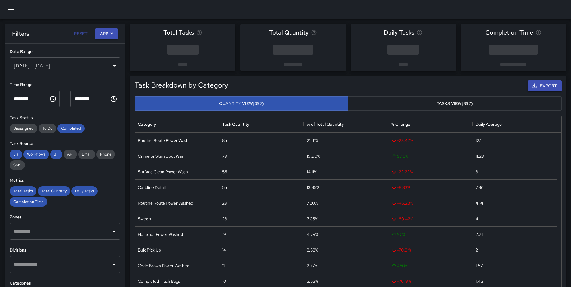
click at [66, 67] on div "[DATE] - [DATE]" at bounding box center [65, 66] width 111 height 17
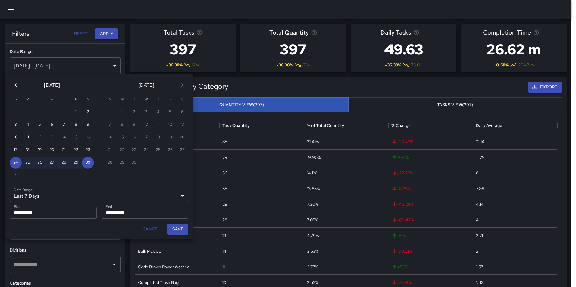
click at [12, 83] on icon "Previous month" at bounding box center [15, 85] width 7 height 7
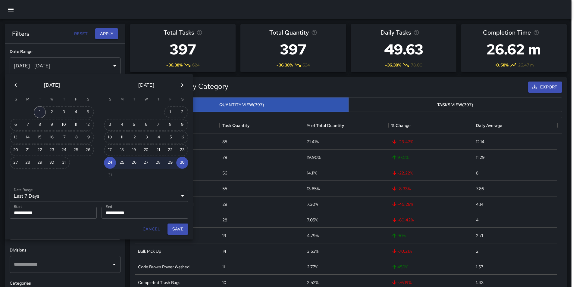
click at [37, 111] on button "1" at bounding box center [40, 112] width 12 height 12
type input "******"
type input "**********"
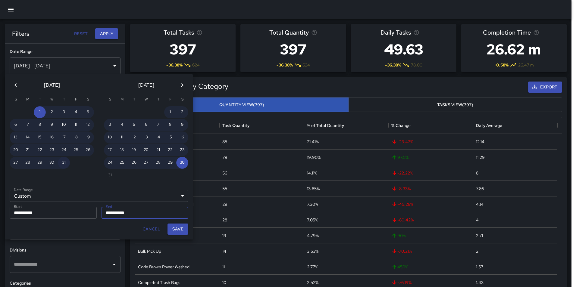
click at [63, 162] on button "31" at bounding box center [64, 163] width 12 height 12
type input "**********"
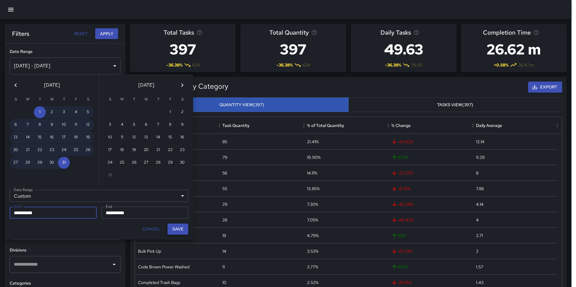
click at [180, 226] on button "Save" at bounding box center [177, 229] width 21 height 11
type input "**********"
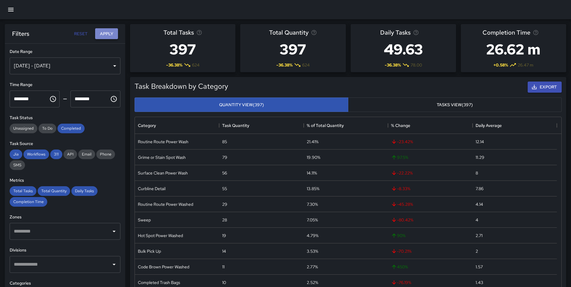
click at [112, 32] on button "Apply" at bounding box center [106, 33] width 23 height 11
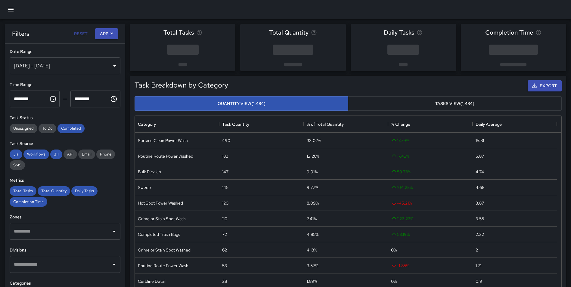
click at [127, 86] on div "Task Breakdown by Category Export Quantity View (1,484) Tasks View (1,484) Cate…" at bounding box center [345, 186] width 441 height 230
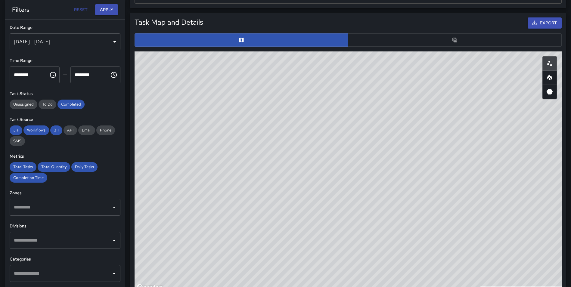
scroll to position [298, 0]
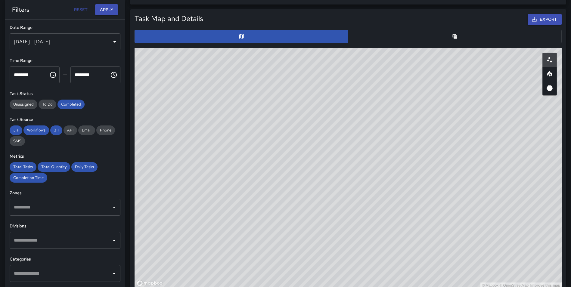
drag, startPoint x: 454, startPoint y: 118, endPoint x: 390, endPoint y: 183, distance: 90.9
click at [393, 183] on div "© Mapbox © OpenStreetMap Improve this map" at bounding box center [348, 168] width 427 height 241
click at [60, 239] on input "text" at bounding box center [60, 240] width 96 height 11
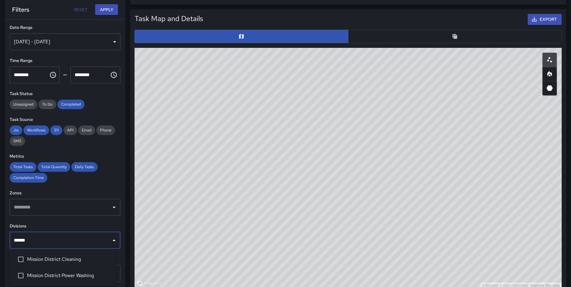
type input "*******"
click at [61, 264] on li "Mission District Cleaning" at bounding box center [63, 259] width 106 height 16
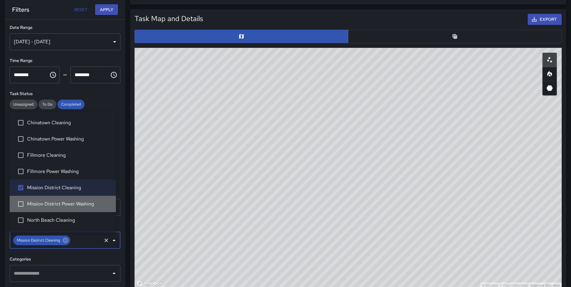
click at [69, 205] on span "Mission District Power Washing" at bounding box center [69, 204] width 84 height 7
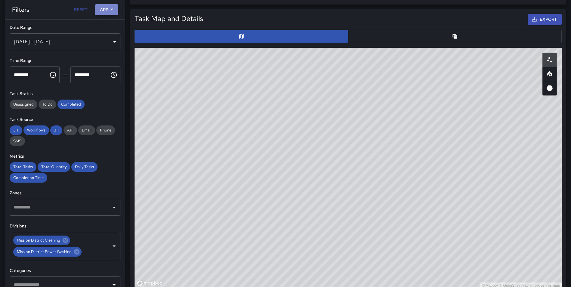
click at [104, 6] on button "Apply" at bounding box center [106, 9] width 23 height 11
drag, startPoint x: 377, startPoint y: 141, endPoint x: 417, endPoint y: 232, distance: 99.4
click at [417, 232] on div "© Mapbox © OpenStreetMap Improve this map" at bounding box center [348, 168] width 427 height 241
drag, startPoint x: 218, startPoint y: 139, endPoint x: 323, endPoint y: 133, distance: 105.3
click at [323, 133] on div "© Mapbox © OpenStreetMap Improve this map" at bounding box center [348, 168] width 427 height 241
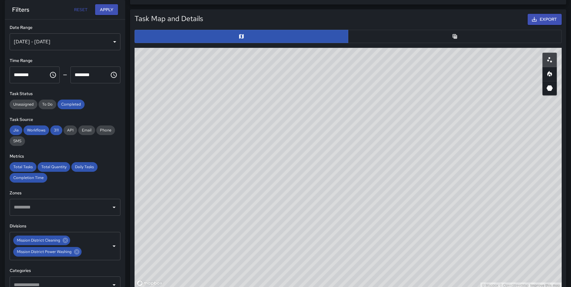
drag, startPoint x: 425, startPoint y: 168, endPoint x: 387, endPoint y: 274, distance: 112.2
click at [385, 287] on html "**********" at bounding box center [285, 127] width 571 height 850
drag, startPoint x: 306, startPoint y: 102, endPoint x: 360, endPoint y: 111, distance: 55.3
click at [360, 111] on div "© Mapbox © OpenStreetMap Improve this map" at bounding box center [348, 168] width 427 height 241
click at [496, 43] on button "button" at bounding box center [455, 36] width 214 height 13
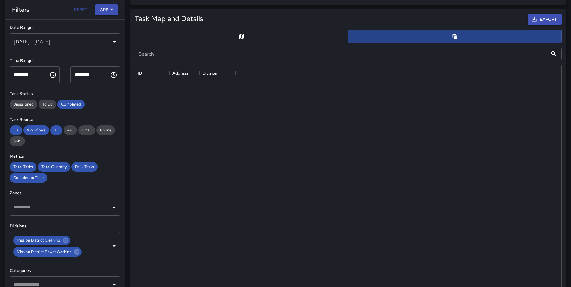
scroll to position [5, 5]
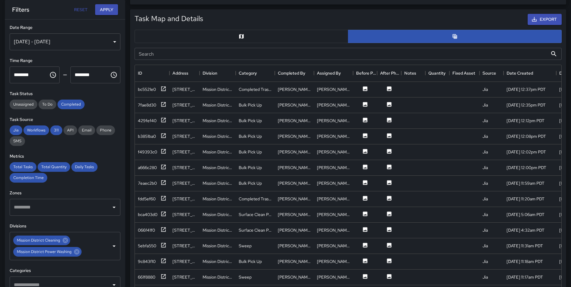
click at [278, 57] on input "Search" at bounding box center [341, 54] width 413 height 12
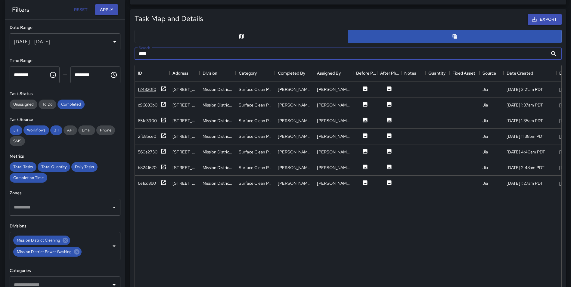
type input "****"
click at [163, 88] on icon at bounding box center [164, 89] width 6 height 6
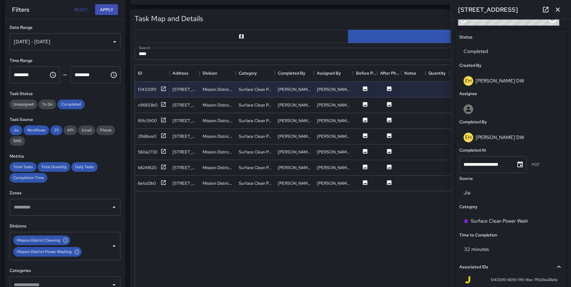
scroll to position [286, 0]
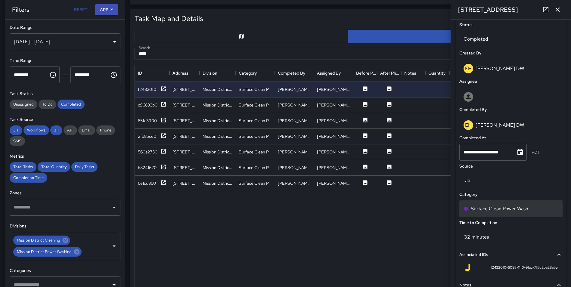
click at [535, 210] on div "Surface Clean Power Wash" at bounding box center [511, 208] width 95 height 7
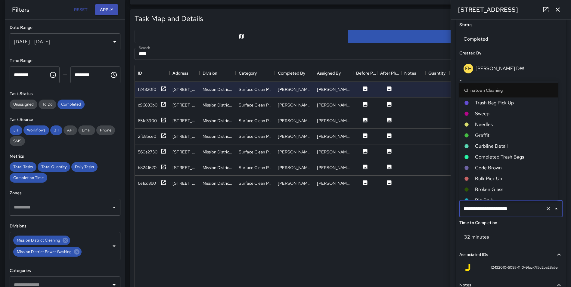
scroll to position [490, 0]
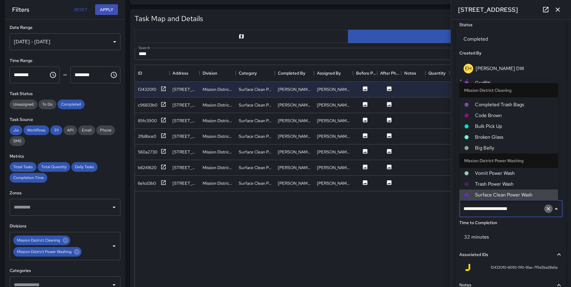
click at [546, 209] on icon "Clear" at bounding box center [549, 209] width 6 height 6
click at [513, 209] on input "text" at bounding box center [502, 208] width 81 height 11
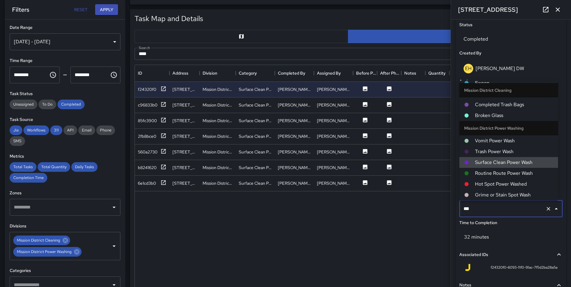
scroll to position [37, 0]
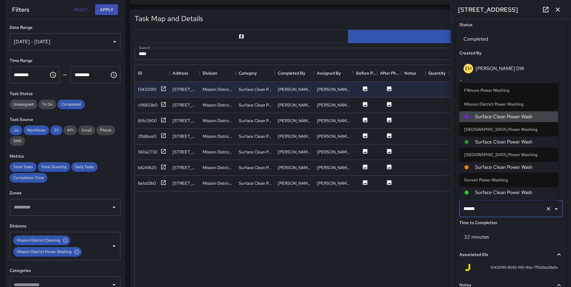
type input "*******"
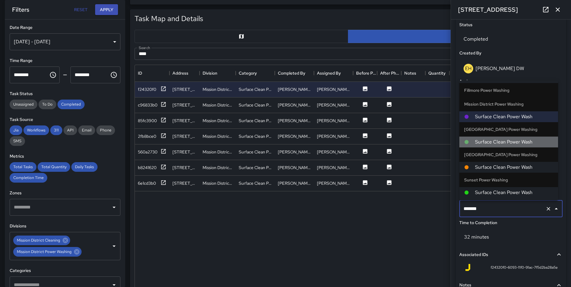
click at [512, 143] on span "Surface Clean Power Wash" at bounding box center [514, 142] width 78 height 7
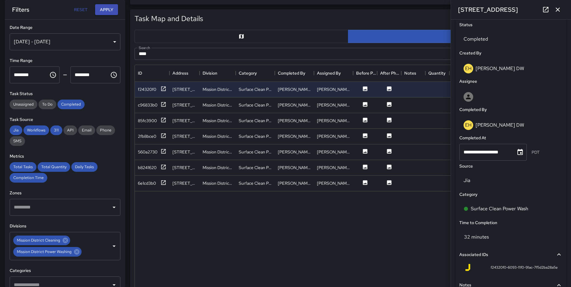
click at [432, 225] on div "f24320f0 545 Green Street Mission District Power Washing Surface Clean Power Wa…" at bounding box center [402, 185] width 535 height 207
click at [559, 6] on icon "button" at bounding box center [557, 9] width 7 height 7
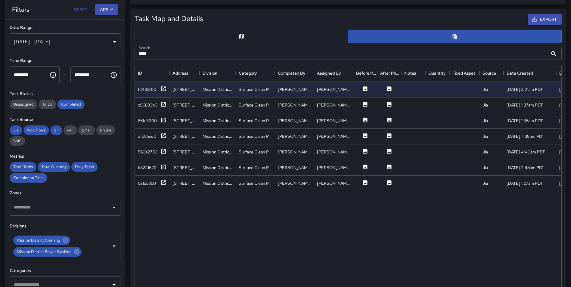
click at [164, 105] on icon at bounding box center [164, 104] width 6 height 6
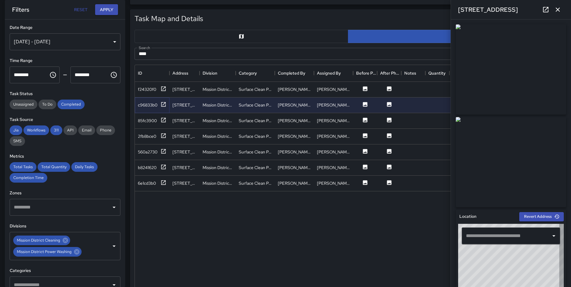
type input "**********"
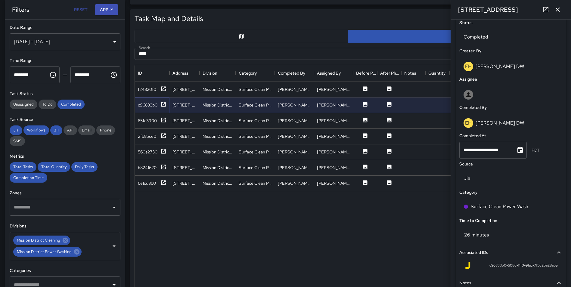
scroll to position [293, 0]
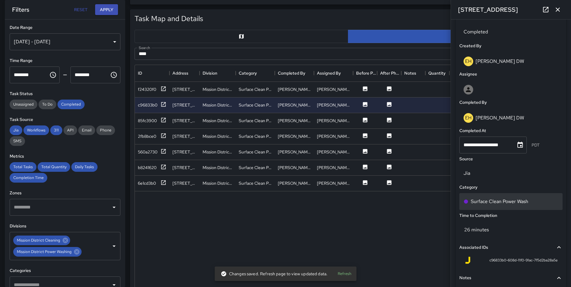
click at [538, 200] on div "Surface Clean Power Wash" at bounding box center [511, 201] width 95 height 7
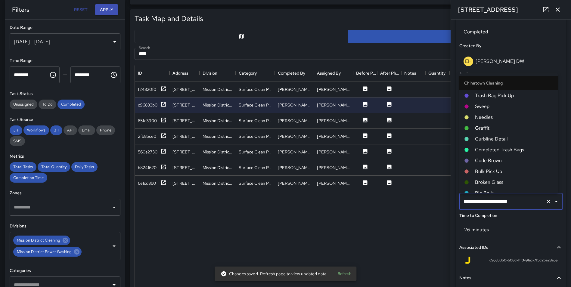
scroll to position [490, 0]
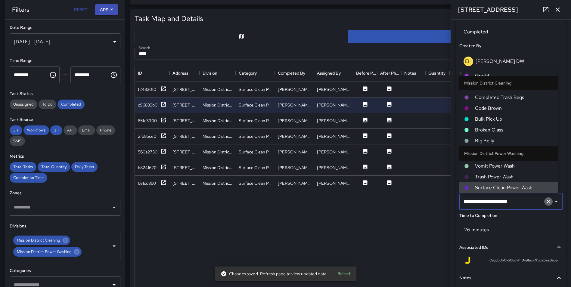
click at [546, 201] on icon "Clear" at bounding box center [549, 202] width 6 height 6
click at [507, 203] on input "text" at bounding box center [502, 201] width 81 height 11
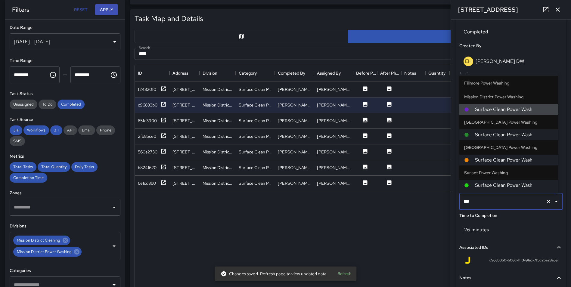
scroll to position [37, 0]
type input "*******"
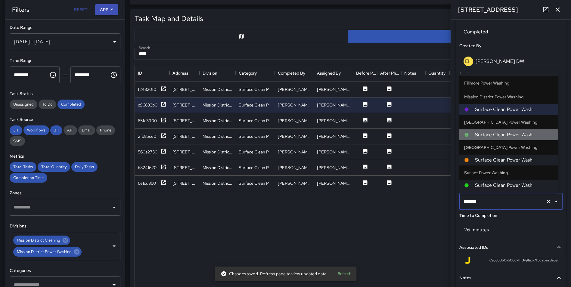
click at [516, 136] on span "Surface Clean Power Wash" at bounding box center [514, 134] width 78 height 7
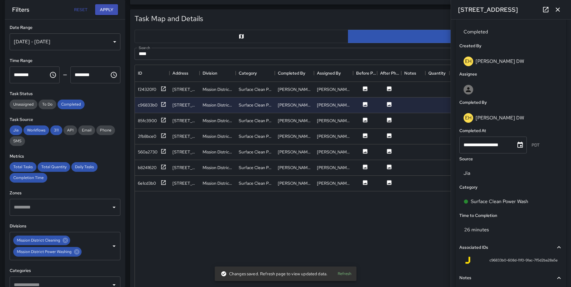
click at [566, 105] on div "**********" at bounding box center [511, 154] width 120 height 268
click at [558, 11] on icon "button" at bounding box center [557, 9] width 7 height 7
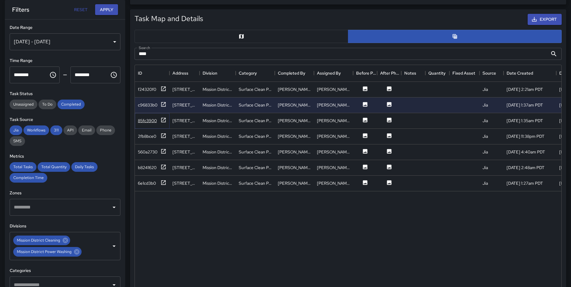
click at [165, 119] on icon at bounding box center [163, 120] width 5 height 5
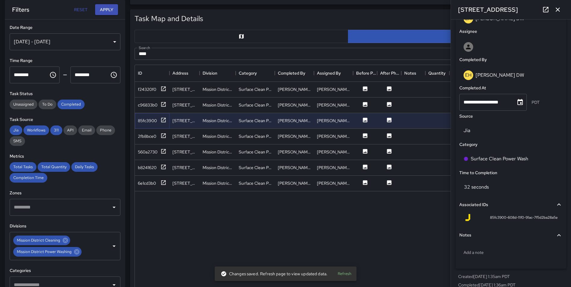
scroll to position [340, 0]
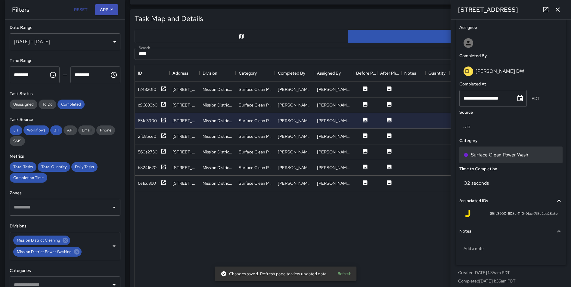
click at [524, 151] on div "Surface Clean Power Wash" at bounding box center [511, 155] width 103 height 17
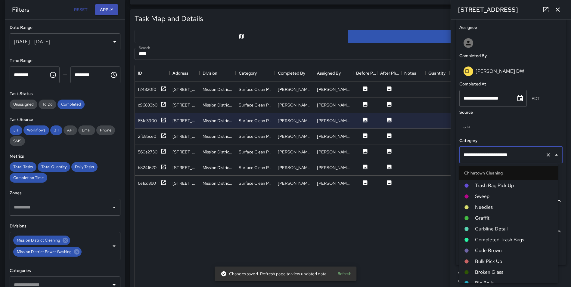
scroll to position [490, 0]
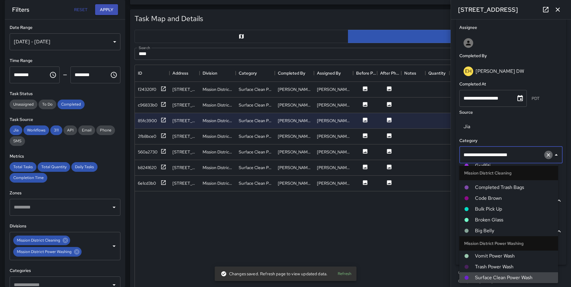
click at [547, 157] on icon "Clear" at bounding box center [549, 155] width 6 height 6
click at [503, 158] on input "text" at bounding box center [502, 154] width 81 height 11
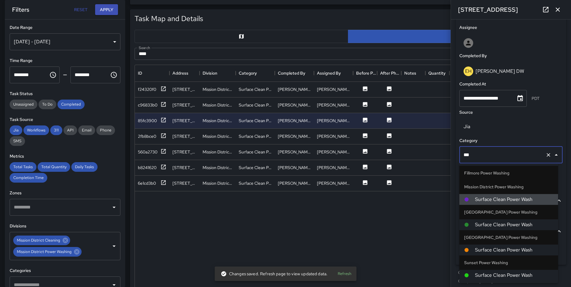
scroll to position [37, 0]
type input "*******"
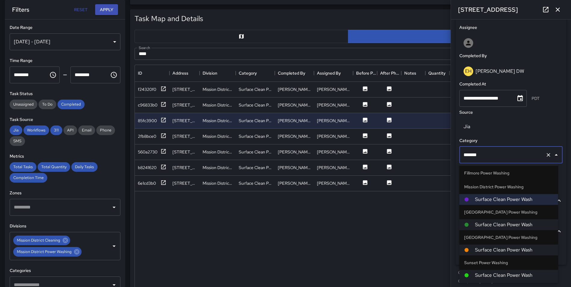
drag, startPoint x: 505, startPoint y: 198, endPoint x: 501, endPoint y: 223, distance: 25.0
click at [501, 223] on ul "Chinatown Power Washing Surface Clean Power Wash Fillmore Power Washing Surface…" at bounding box center [509, 224] width 99 height 120
click at [494, 226] on span "Surface Clean Power Wash" at bounding box center [514, 224] width 78 height 7
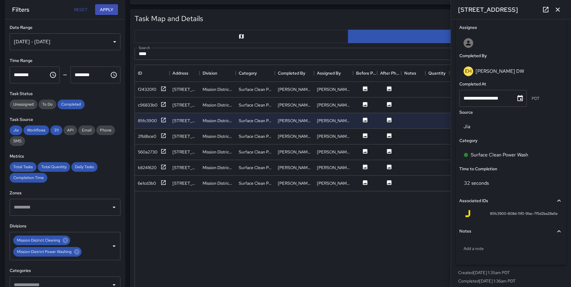
click at [412, 222] on div "f24320f0 545 Green Street Mission District Power Washing Surface Clean Power Wa…" at bounding box center [402, 185] width 535 height 207
click at [560, 11] on icon "button" at bounding box center [557, 9] width 7 height 7
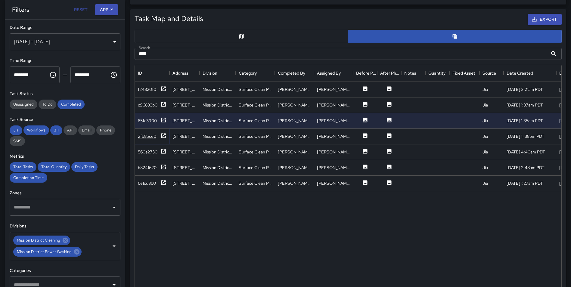
click at [164, 135] on icon at bounding box center [164, 136] width 6 height 6
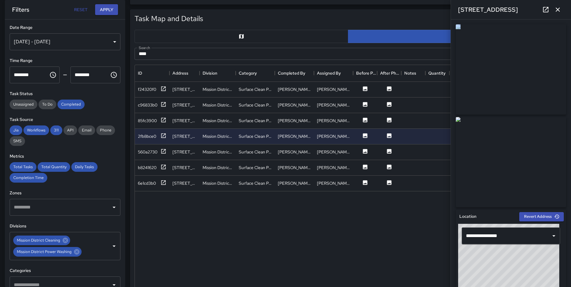
drag, startPoint x: 566, startPoint y: 92, endPoint x: 569, endPoint y: 135, distance: 43.8
click at [569, 135] on div "**********" at bounding box center [511, 154] width 120 height 268
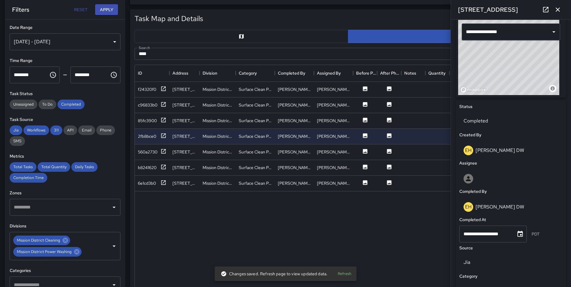
scroll to position [231, 0]
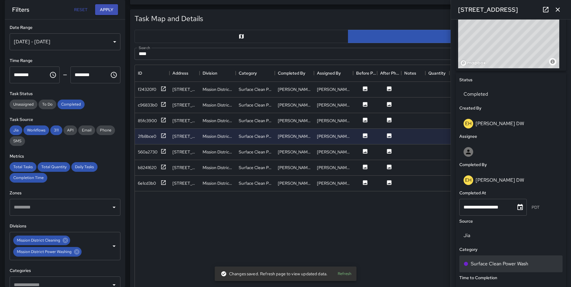
click at [532, 262] on div "Surface Clean Power Wash" at bounding box center [511, 264] width 95 height 7
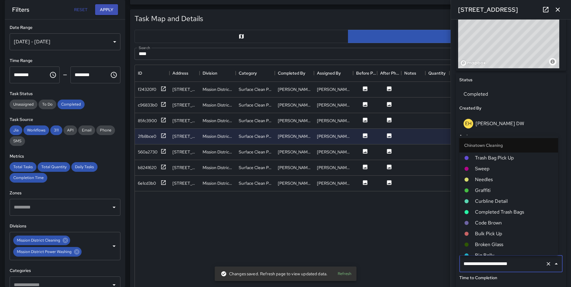
scroll to position [490, 0]
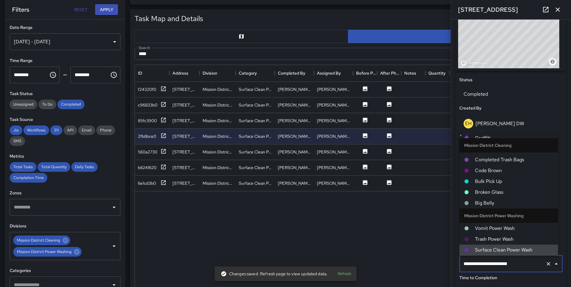
click at [544, 261] on button "Clear" at bounding box center [548, 264] width 8 height 8
click at [516, 266] on input "text" at bounding box center [502, 263] width 81 height 11
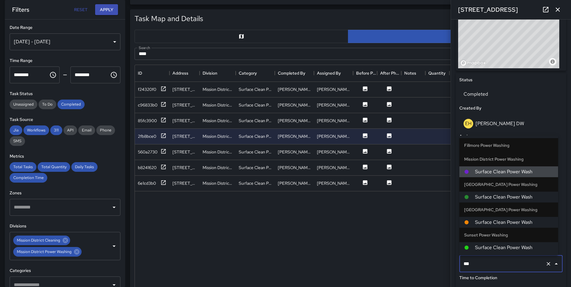
scroll to position [37, 0]
type input "*******"
click at [516, 198] on span "Surface Clean Power Wash" at bounding box center [514, 197] width 78 height 7
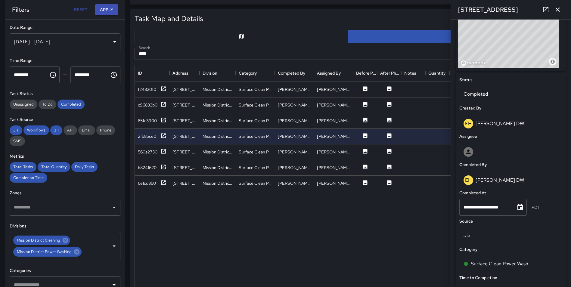
click at [401, 238] on div "f24320f0 545 Green Street Mission District Power Washing Surface Clean Power Wa…" at bounding box center [402, 185] width 535 height 207
click at [557, 9] on icon "button" at bounding box center [557, 9] width 7 height 7
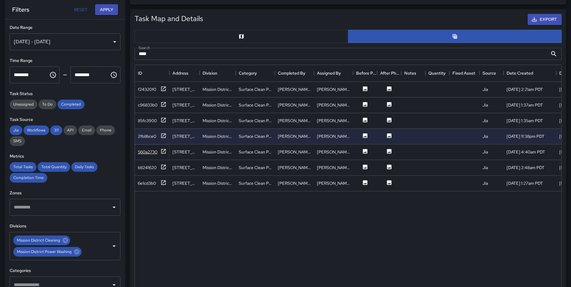
click at [162, 151] on icon at bounding box center [164, 151] width 6 height 6
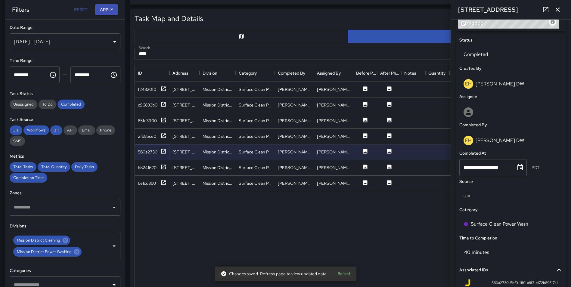
scroll to position [273, 0]
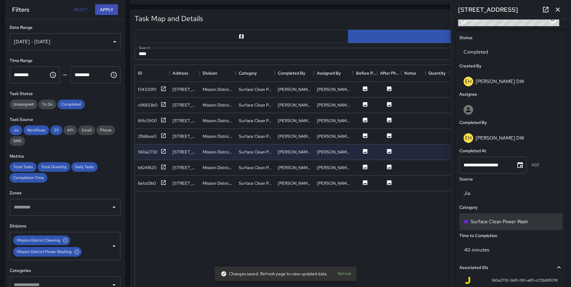
click at [534, 220] on div "Surface Clean Power Wash" at bounding box center [511, 221] width 95 height 7
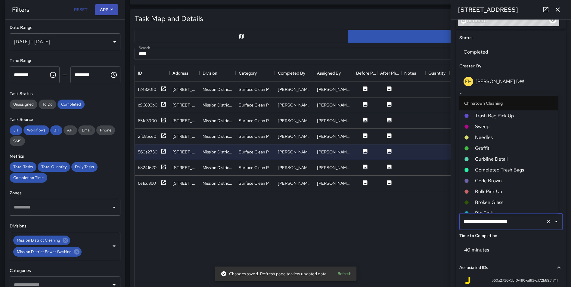
scroll to position [490, 0]
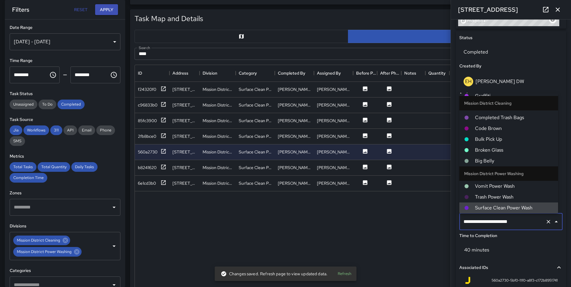
click at [546, 222] on icon "Clear" at bounding box center [549, 222] width 6 height 6
click at [503, 218] on input "text" at bounding box center [502, 221] width 81 height 11
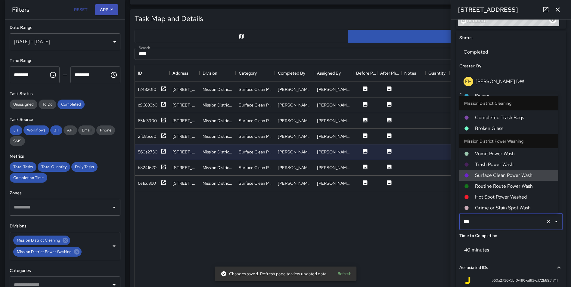
scroll to position [37, 0]
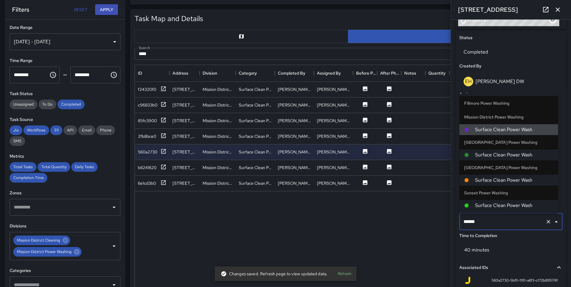
type input "*******"
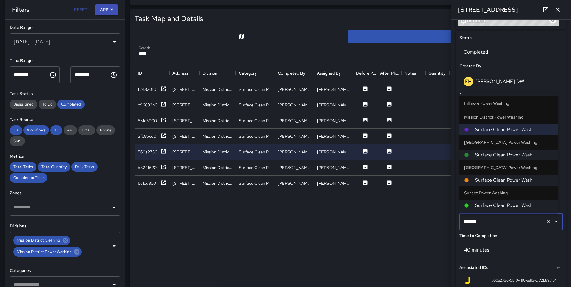
click at [503, 155] on span "Surface Clean Power Wash" at bounding box center [514, 154] width 78 height 7
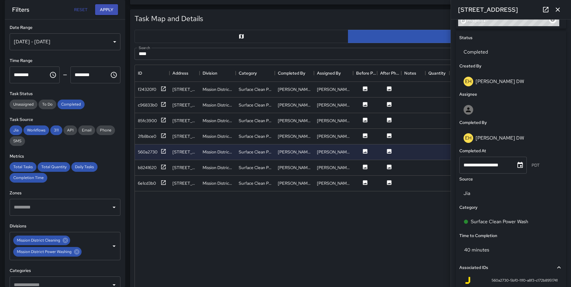
click at [420, 222] on div "f24320f0 545 Green Street Mission District Power Washing Surface Clean Power Wa…" at bounding box center [402, 185] width 535 height 207
click at [558, 9] on icon "button" at bounding box center [558, 10] width 4 height 4
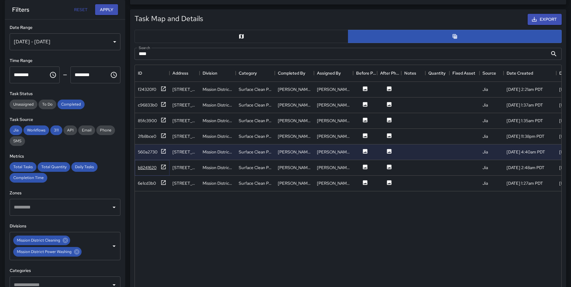
click at [163, 168] on icon at bounding box center [164, 167] width 6 height 6
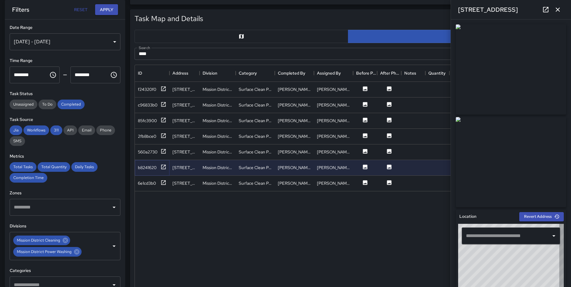
type input "**********"
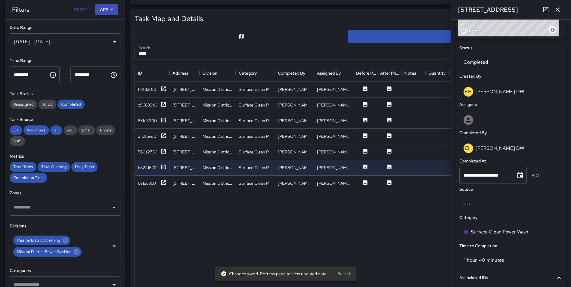
scroll to position [286, 0]
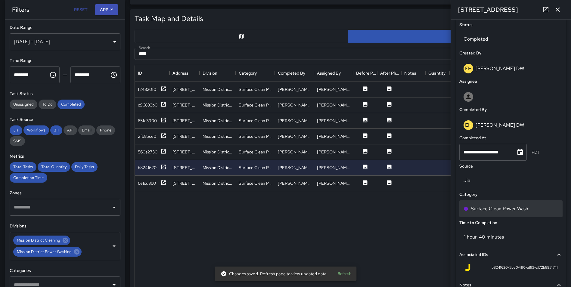
click at [544, 211] on div "Surface Clean Power Wash" at bounding box center [511, 208] width 95 height 7
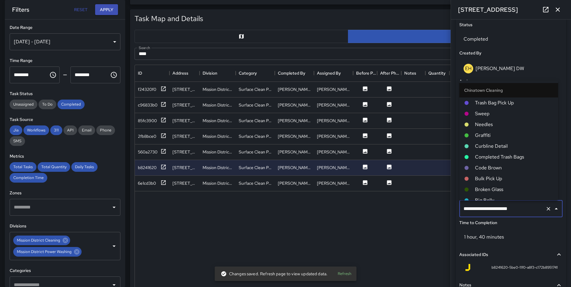
scroll to position [490, 0]
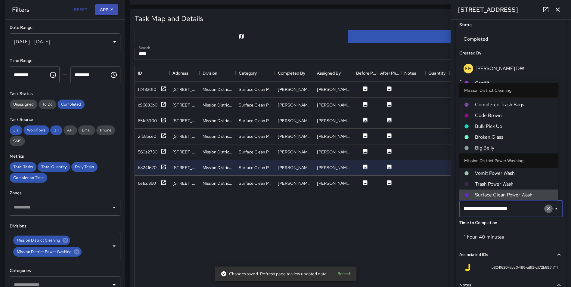
click at [547, 209] on icon "Clear" at bounding box center [549, 209] width 4 height 4
click at [519, 210] on input "text" at bounding box center [502, 208] width 81 height 11
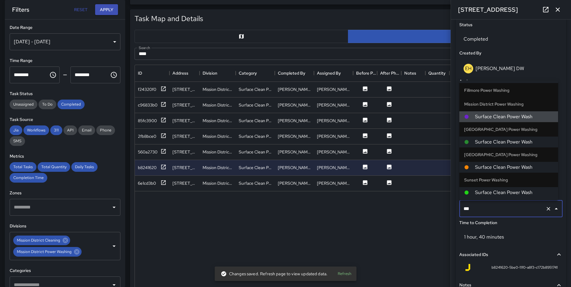
scroll to position [37, 0]
type input "*******"
click at [522, 140] on span "Surface Clean Power Wash" at bounding box center [514, 142] width 78 height 7
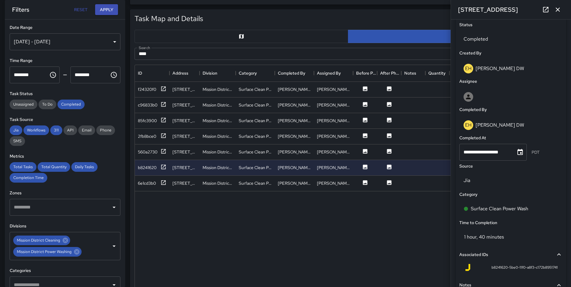
click at [411, 217] on div "f24320f0 545 Green Street Mission District Power Washing Surface Clean Power Wa…" at bounding box center [402, 185] width 535 height 207
click at [557, 9] on icon "button" at bounding box center [557, 9] width 7 height 7
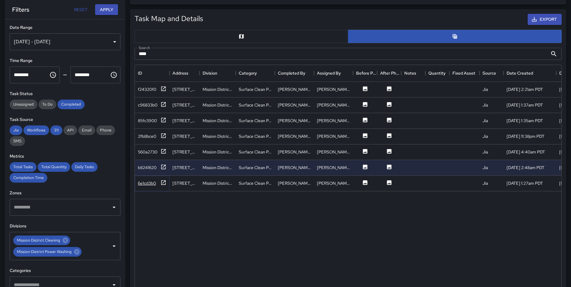
click at [164, 182] on icon at bounding box center [163, 182] width 5 height 5
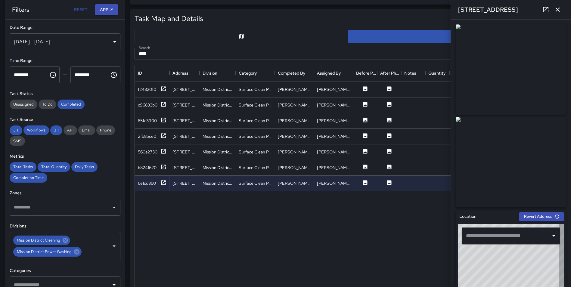
type input "**********"
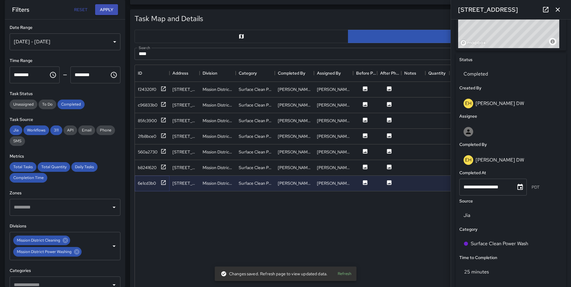
scroll to position [291, 0]
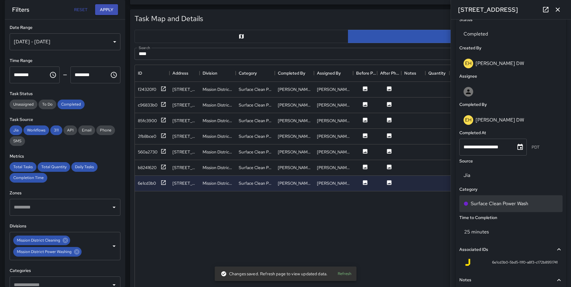
click at [530, 201] on div "Surface Clean Power Wash" at bounding box center [511, 203] width 95 height 7
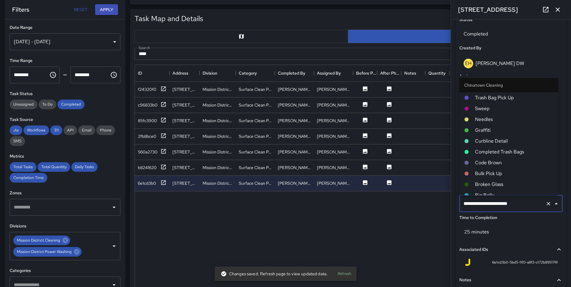
scroll to position [490, 0]
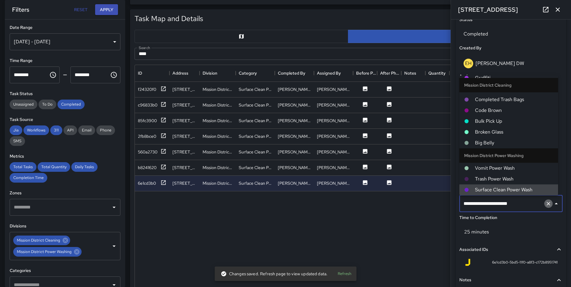
click at [544, 200] on button "Clear" at bounding box center [548, 204] width 8 height 8
click at [522, 204] on input "text" at bounding box center [502, 203] width 81 height 11
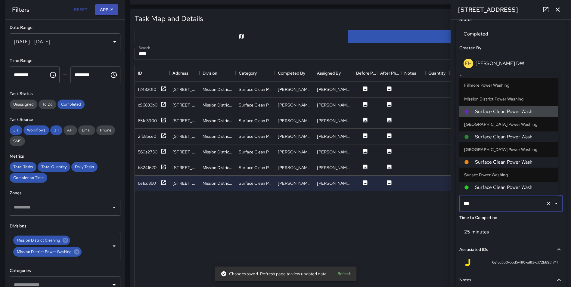
scroll to position [37, 0]
type input "*******"
click at [529, 140] on span "Surface Clean Power Wash" at bounding box center [514, 136] width 78 height 7
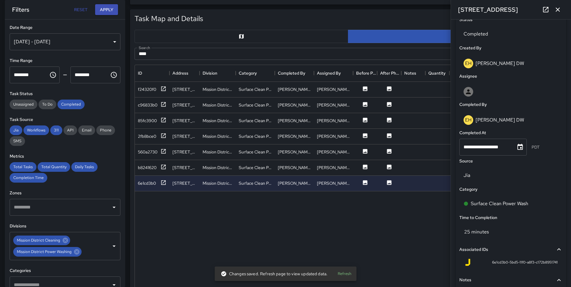
click at [414, 230] on div "f24320f0 545 Green Street Mission District Power Washing Surface Clean Power Wa…" at bounding box center [402, 185] width 535 height 207
click at [558, 10] on icon "button" at bounding box center [558, 10] width 4 height 4
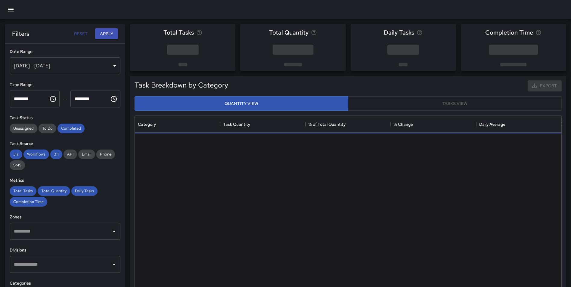
scroll to position [176, 422]
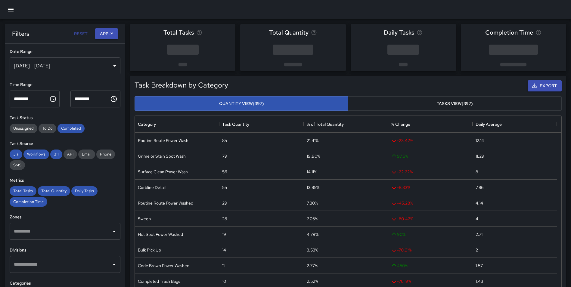
click at [41, 66] on div "[DATE] - [DATE]" at bounding box center [65, 66] width 111 height 17
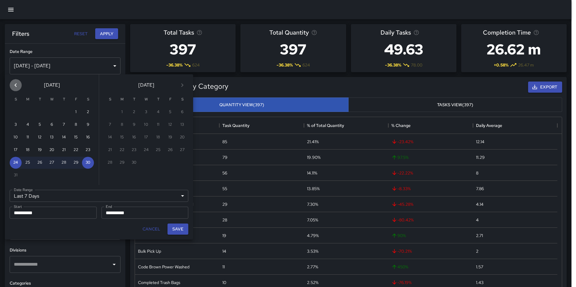
click at [18, 84] on icon "Previous month" at bounding box center [15, 85] width 7 height 7
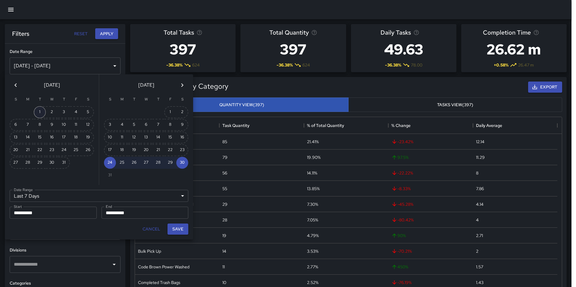
click at [38, 111] on button "1" at bounding box center [40, 112] width 12 height 12
type input "******"
type input "**********"
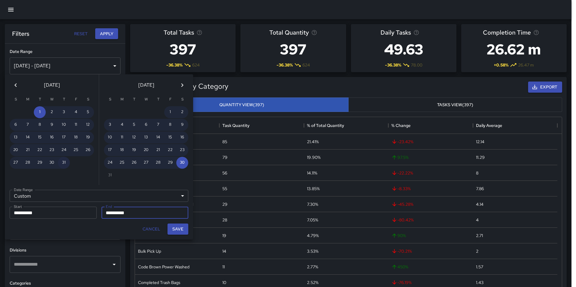
click at [64, 161] on button "31" at bounding box center [64, 163] width 12 height 12
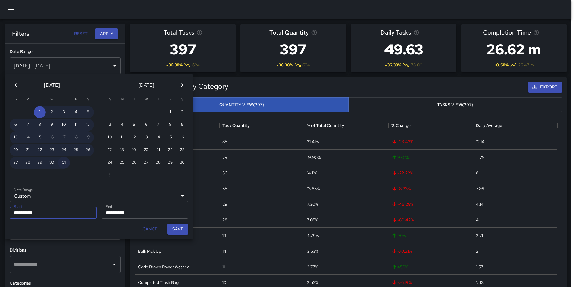
type input "**********"
click at [177, 227] on button "Save" at bounding box center [177, 229] width 21 height 11
type input "**********"
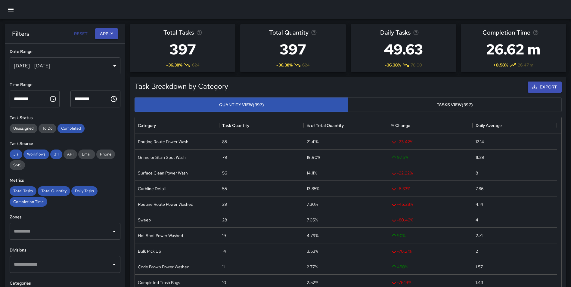
scroll to position [5, 5]
click at [102, 32] on button "Apply" at bounding box center [106, 33] width 23 height 11
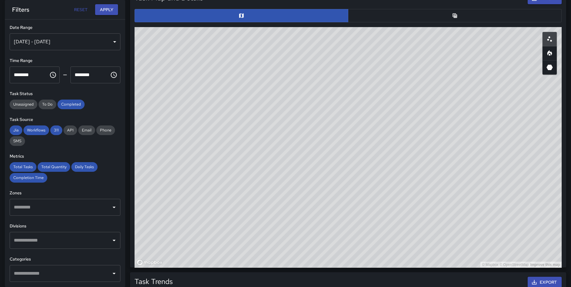
scroll to position [298, 0]
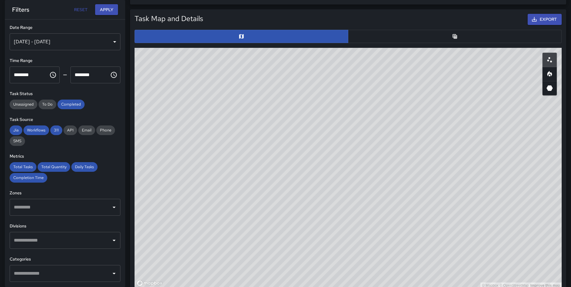
click at [53, 239] on input "text" at bounding box center [60, 240] width 96 height 11
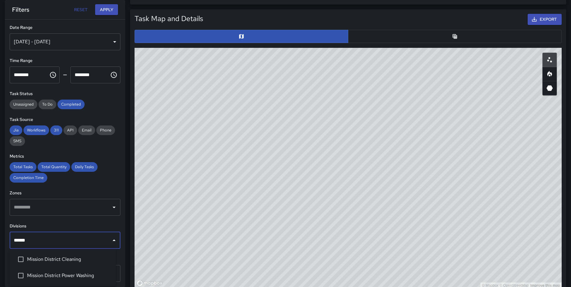
type input "*******"
click at [42, 257] on span "Mission District Cleaning" at bounding box center [69, 259] width 84 height 7
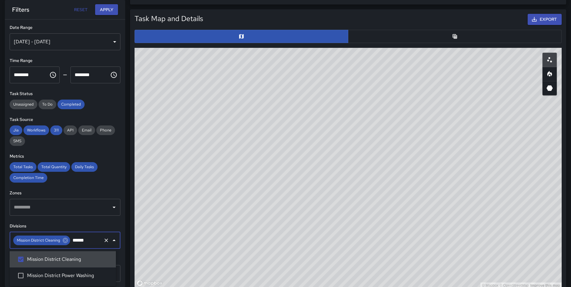
type input "*******"
click at [69, 270] on li "Mission District Power Washing" at bounding box center [63, 276] width 106 height 16
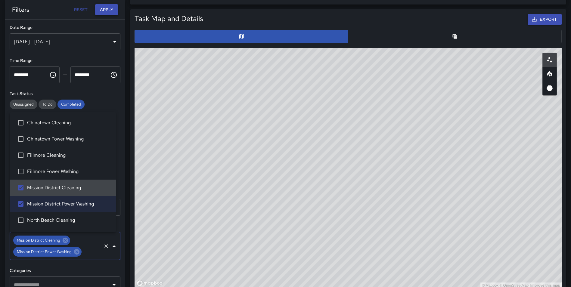
click at [106, 10] on button "Apply" at bounding box center [106, 9] width 23 height 11
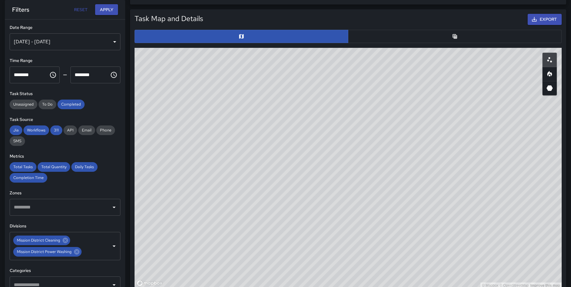
drag, startPoint x: 448, startPoint y: 182, endPoint x: 428, endPoint y: 261, distance: 81.6
click at [428, 261] on div "© Mapbox © OpenStreetMap Improve this map" at bounding box center [348, 168] width 427 height 241
drag, startPoint x: 415, startPoint y: 137, endPoint x: 423, endPoint y: 189, distance: 52.4
click at [423, 189] on div "© Mapbox © OpenStreetMap Improve this map" at bounding box center [348, 168] width 427 height 241
drag, startPoint x: 436, startPoint y: 167, endPoint x: 390, endPoint y: 272, distance: 114.2
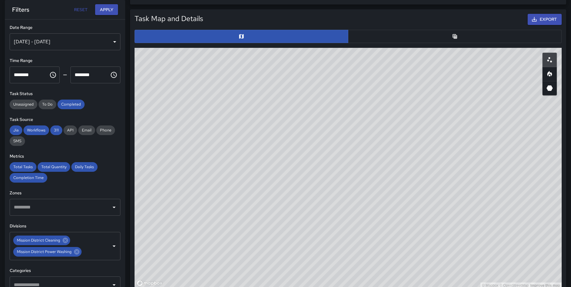
click at [390, 272] on div "© Mapbox © OpenStreetMap Improve this map" at bounding box center [348, 168] width 427 height 241
drag, startPoint x: 349, startPoint y: 108, endPoint x: 399, endPoint y: 177, distance: 85.7
click at [404, 190] on div "© Mapbox © OpenStreetMap Improve this map" at bounding box center [348, 168] width 427 height 241
drag, startPoint x: 285, startPoint y: 105, endPoint x: 315, endPoint y: 102, distance: 29.9
click at [315, 102] on div "© Mapbox © OpenStreetMap Improve this map" at bounding box center [348, 168] width 427 height 241
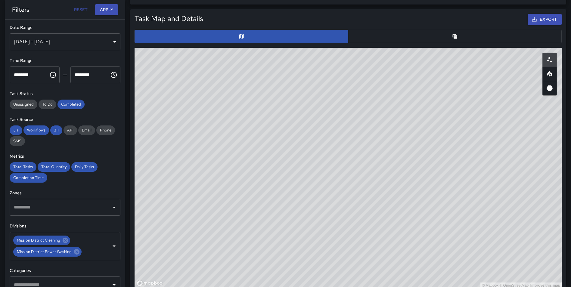
drag, startPoint x: 442, startPoint y: 33, endPoint x: 430, endPoint y: 39, distance: 13.2
click at [442, 33] on button "button" at bounding box center [455, 36] width 214 height 13
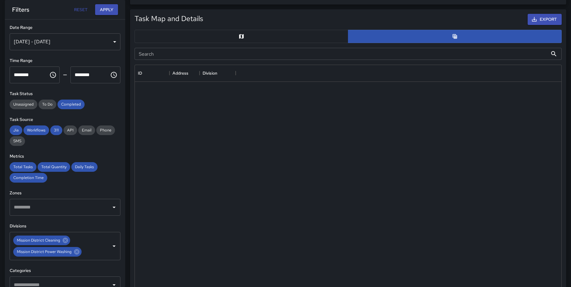
scroll to position [5, 5]
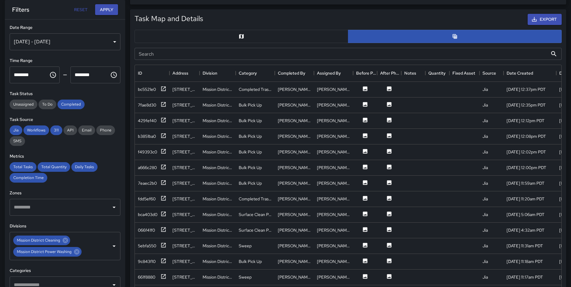
click at [213, 56] on input "Search" at bounding box center [341, 54] width 413 height 12
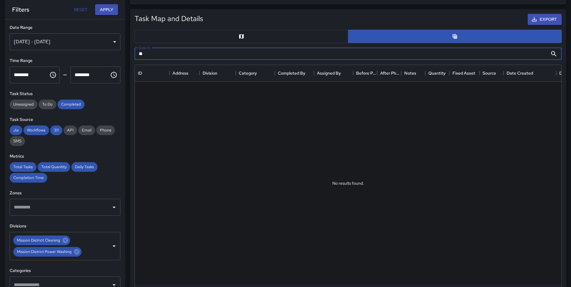
type input "*"
type input "*****"
drag, startPoint x: 174, startPoint y: 55, endPoint x: 129, endPoint y: 58, distance: 45.6
click at [129, 58] on div "Task Map and Details Export Search ***** Search No results found. ID Address Di…" at bounding box center [345, 155] width 441 height 301
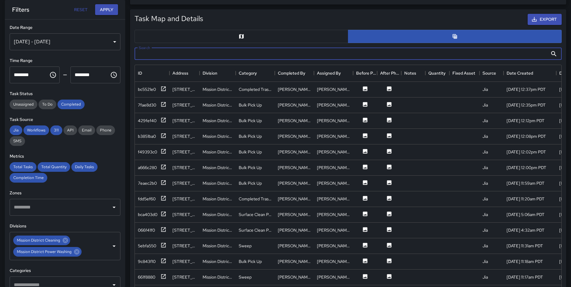
click at [279, 39] on button "button" at bounding box center [242, 36] width 214 height 13
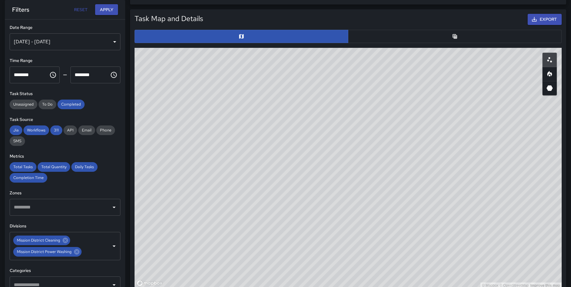
click at [344, 124] on div "© Mapbox © OpenStreetMap Improve this map" at bounding box center [348, 168] width 427 height 241
drag, startPoint x: 354, startPoint y: 168, endPoint x: 347, endPoint y: 76, distance: 93.1
click at [347, 76] on div "© Mapbox © OpenStreetMap Improve this map" at bounding box center [348, 168] width 427 height 241
drag, startPoint x: 464, startPoint y: 190, endPoint x: 369, endPoint y: 55, distance: 164.7
click at [370, 54] on div "© Mapbox © OpenStreetMap Improve this map" at bounding box center [348, 168] width 427 height 241
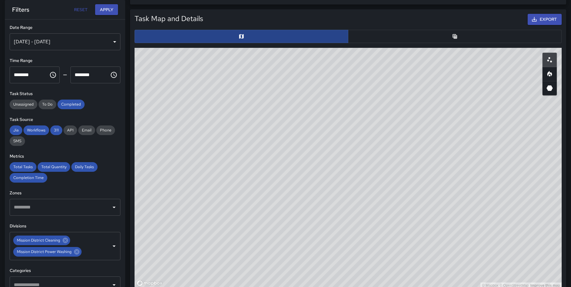
drag, startPoint x: 431, startPoint y: 133, endPoint x: 303, endPoint y: 31, distance: 163.5
click at [303, 31] on div "Task Map and Details Export ID Address Division Category Completed By Assigned …" at bounding box center [348, 148] width 432 height 275
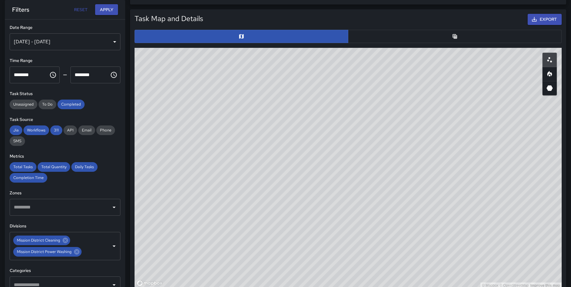
drag, startPoint x: 412, startPoint y: 149, endPoint x: 451, endPoint y: 186, distance: 53.5
click at [451, 186] on div "© Mapbox © OpenStreetMap Improve this map" at bounding box center [348, 168] width 427 height 241
drag, startPoint x: 338, startPoint y: 114, endPoint x: 396, endPoint y: 159, distance: 73.0
click at [396, 159] on div "© Mapbox © OpenStreetMap Improve this map" at bounding box center [348, 168] width 427 height 241
click at [460, 33] on button "button" at bounding box center [455, 36] width 214 height 13
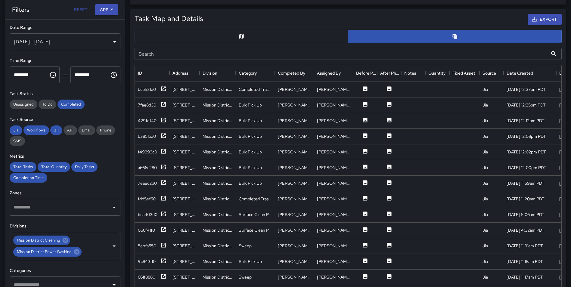
click at [294, 54] on input "Search" at bounding box center [341, 54] width 413 height 12
type input "********"
click at [163, 88] on icon at bounding box center [164, 89] width 6 height 6
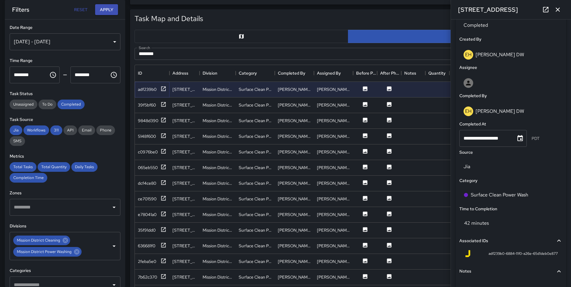
scroll to position [304, 0]
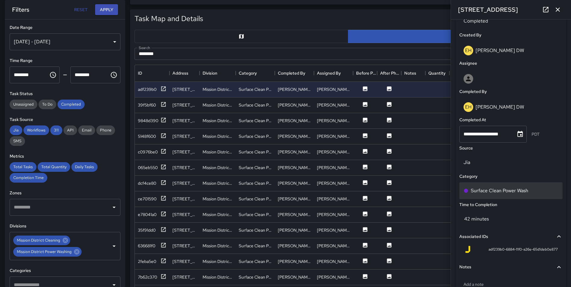
click at [536, 189] on div "Surface Clean Power Wash" at bounding box center [511, 190] width 95 height 7
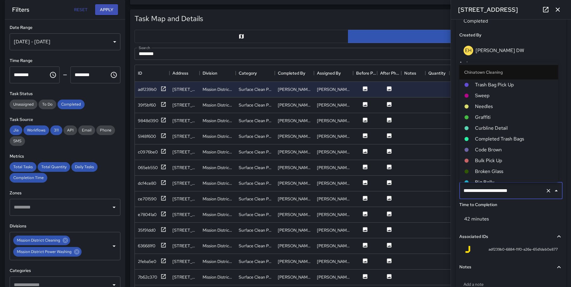
scroll to position [490, 0]
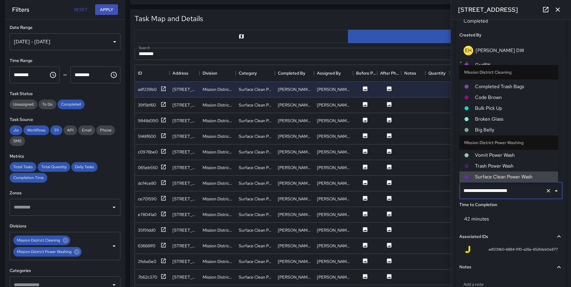
click at [547, 191] on icon "Clear" at bounding box center [549, 191] width 4 height 4
click at [517, 191] on input "text" at bounding box center [502, 190] width 81 height 11
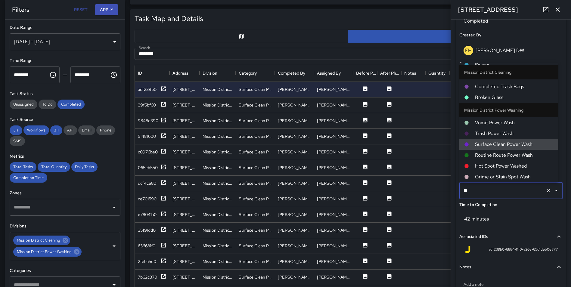
scroll to position [37, 0]
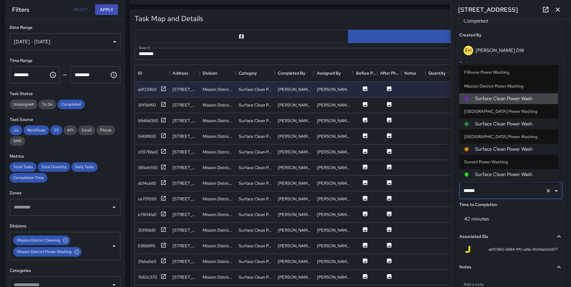
type input "*******"
click at [524, 122] on span "Surface Clean Power Wash" at bounding box center [514, 123] width 78 height 7
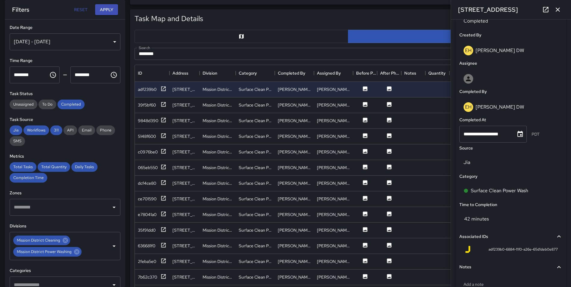
click at [566, 90] on div "**********" at bounding box center [511, 154] width 120 height 268
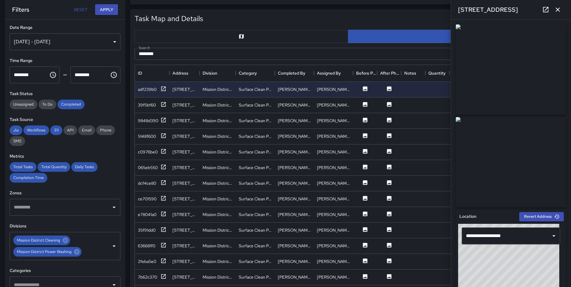
click at [560, 9] on icon "button" at bounding box center [557, 9] width 7 height 7
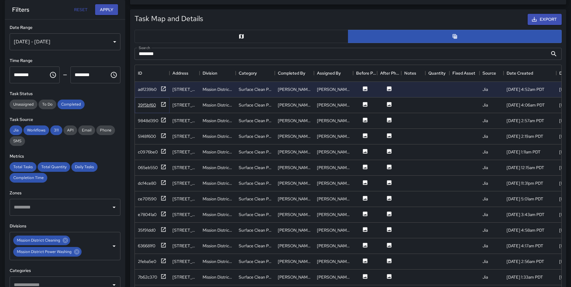
click at [162, 102] on icon at bounding box center [163, 104] width 5 height 5
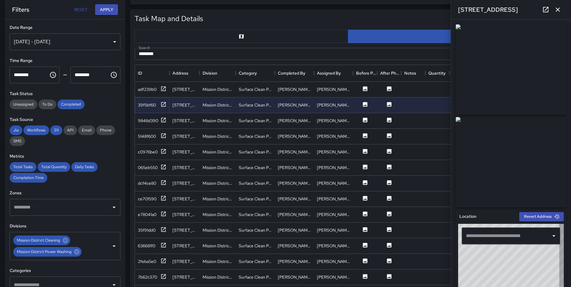
type input "**********"
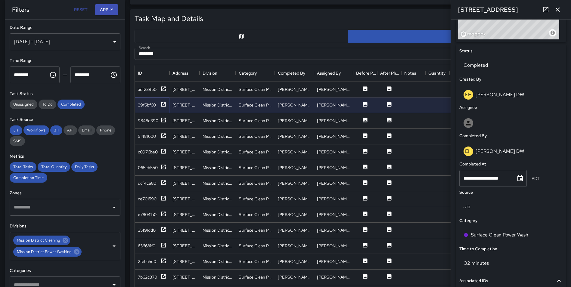
scroll to position [269, 0]
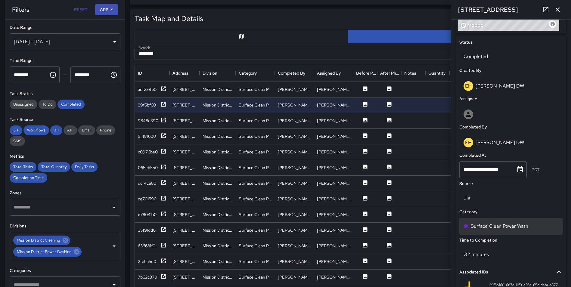
click at [539, 226] on div "Surface Clean Power Wash" at bounding box center [511, 226] width 95 height 7
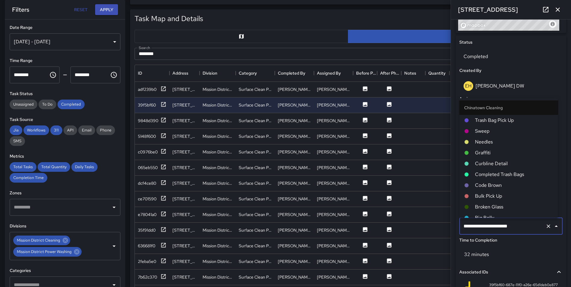
scroll to position [490, 0]
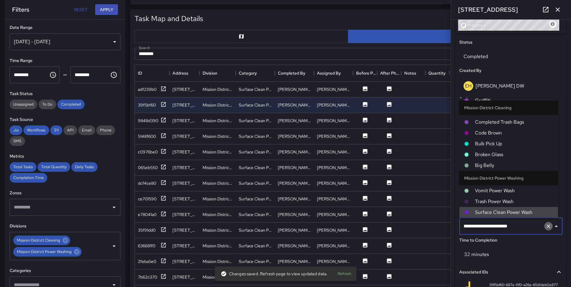
click at [546, 226] on icon "Clear" at bounding box center [549, 226] width 6 height 6
click at [515, 227] on input "text" at bounding box center [502, 226] width 81 height 11
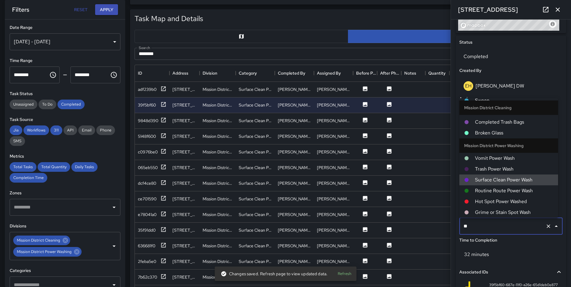
scroll to position [37, 0]
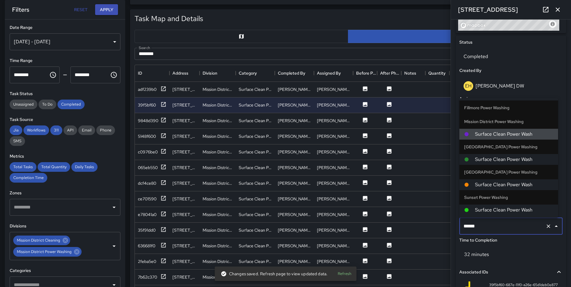
type input "*******"
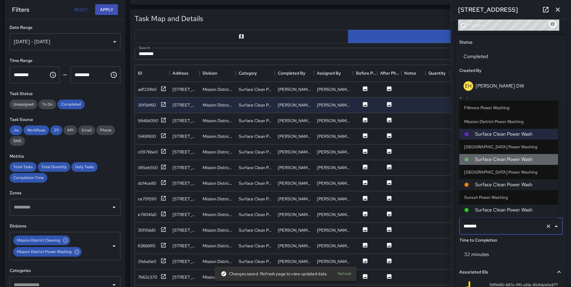
click at [515, 157] on span "Surface Clean Power Wash" at bounding box center [514, 159] width 78 height 7
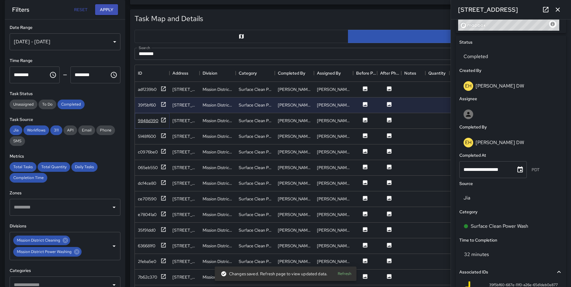
click at [161, 118] on icon at bounding box center [163, 120] width 5 height 5
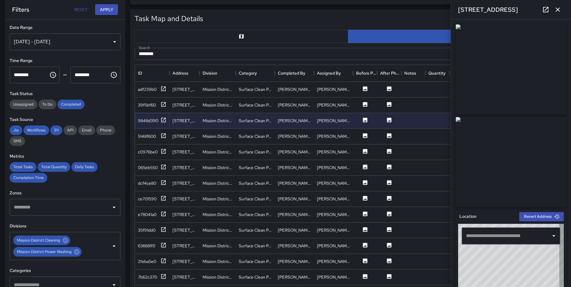
type input "**********"
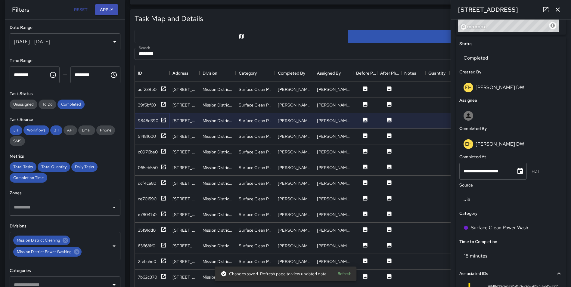
scroll to position [277, 0]
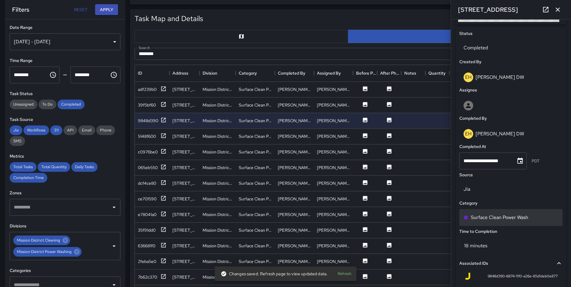
click at [548, 219] on div "Surface Clean Power Wash" at bounding box center [511, 217] width 95 height 7
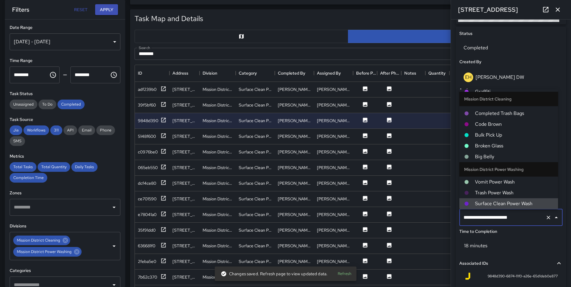
click at [546, 216] on icon "Clear" at bounding box center [549, 218] width 6 height 6
click at [510, 218] on input "text" at bounding box center [502, 217] width 81 height 11
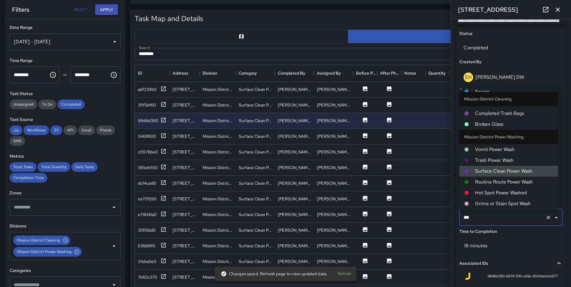
scroll to position [37, 0]
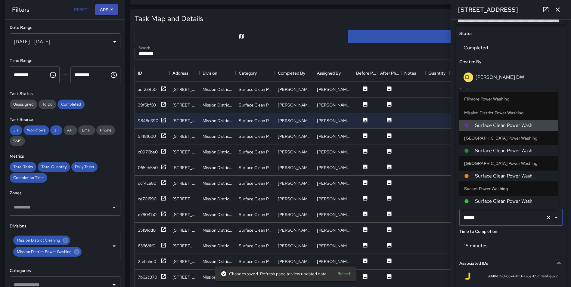
type input "*******"
click at [519, 150] on span "Surface Clean Power Wash" at bounding box center [514, 150] width 78 height 7
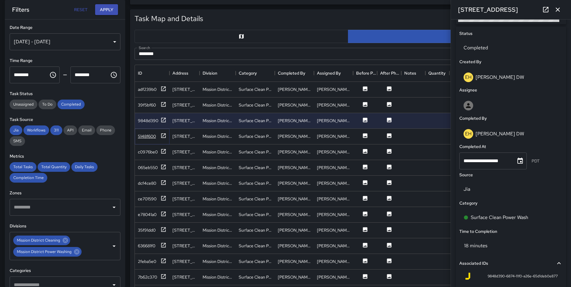
click at [164, 135] on icon at bounding box center [163, 135] width 5 height 5
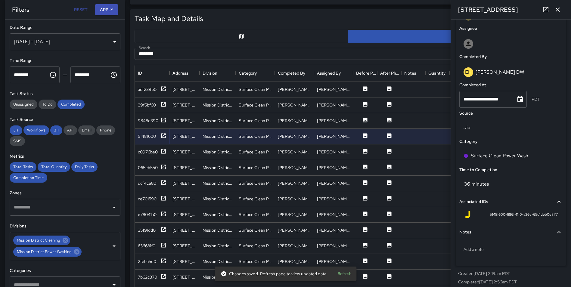
scroll to position [338, 0]
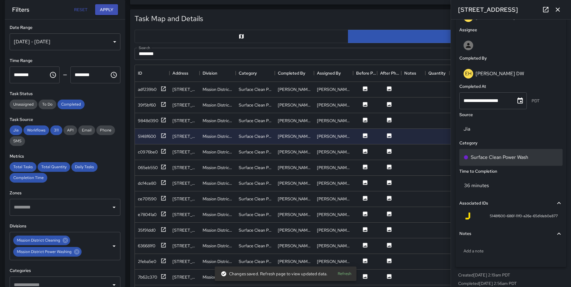
click at [549, 157] on div "Surface Clean Power Wash" at bounding box center [511, 157] width 95 height 7
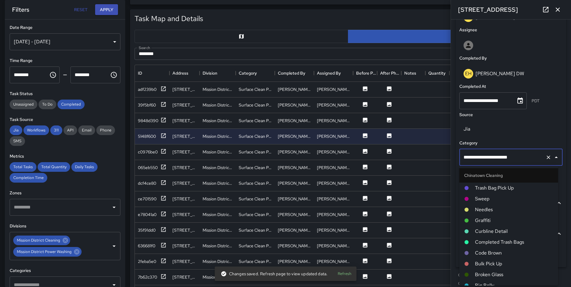
scroll to position [490, 0]
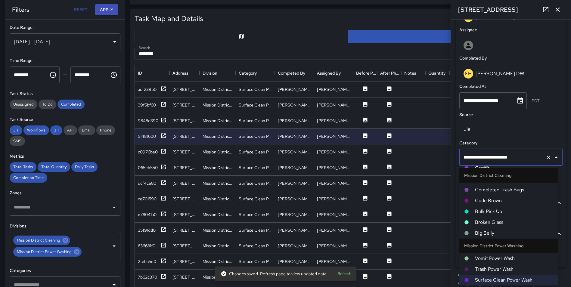
click at [546, 158] on icon "Clear" at bounding box center [549, 157] width 6 height 6
click at [521, 159] on input "text" at bounding box center [502, 157] width 81 height 11
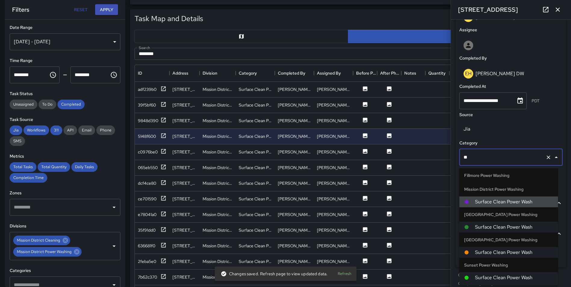
scroll to position [37, 0]
type input "*******"
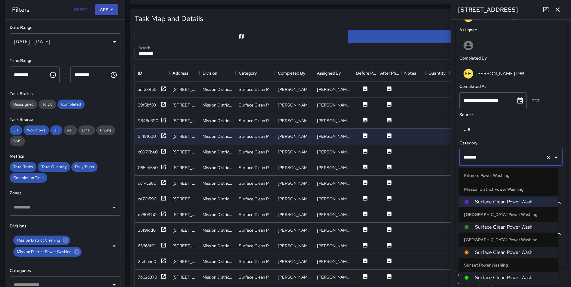
click at [501, 229] on span "Surface Clean Power Wash" at bounding box center [514, 227] width 78 height 7
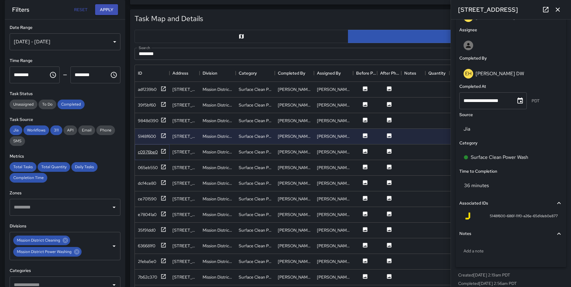
click at [165, 150] on icon at bounding box center [164, 151] width 6 height 6
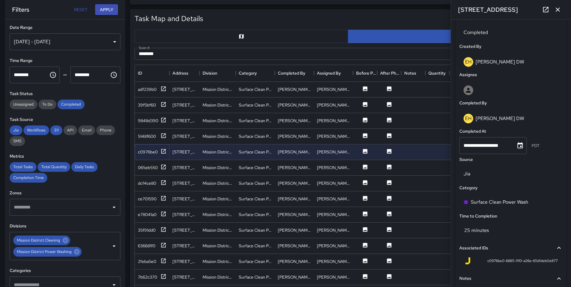
scroll to position [293, 0]
click at [540, 201] on div "Surface Clean Power Wash" at bounding box center [511, 201] width 95 height 7
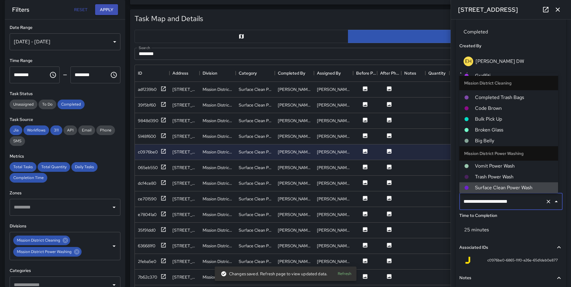
click at [547, 201] on icon "Clear" at bounding box center [549, 202] width 4 height 4
click at [520, 201] on input "text" at bounding box center [502, 201] width 81 height 11
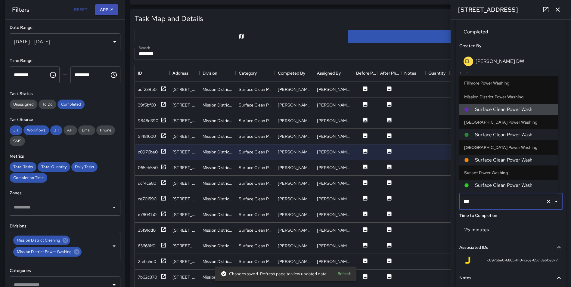
scroll to position [37, 0]
type input "*******"
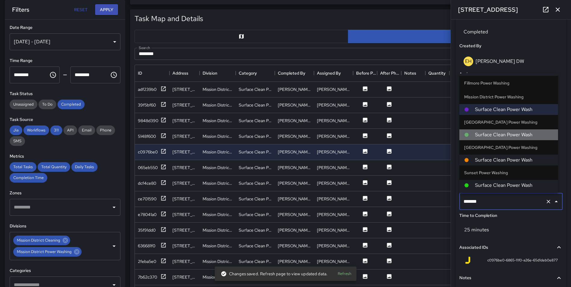
click at [513, 137] on span "Surface Clean Power Wash" at bounding box center [514, 134] width 78 height 7
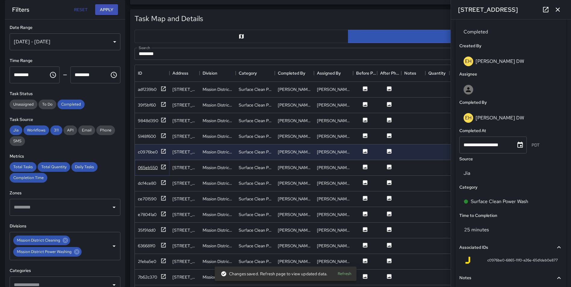
click at [164, 168] on icon at bounding box center [164, 167] width 6 height 6
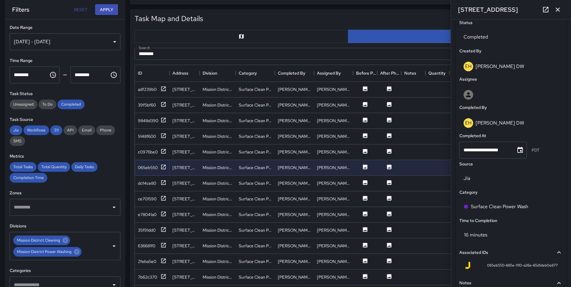
scroll to position [290, 0]
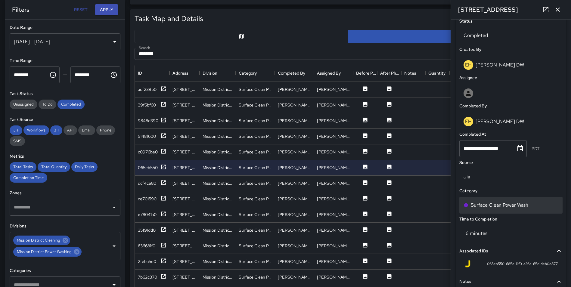
click at [540, 206] on div "Surface Clean Power Wash" at bounding box center [511, 205] width 95 height 7
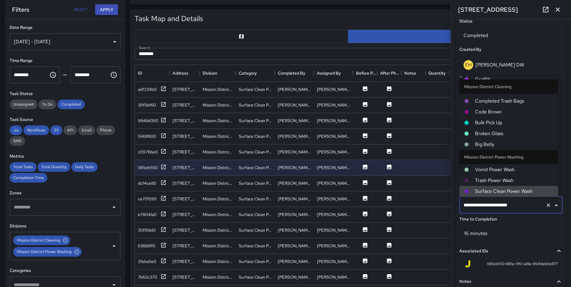
click at [546, 204] on icon "Clear" at bounding box center [549, 205] width 6 height 6
click at [515, 205] on input "text" at bounding box center [502, 205] width 81 height 11
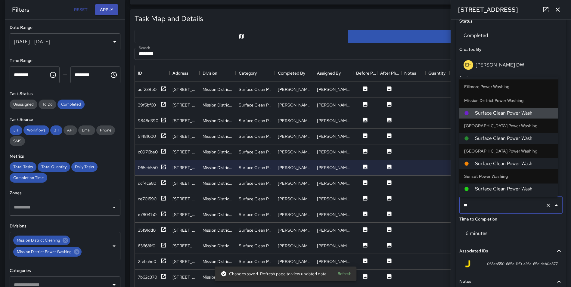
scroll to position [37, 0]
type input "*******"
click at [519, 138] on span "Surface Clean Power Wash" at bounding box center [514, 138] width 78 height 7
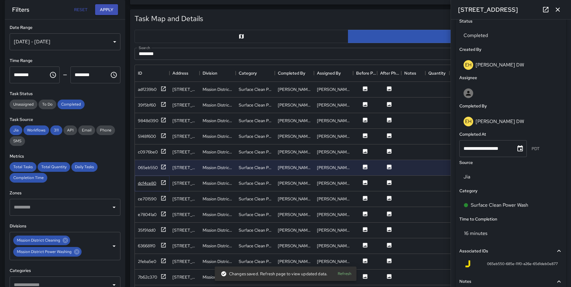
click at [164, 182] on icon at bounding box center [164, 183] width 6 height 6
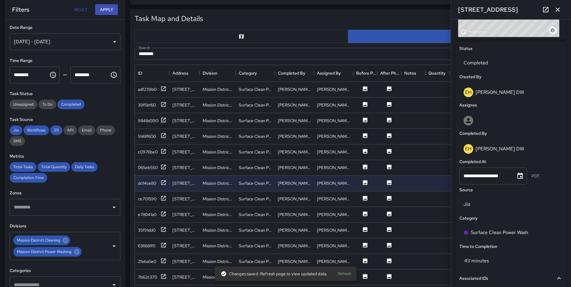
scroll to position [287, 0]
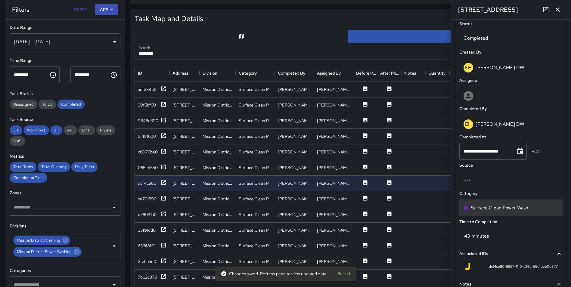
click at [541, 203] on div "Surface Clean Power Wash" at bounding box center [511, 208] width 103 height 17
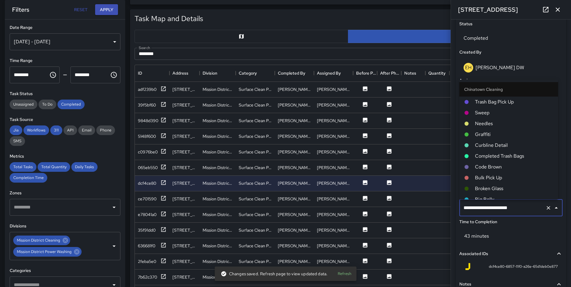
scroll to position [490, 0]
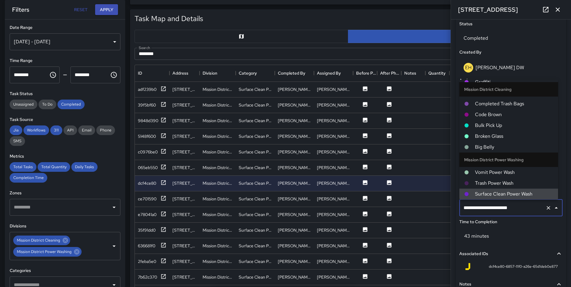
click at [546, 207] on icon "Clear" at bounding box center [549, 208] width 6 height 6
click at [512, 209] on input "text" at bounding box center [502, 207] width 81 height 11
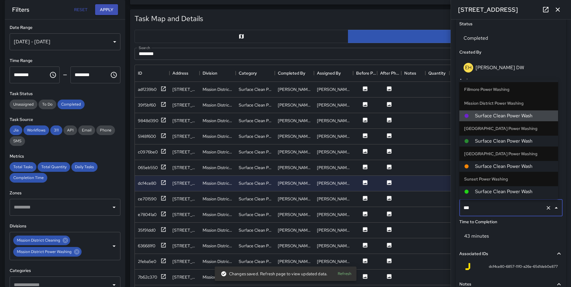
scroll to position [37, 0]
type input "*******"
click at [516, 143] on span "Surface Clean Power Wash" at bounding box center [514, 141] width 78 height 7
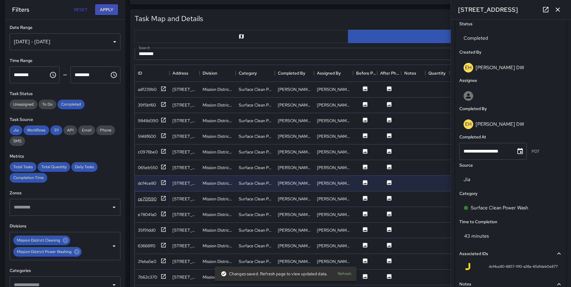
click at [162, 198] on icon at bounding box center [163, 198] width 5 height 5
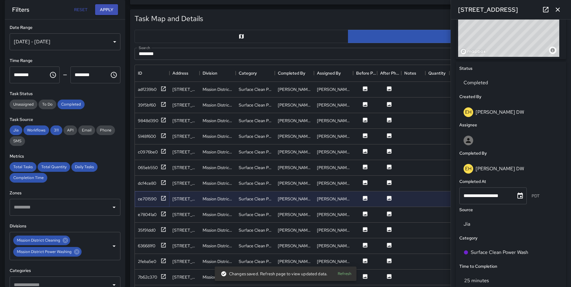
scroll to position [247, 0]
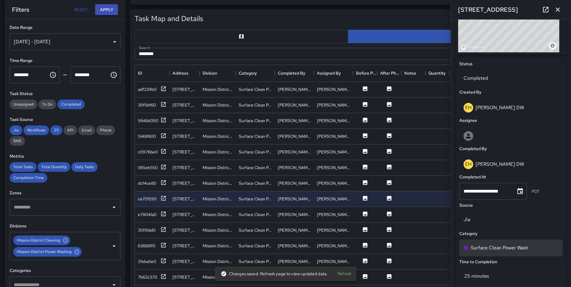
click at [540, 249] on div "Surface Clean Power Wash" at bounding box center [511, 248] width 95 height 7
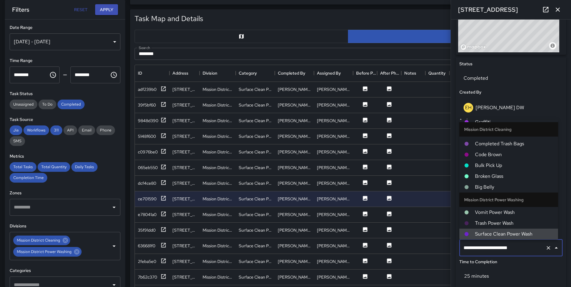
click at [546, 247] on icon "Clear" at bounding box center [549, 248] width 6 height 6
click at [507, 251] on input "text" at bounding box center [502, 247] width 81 height 11
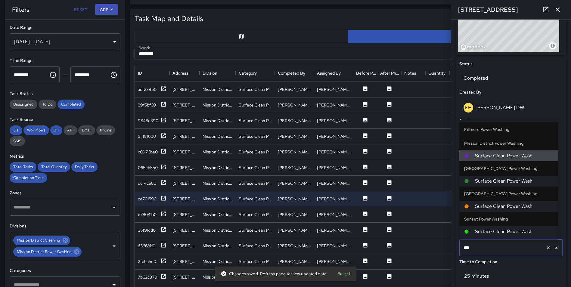
scroll to position [37, 0]
type input "*******"
click at [513, 178] on li "Surface Clean Power Wash" at bounding box center [509, 181] width 99 height 11
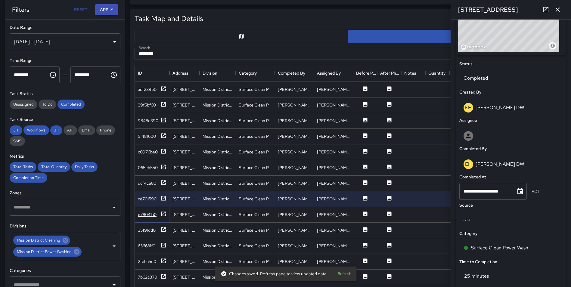
click at [164, 213] on icon at bounding box center [163, 214] width 5 height 5
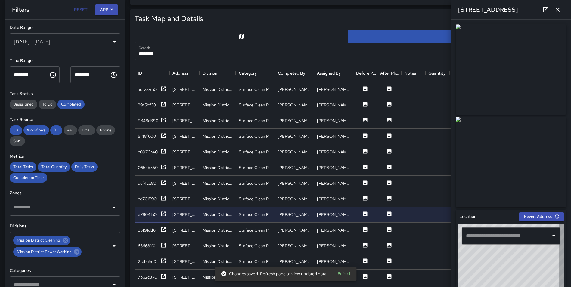
type input "**********"
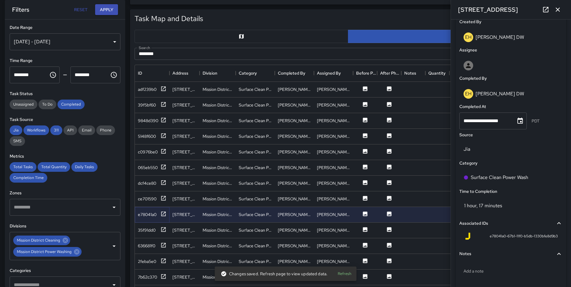
scroll to position [328, 0]
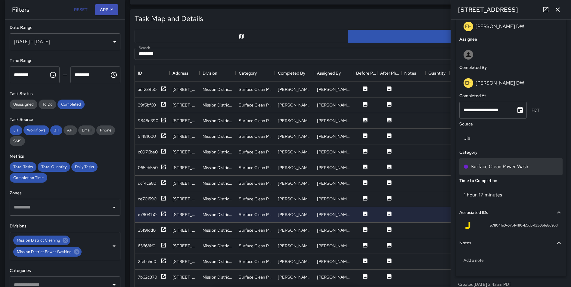
click at [539, 165] on div "Surface Clean Power Wash" at bounding box center [511, 166] width 95 height 7
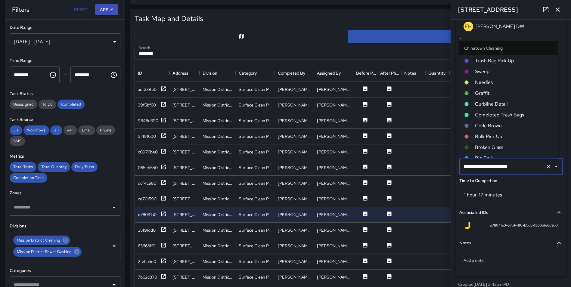
scroll to position [490, 0]
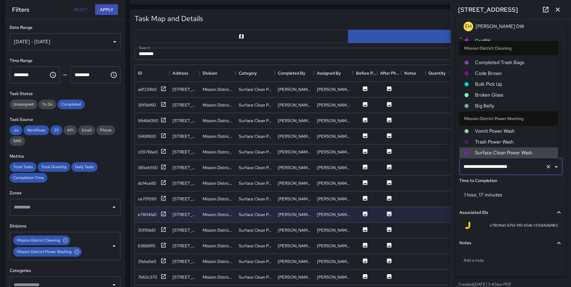
click at [547, 167] on icon "Clear" at bounding box center [549, 167] width 4 height 4
click at [504, 171] on input "text" at bounding box center [502, 166] width 81 height 11
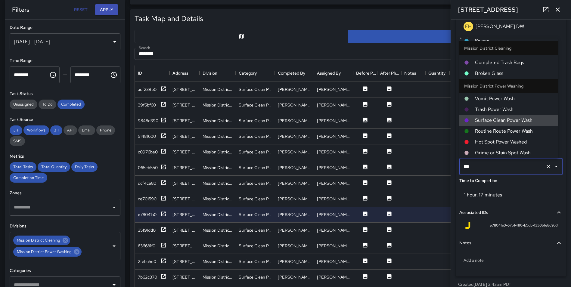
scroll to position [37, 0]
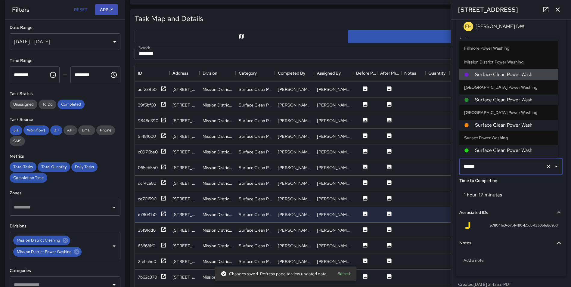
type input "*******"
click at [504, 99] on span "Surface Clean Power Wash" at bounding box center [514, 99] width 78 height 7
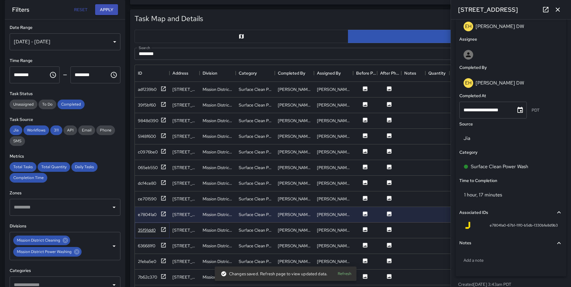
click at [163, 228] on icon at bounding box center [164, 230] width 6 height 6
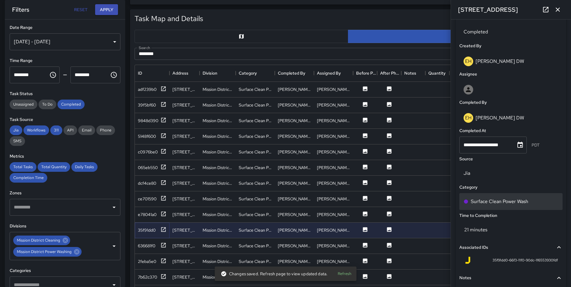
scroll to position [295, 0]
click at [542, 198] on div "Surface Clean Power Wash" at bounding box center [511, 200] width 95 height 7
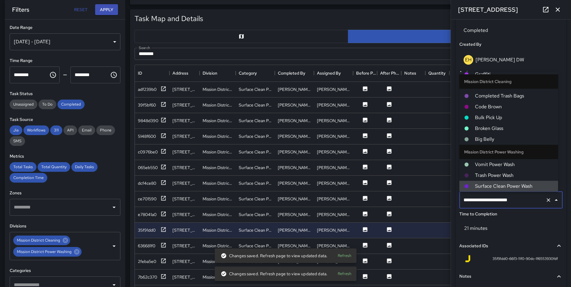
click at [546, 197] on icon "Clear" at bounding box center [549, 200] width 6 height 6
click at [516, 201] on input "text" at bounding box center [502, 200] width 81 height 11
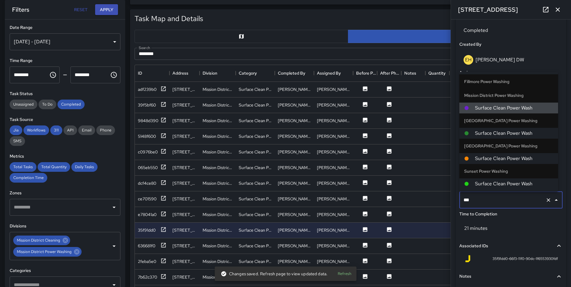
scroll to position [37, 0]
type input "*******"
click at [503, 129] on li "Surface Clean Power Wash" at bounding box center [509, 133] width 99 height 11
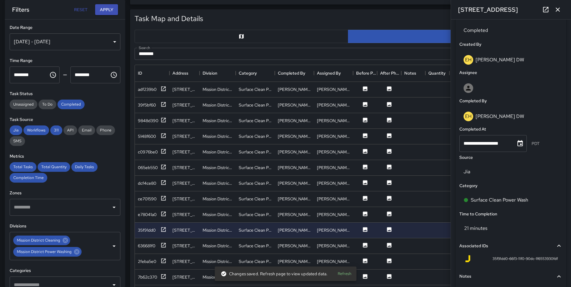
click at [557, 11] on icon "button" at bounding box center [557, 9] width 7 height 7
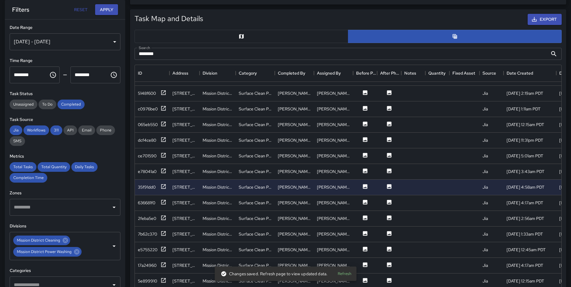
scroll to position [48, 0]
click at [163, 200] on icon at bounding box center [163, 202] width 5 height 5
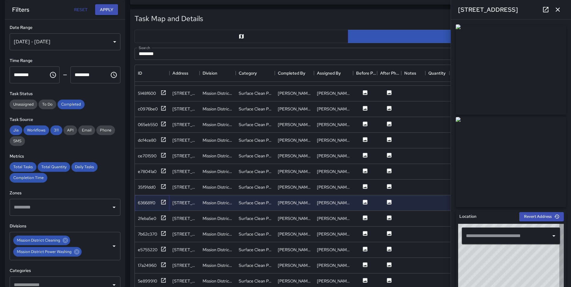
type input "**********"
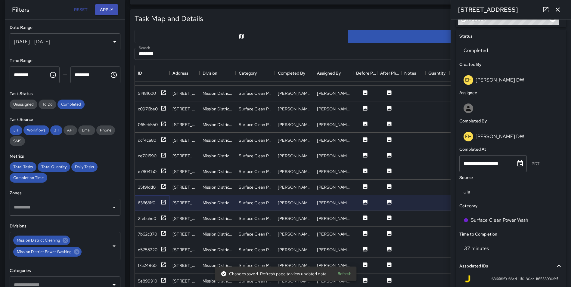
scroll to position [287, 0]
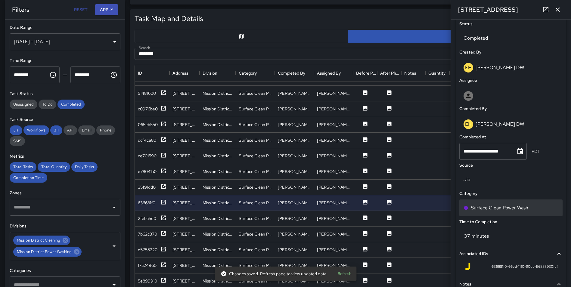
click at [535, 205] on div "Surface Clean Power Wash" at bounding box center [511, 207] width 95 height 7
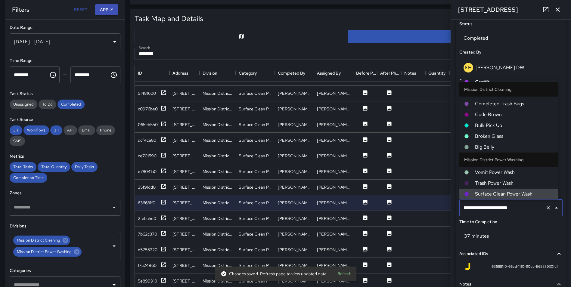
drag, startPoint x: 543, startPoint y: 207, endPoint x: 518, endPoint y: 210, distance: 25.2
click at [546, 207] on icon "Clear" at bounding box center [549, 208] width 6 height 6
click at [518, 210] on input "text" at bounding box center [502, 207] width 81 height 11
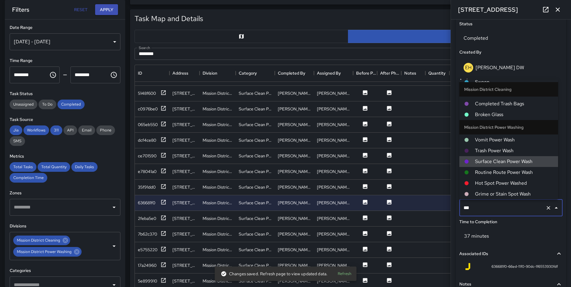
scroll to position [37, 0]
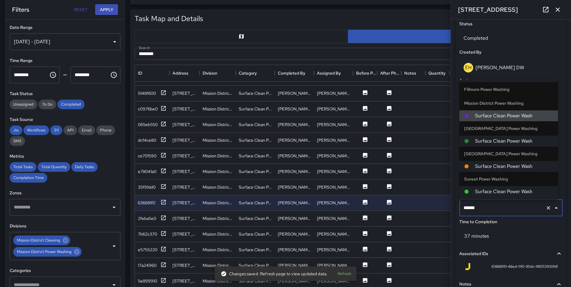
type input "*******"
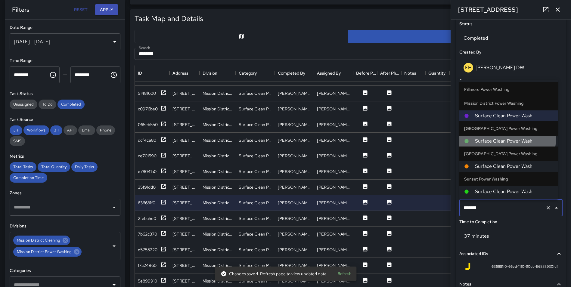
click at [507, 139] on span "Surface Clean Power Wash" at bounding box center [514, 141] width 78 height 7
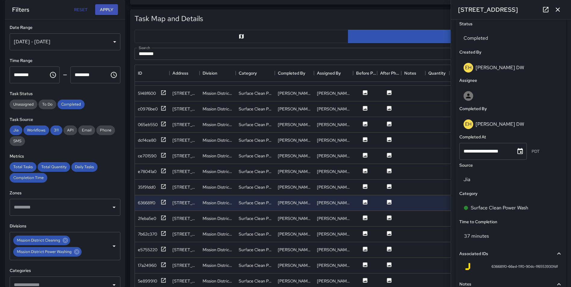
click at [435, 14] on div "Export" at bounding box center [383, 20] width 359 height 14
click at [164, 215] on icon at bounding box center [164, 218] width 6 height 6
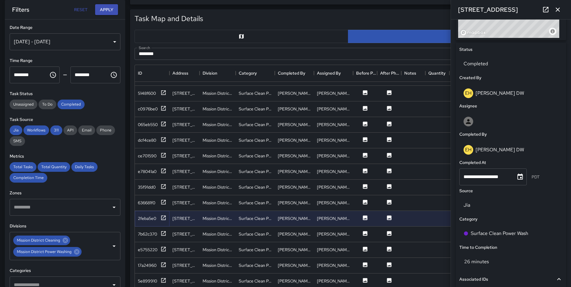
scroll to position [263, 0]
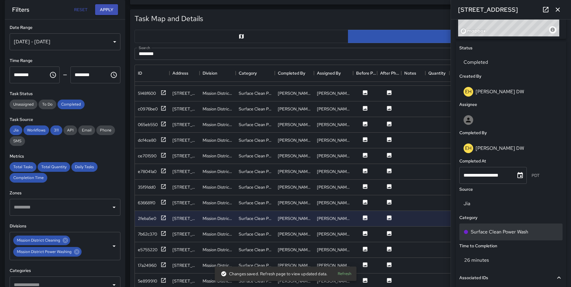
click at [539, 230] on div "Surface Clean Power Wash" at bounding box center [511, 232] width 95 height 7
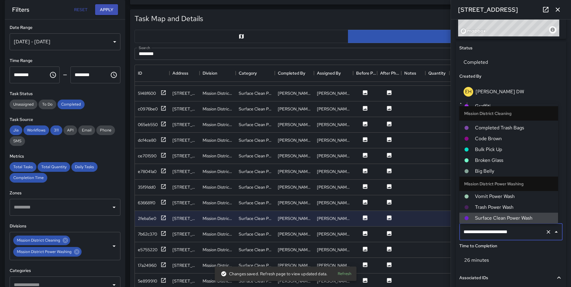
click at [546, 231] on icon "Clear" at bounding box center [549, 232] width 6 height 6
click at [521, 230] on input "text" at bounding box center [502, 231] width 81 height 11
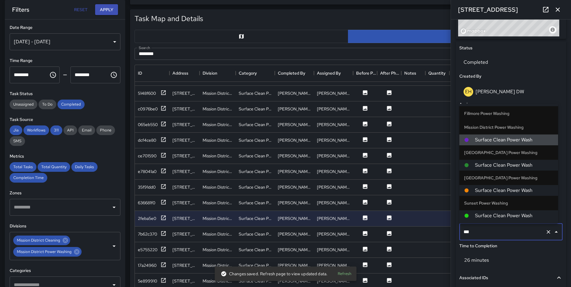
scroll to position [37, 0]
type input "*******"
click at [522, 162] on span "Surface Clean Power Wash" at bounding box center [514, 165] width 78 height 7
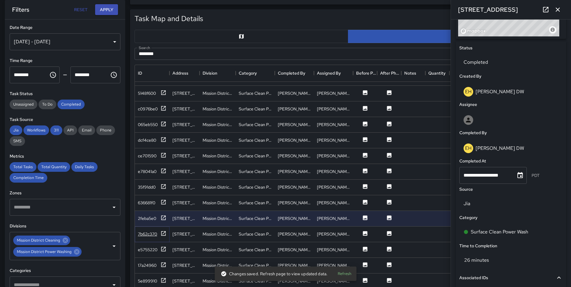
click at [163, 231] on icon at bounding box center [164, 234] width 6 height 6
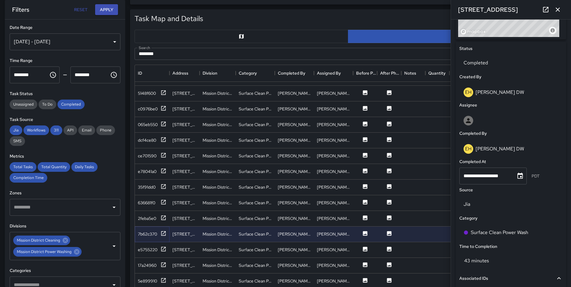
scroll to position [286, 0]
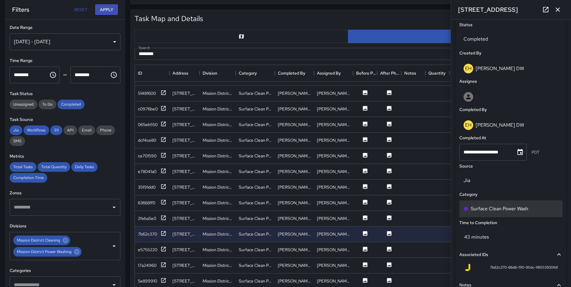
click at [533, 210] on div "Surface Clean Power Wash" at bounding box center [511, 208] width 95 height 7
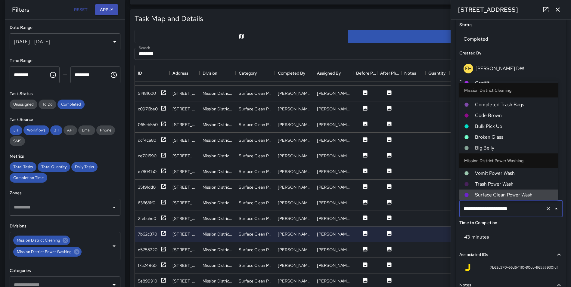
click at [544, 205] on button "Clear" at bounding box center [548, 209] width 8 height 8
click at [524, 209] on input "text" at bounding box center [502, 208] width 81 height 11
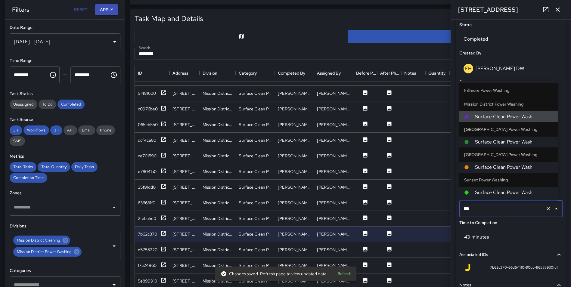
scroll to position [37, 0]
type input "*******"
click at [517, 142] on span "Surface Clean Power Wash" at bounding box center [514, 142] width 78 height 7
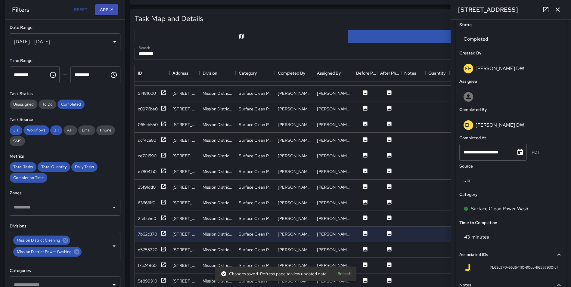
click at [426, 17] on div "Export" at bounding box center [383, 20] width 359 height 14
click at [161, 246] on icon at bounding box center [164, 249] width 6 height 6
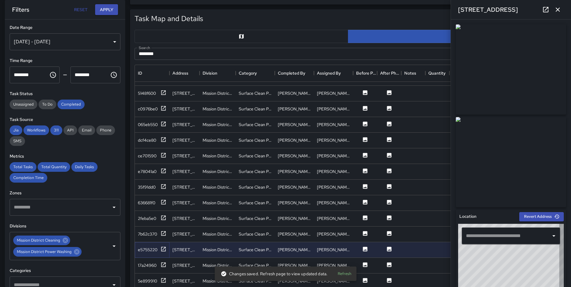
type input "**********"
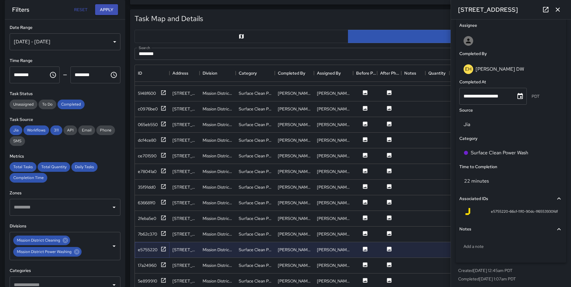
scroll to position [344, 0]
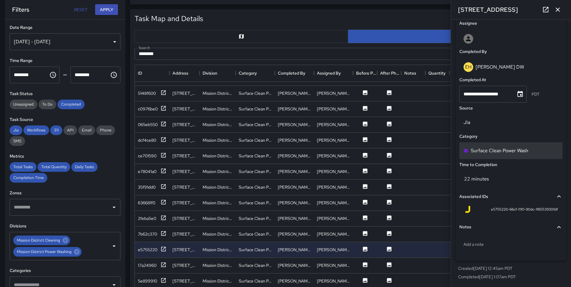
click at [527, 151] on p "Surface Clean Power Wash" at bounding box center [500, 150] width 58 height 7
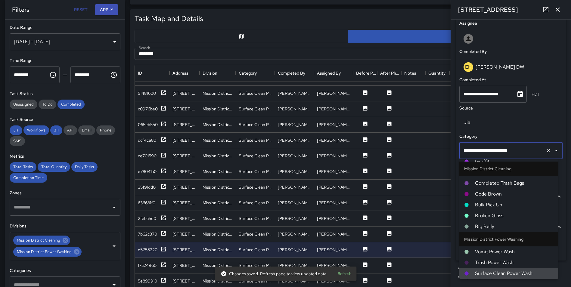
click at [546, 149] on icon "Clear" at bounding box center [549, 151] width 6 height 6
click at [516, 151] on input "text" at bounding box center [502, 150] width 81 height 11
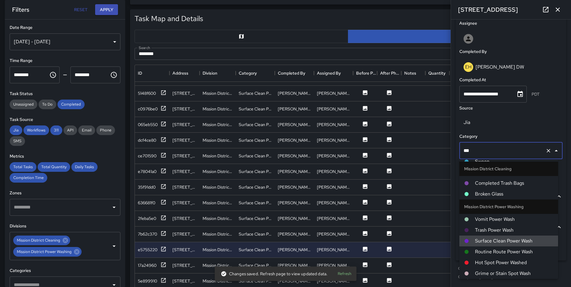
scroll to position [37, 0]
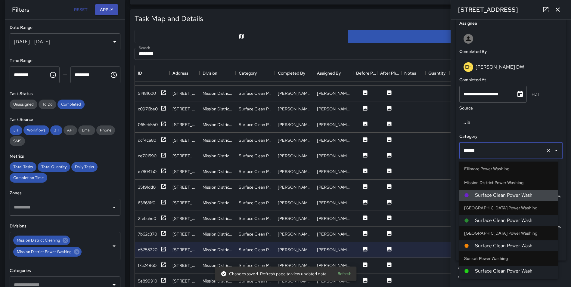
type input "*******"
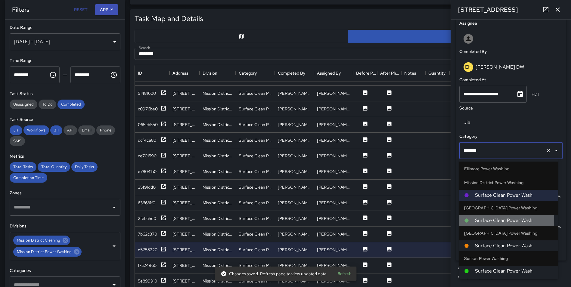
click at [506, 221] on span "Surface Clean Power Wash" at bounding box center [514, 220] width 78 height 7
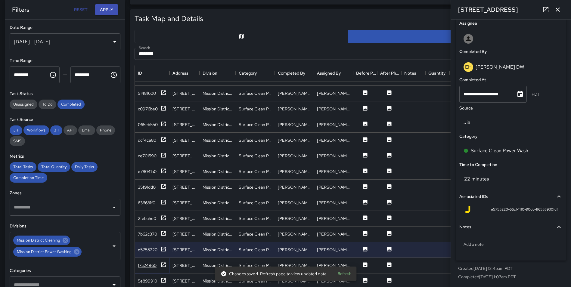
click at [163, 262] on icon at bounding box center [164, 265] width 6 height 6
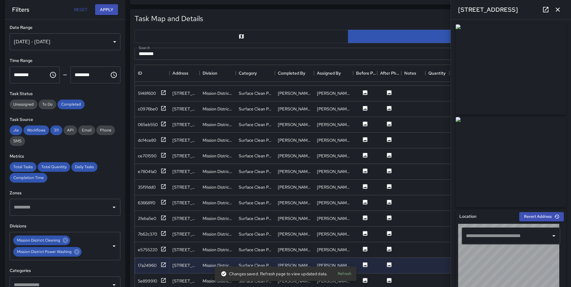
type input "**********"
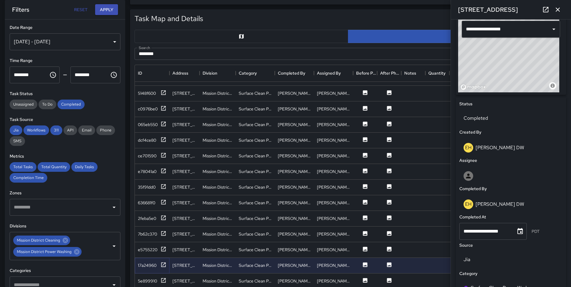
scroll to position [211, 0]
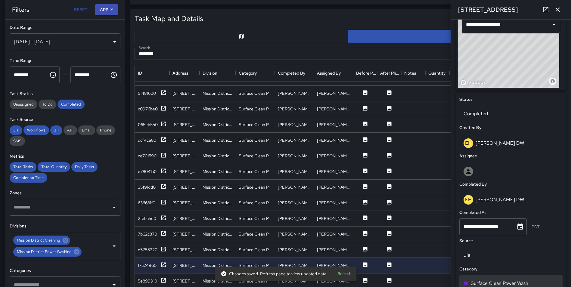
click at [540, 281] on div "Surface Clean Power Wash" at bounding box center [511, 283] width 95 height 7
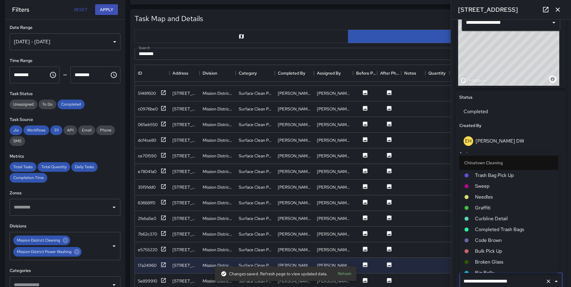
scroll to position [490, 0]
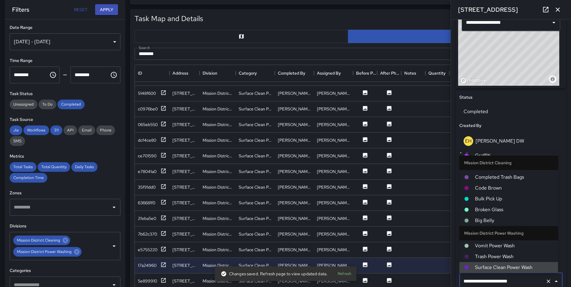
click at [546, 281] on icon "Clear" at bounding box center [549, 282] width 6 height 6
click at [518, 279] on input "text" at bounding box center [502, 281] width 81 height 11
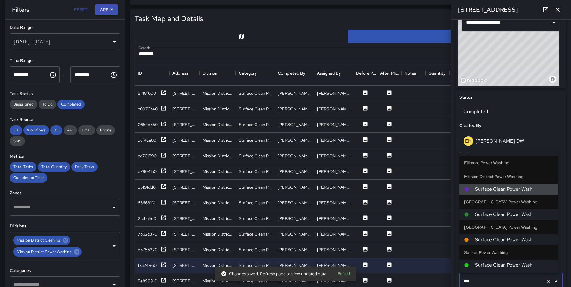
scroll to position [37, 0]
type input "*******"
click at [517, 214] on span "Surface Clean Power Wash" at bounding box center [514, 214] width 78 height 7
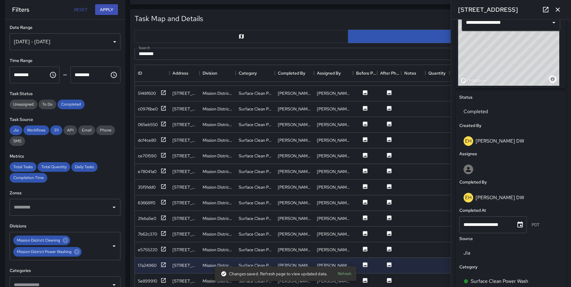
click at [417, 17] on div "Export" at bounding box center [383, 20] width 359 height 14
click at [555, 9] on icon "button" at bounding box center [557, 9] width 7 height 7
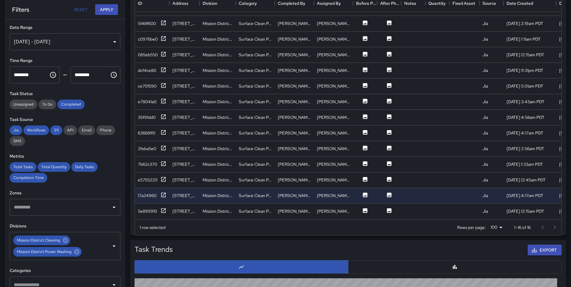
scroll to position [369, 0]
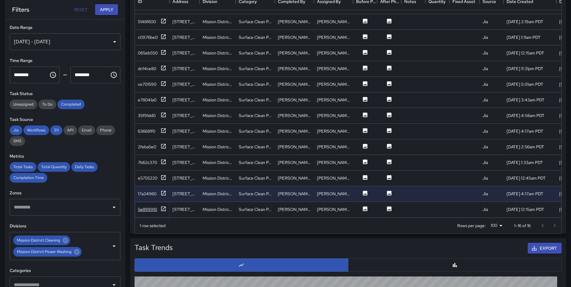
click at [162, 206] on icon at bounding box center [164, 209] width 6 height 6
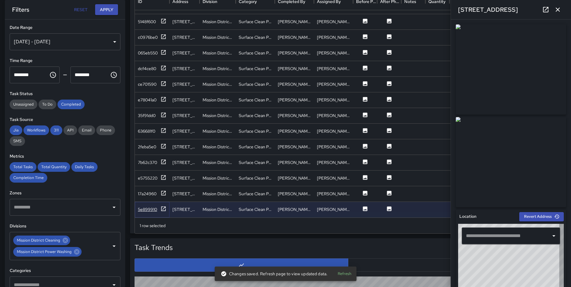
type input "**********"
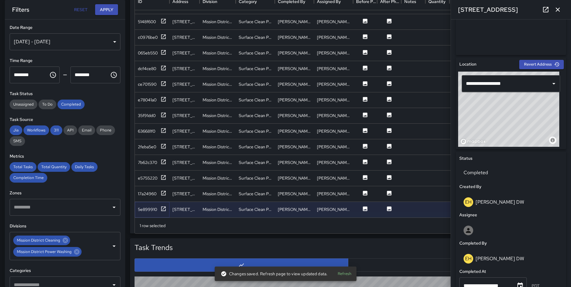
scroll to position [246, 0]
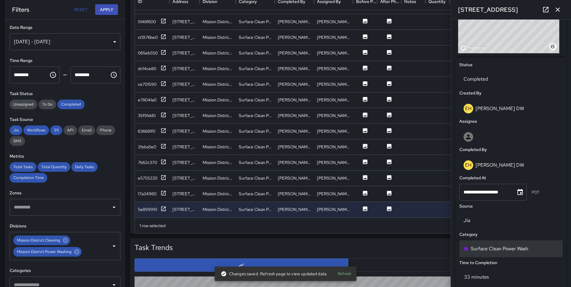
click at [534, 244] on div "Surface Clean Power Wash" at bounding box center [511, 249] width 103 height 17
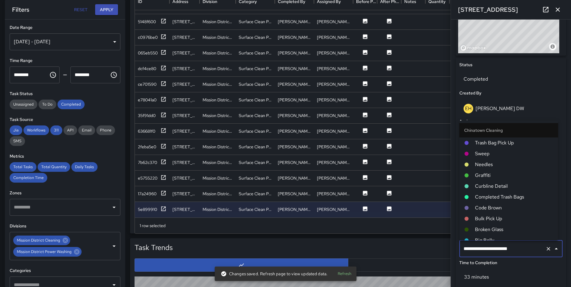
scroll to position [490, 0]
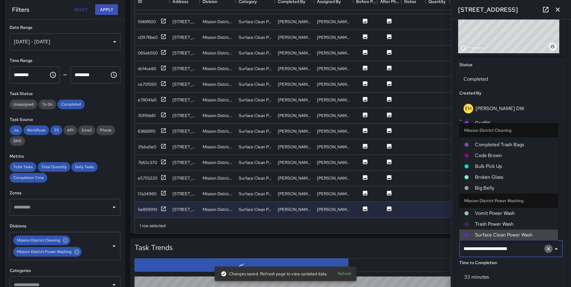
click at [546, 247] on icon "Clear" at bounding box center [549, 249] width 6 height 6
click at [515, 247] on input "text" at bounding box center [502, 248] width 81 height 11
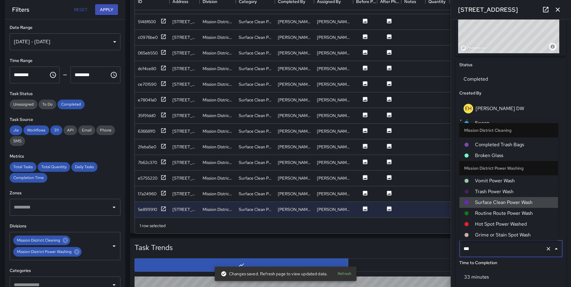
scroll to position [37, 0]
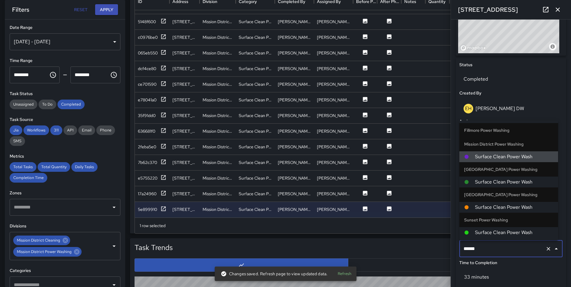
type input "*******"
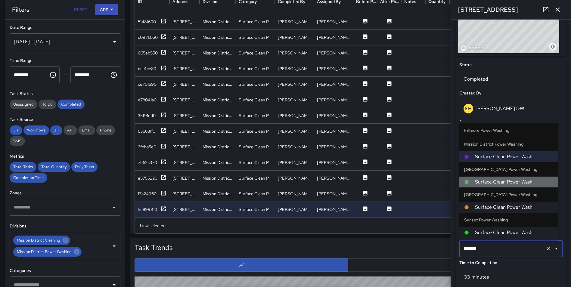
click at [518, 183] on span "Surface Clean Power Wash" at bounding box center [514, 182] width 78 height 7
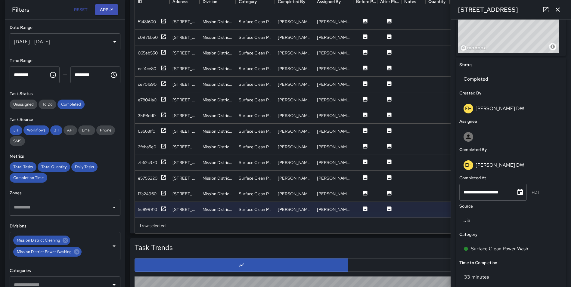
click at [560, 7] on icon "button" at bounding box center [557, 9] width 7 height 7
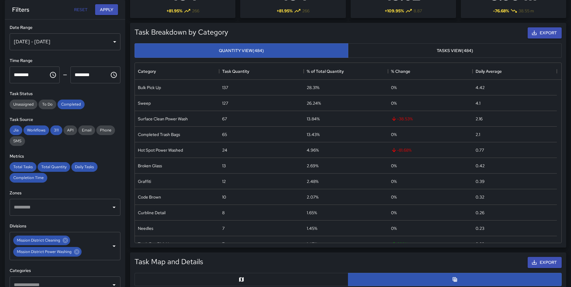
scroll to position [0, 0]
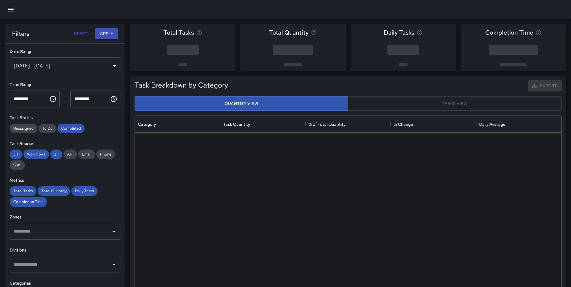
scroll to position [176, 422]
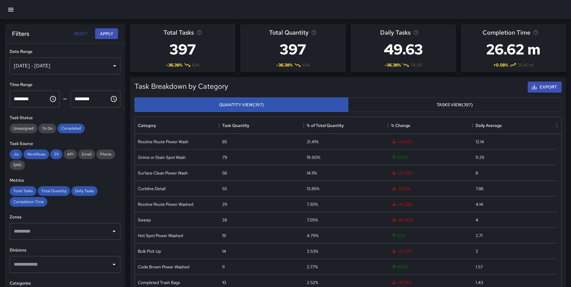
click at [66, 64] on div "[DATE] - [DATE]" at bounding box center [65, 66] width 111 height 17
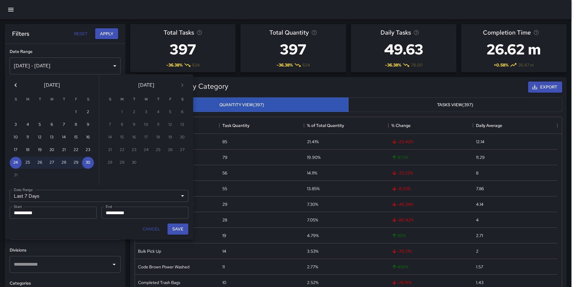
click at [11, 86] on button "Previous month" at bounding box center [16, 85] width 12 height 12
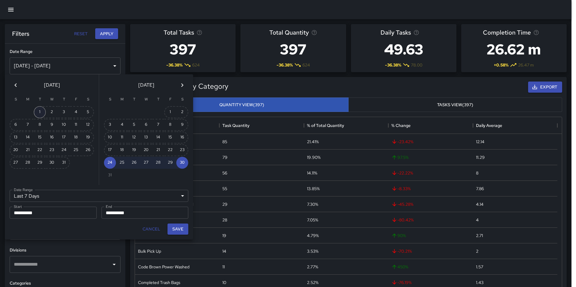
click at [36, 109] on button "1" at bounding box center [40, 112] width 12 height 12
type input "******"
type input "**********"
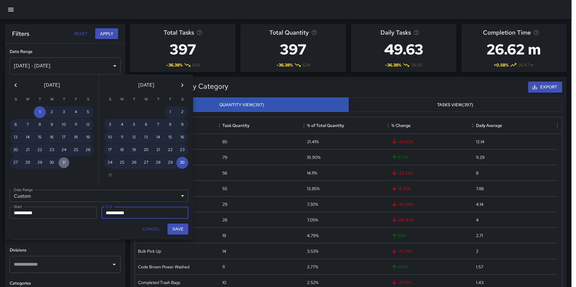
click at [64, 161] on button "31" at bounding box center [64, 163] width 12 height 12
type input "**********"
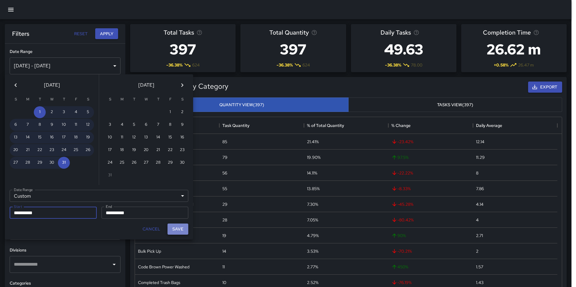
click at [178, 229] on button "Save" at bounding box center [177, 229] width 21 height 11
type input "**********"
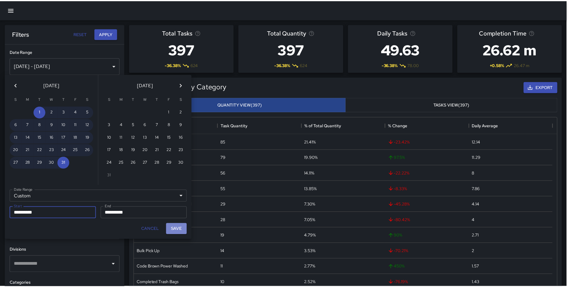
scroll to position [5, 5]
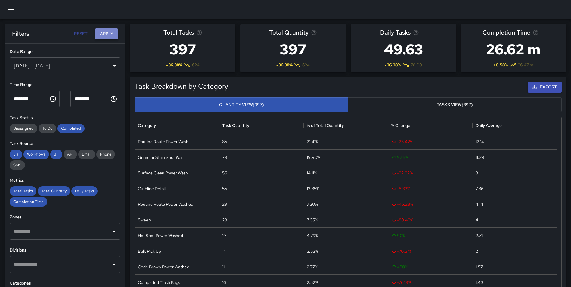
click at [106, 35] on button "Apply" at bounding box center [106, 33] width 23 height 11
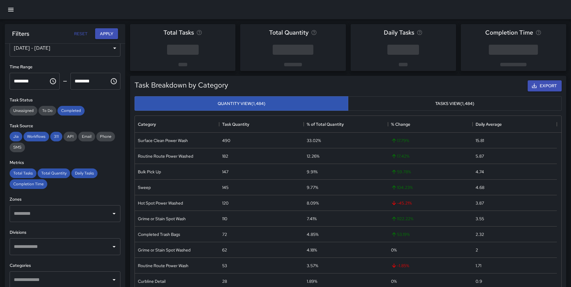
scroll to position [99, 0]
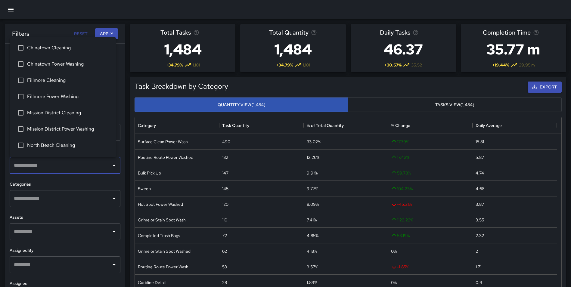
click at [43, 164] on input "text" at bounding box center [60, 165] width 96 height 11
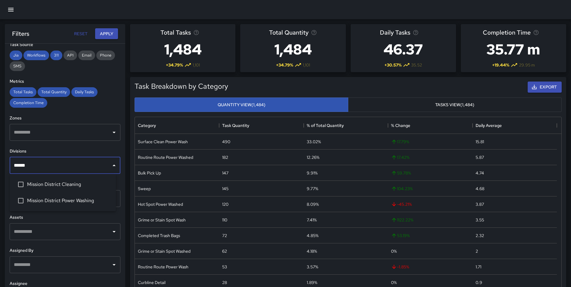
type input "*******"
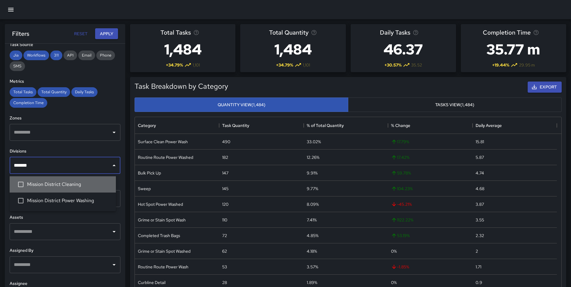
click at [39, 183] on span "Mission District Cleaning" at bounding box center [69, 184] width 84 height 7
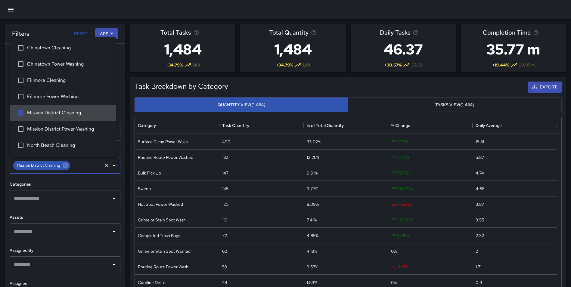
click at [86, 170] on input "text" at bounding box center [86, 165] width 30 height 11
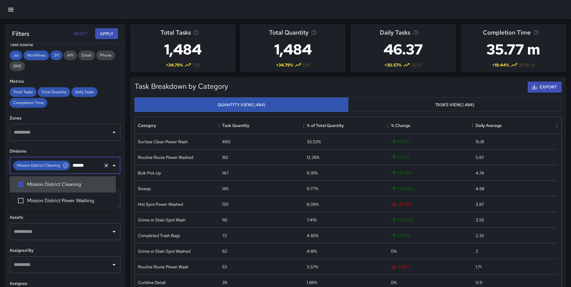
type input "*******"
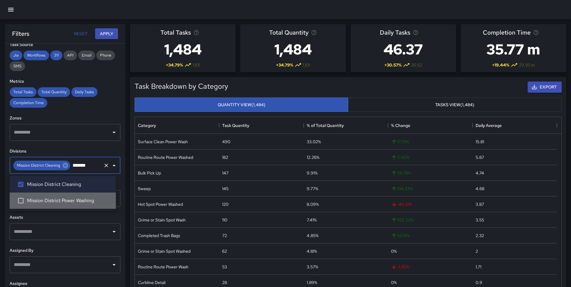
click at [83, 193] on li "Mission District Power Washing" at bounding box center [63, 201] width 106 height 16
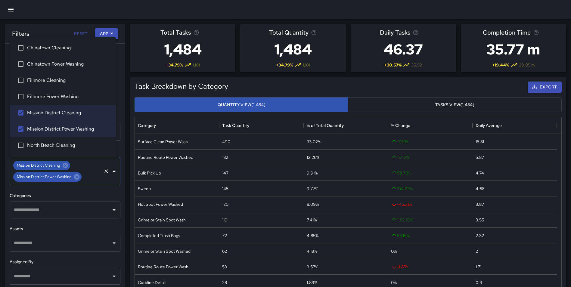
click at [102, 31] on button "Apply" at bounding box center [106, 33] width 23 height 11
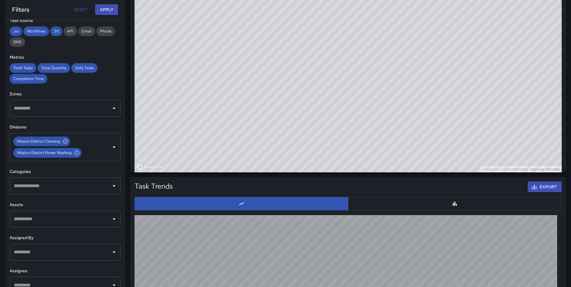
scroll to position [267, 0]
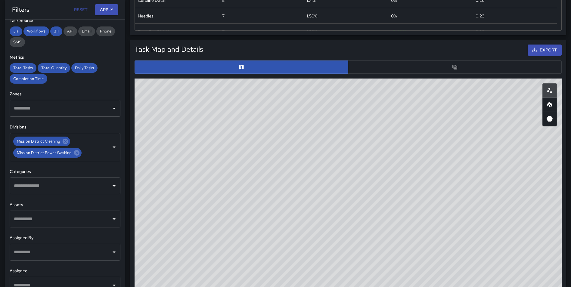
drag, startPoint x: 501, startPoint y: 136, endPoint x: 440, endPoint y: 203, distance: 89.9
click at [440, 203] on div "© Mapbox © OpenStreetMap Improve this map" at bounding box center [348, 199] width 427 height 241
drag, startPoint x: 326, startPoint y: 186, endPoint x: 317, endPoint y: 154, distance: 32.8
click at [314, 155] on div "© Mapbox © OpenStreetMap Improve this map" at bounding box center [348, 199] width 427 height 241
drag, startPoint x: 379, startPoint y: 164, endPoint x: 362, endPoint y: 70, distance: 95.2
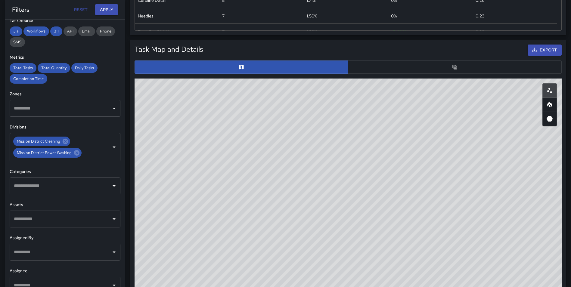
click at [362, 70] on div "Task Map and Details Export ID Address Division bc5521e0 [STREET_ADDRESS][GEOGR…" at bounding box center [348, 179] width 432 height 275
drag, startPoint x: 455, startPoint y: 152, endPoint x: 414, endPoint y: 269, distance: 124.0
click at [414, 269] on div "© Mapbox © OpenStreetMap Improve this map" at bounding box center [348, 199] width 427 height 241
drag, startPoint x: 469, startPoint y: 212, endPoint x: 468, endPoint y: 221, distance: 9.7
click at [468, 221] on div "© Mapbox © OpenStreetMap Improve this map" at bounding box center [348, 199] width 427 height 241
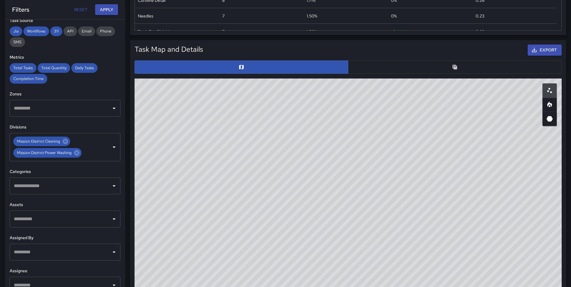
drag, startPoint x: 449, startPoint y: 198, endPoint x: 463, endPoint y: 284, distance: 87.4
click at [463, 284] on div "© Mapbox © OpenStreetMap Improve this map" at bounding box center [348, 199] width 427 height 241
drag, startPoint x: 460, startPoint y: 177, endPoint x: 451, endPoint y: 244, distance: 67.4
click at [451, 244] on div "© Mapbox © OpenStreetMap Improve this map" at bounding box center [348, 199] width 427 height 241
drag, startPoint x: 418, startPoint y: 66, endPoint x: 381, endPoint y: 72, distance: 37.2
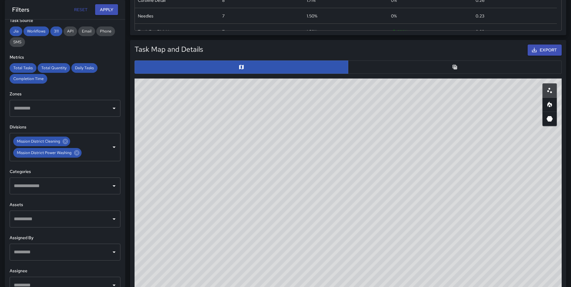
click at [420, 66] on button "button" at bounding box center [455, 67] width 214 height 13
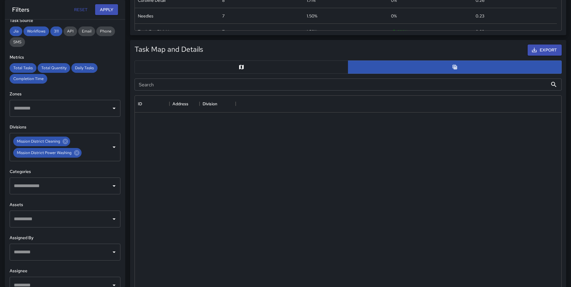
scroll to position [5, 5]
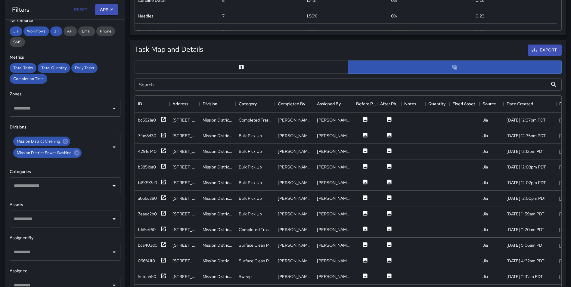
click at [235, 86] on input "Search" at bounding box center [341, 85] width 413 height 12
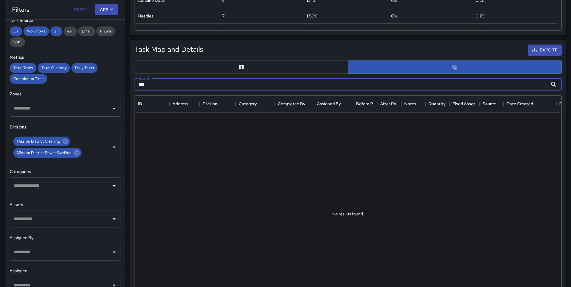
type input "****"
drag, startPoint x: 212, startPoint y: 84, endPoint x: 150, endPoint y: 78, distance: 62.3
click at [136, 81] on input "****" at bounding box center [341, 85] width 413 height 12
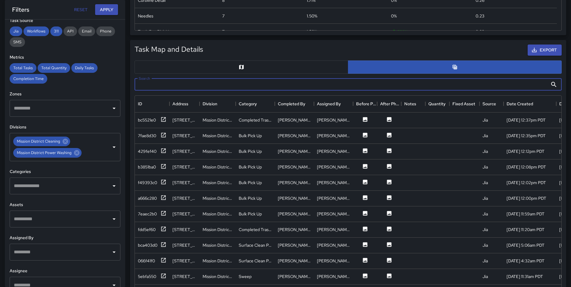
click at [270, 64] on button "button" at bounding box center [242, 67] width 214 height 13
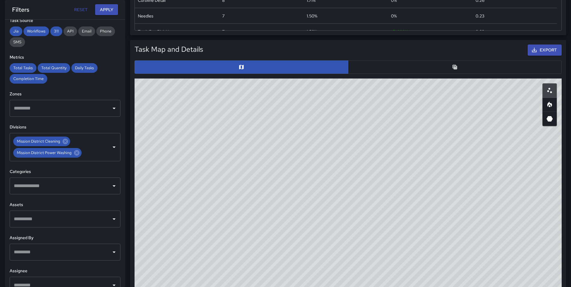
drag, startPoint x: 402, startPoint y: 62, endPoint x: 388, endPoint y: 67, distance: 14.6
click at [402, 63] on button "button" at bounding box center [455, 67] width 214 height 13
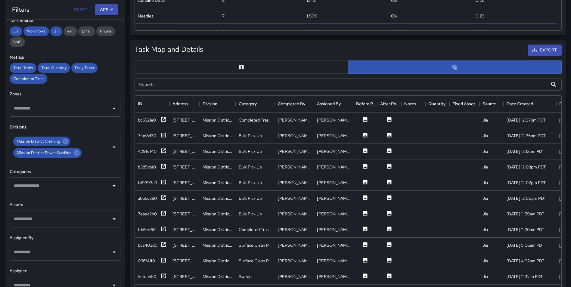
click at [187, 87] on input "Search" at bounding box center [341, 85] width 413 height 12
type input "****"
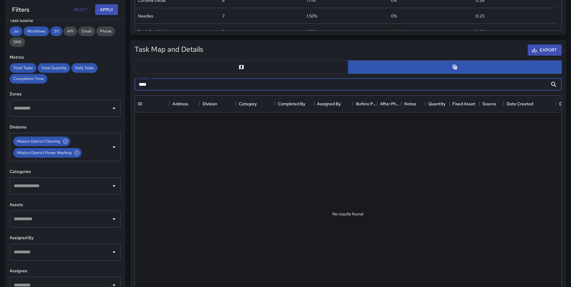
drag, startPoint x: 183, startPoint y: 84, endPoint x: 129, endPoint y: 84, distance: 53.9
click at [129, 84] on div "Task Map and Details Export Search **** Search No results found. ID Address Div…" at bounding box center [345, 185] width 441 height 301
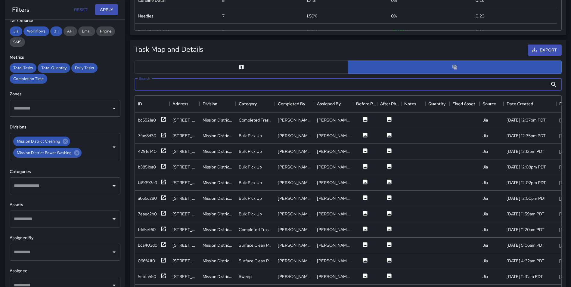
click at [302, 62] on button "button" at bounding box center [242, 67] width 214 height 13
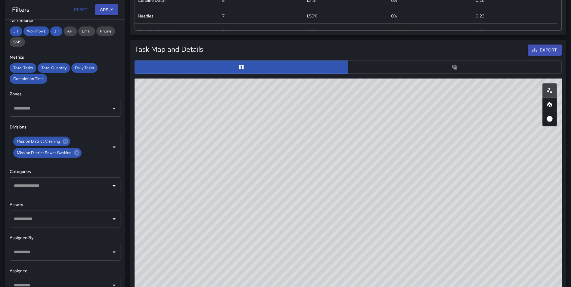
click at [430, 65] on button "button" at bounding box center [455, 67] width 214 height 13
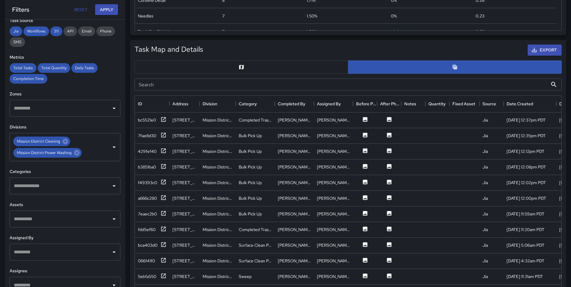
click at [209, 84] on input "Search" at bounding box center [341, 85] width 413 height 12
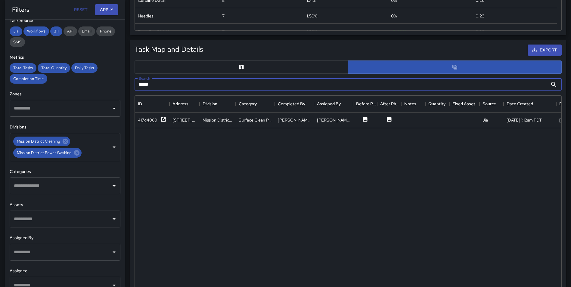
type input "*****"
click at [164, 120] on icon at bounding box center [164, 120] width 6 height 6
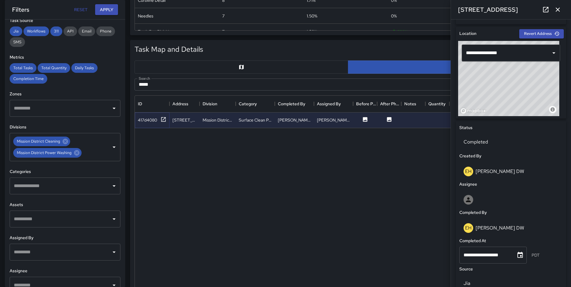
scroll to position [267, 0]
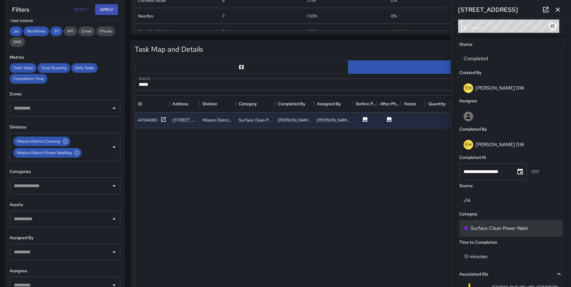
click at [536, 231] on div "Surface Clean Power Wash" at bounding box center [511, 228] width 95 height 7
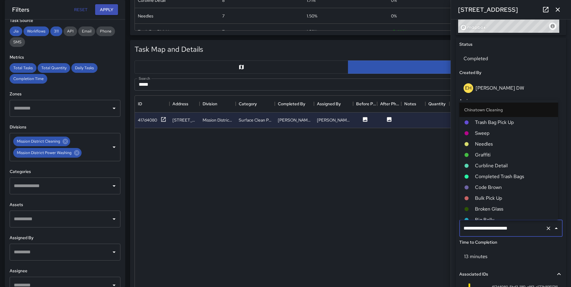
scroll to position [490, 0]
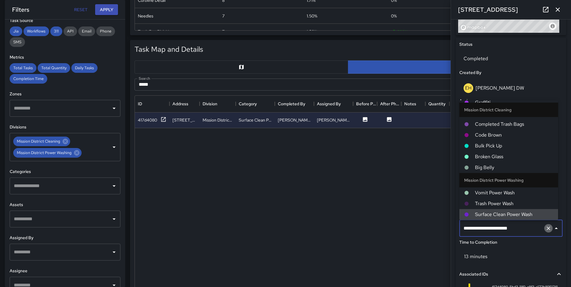
click at [548, 227] on button "Clear" at bounding box center [548, 228] width 8 height 8
click at [501, 227] on input "text" at bounding box center [502, 228] width 81 height 11
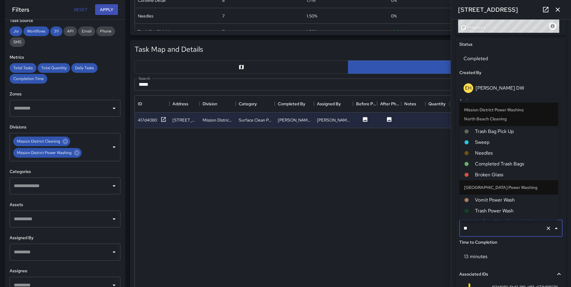
scroll to position [37, 0]
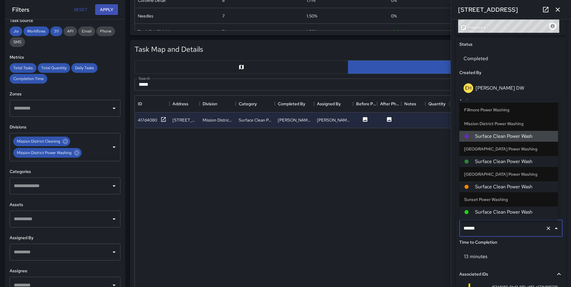
type input "*******"
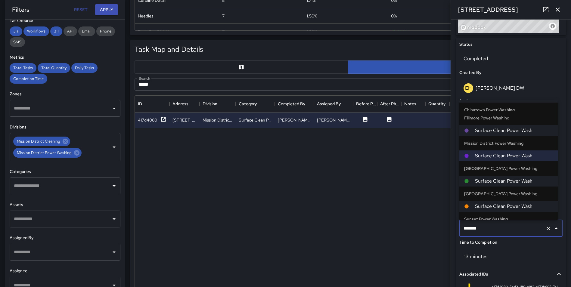
scroll to position [0, 0]
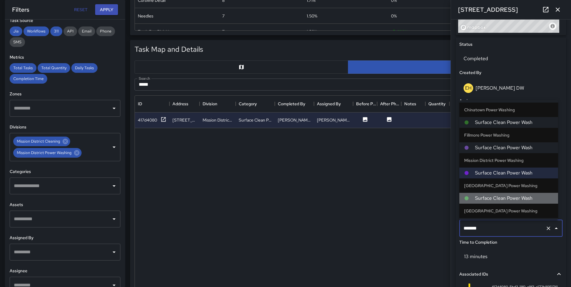
click at [513, 198] on span "Surface Clean Power Wash" at bounding box center [514, 198] width 78 height 7
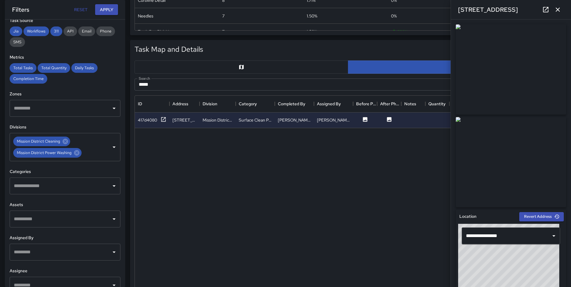
click at [384, 170] on div "417d4080 1371 Grant Avenue Mission District Power Washing Surface Clean Power W…" at bounding box center [402, 216] width 535 height 207
click at [558, 9] on icon "button" at bounding box center [557, 9] width 7 height 7
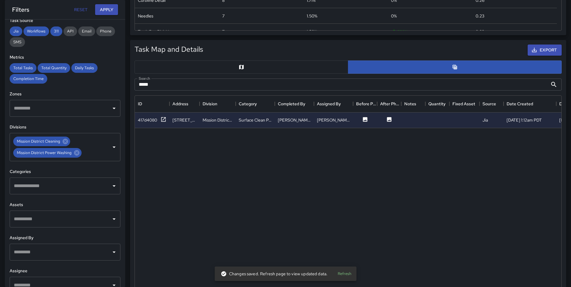
click at [345, 273] on button "Refresh" at bounding box center [344, 274] width 19 height 9
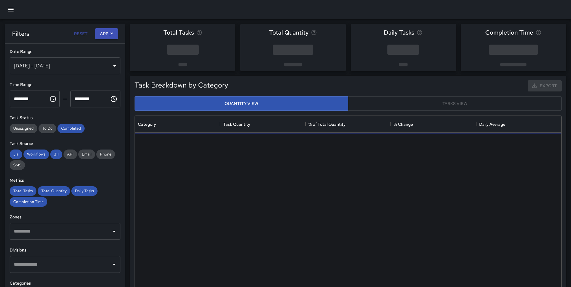
scroll to position [176, 422]
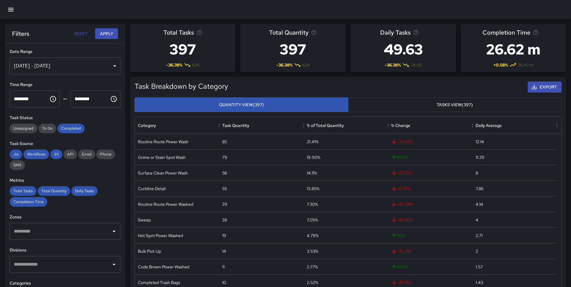
click at [58, 64] on div "[DATE] - [DATE]" at bounding box center [65, 66] width 111 height 17
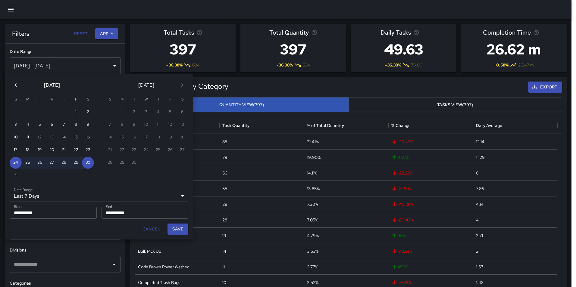
click at [13, 83] on icon "Previous month" at bounding box center [15, 85] width 7 height 7
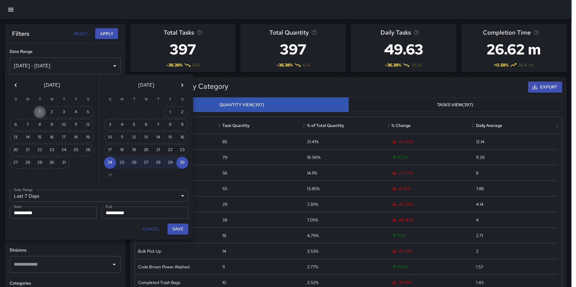
click at [40, 110] on button "1" at bounding box center [40, 112] width 12 height 12
type input "******"
type input "**********"
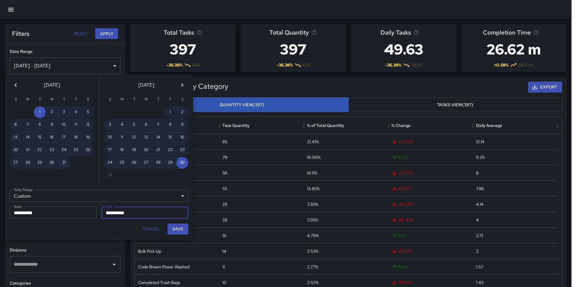
drag, startPoint x: 64, startPoint y: 162, endPoint x: 66, endPoint y: 165, distance: 3.5
click at [64, 162] on button "31" at bounding box center [64, 163] width 12 height 12
type input "**********"
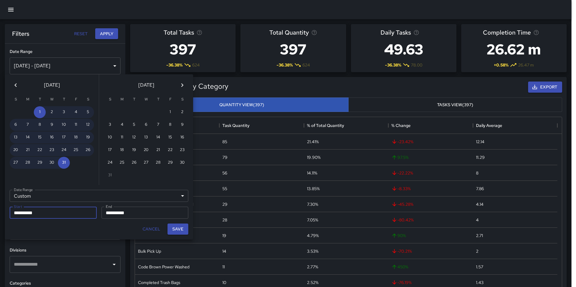
click at [176, 228] on button "Save" at bounding box center [177, 229] width 21 height 11
type input "**********"
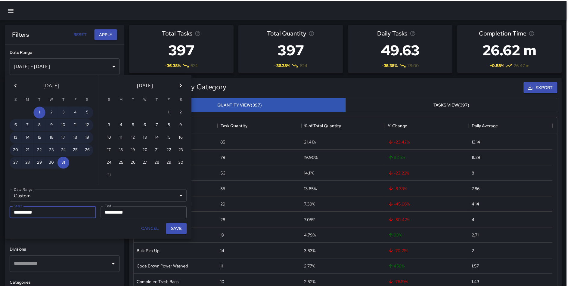
scroll to position [5, 5]
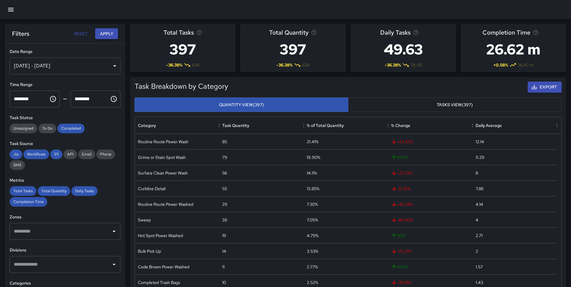
click at [108, 34] on button "Apply" at bounding box center [106, 33] width 23 height 11
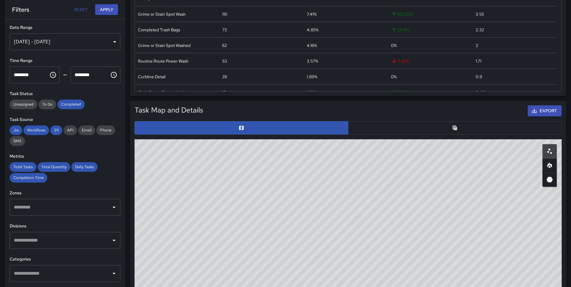
scroll to position [232, 0]
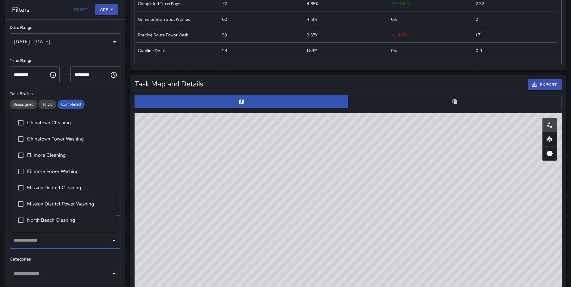
click at [55, 239] on input "text" at bounding box center [60, 240] width 96 height 11
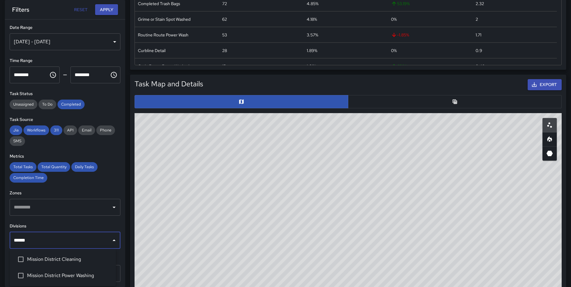
type input "*******"
click at [54, 259] on span "Mission District Cleaning" at bounding box center [69, 259] width 84 height 7
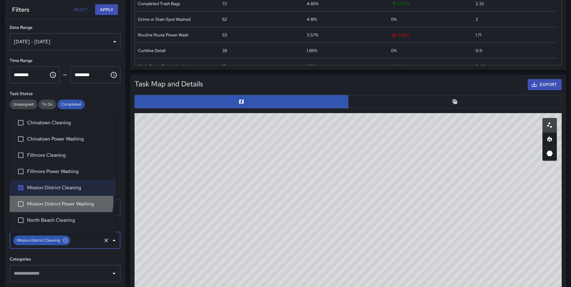
drag, startPoint x: 61, startPoint y: 201, endPoint x: 71, endPoint y: 197, distance: 11.2
click at [61, 201] on span "Mission District Power Washing" at bounding box center [69, 204] width 84 height 7
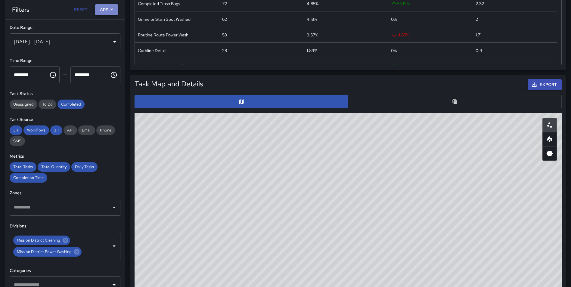
click at [111, 9] on button "Apply" at bounding box center [106, 9] width 23 height 11
drag, startPoint x: 508, startPoint y: 165, endPoint x: 506, endPoint y: 182, distance: 16.7
click at [489, 245] on div "© Mapbox © OpenStreetMap Improve this map" at bounding box center [348, 233] width 427 height 241
drag, startPoint x: 502, startPoint y: 169, endPoint x: 496, endPoint y: 190, distance: 21.3
click at [496, 190] on div "© Mapbox © OpenStreetMap Improve this map" at bounding box center [348, 233] width 427 height 241
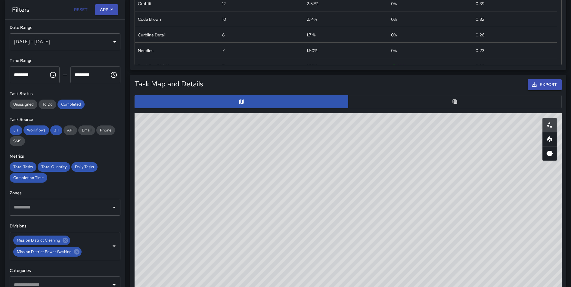
drag, startPoint x: 516, startPoint y: 162, endPoint x: 436, endPoint y: 204, distance: 89.6
click at [436, 204] on div "© Mapbox © OpenStreetMap Improve this map" at bounding box center [348, 233] width 427 height 241
drag, startPoint x: 491, startPoint y: 189, endPoint x: 483, endPoint y: 206, distance: 19.0
click at [483, 206] on div "© Mapbox © OpenStreetMap Improve this map" at bounding box center [348, 233] width 427 height 241
drag, startPoint x: 497, startPoint y: 168, endPoint x: 428, endPoint y: 189, distance: 72.2
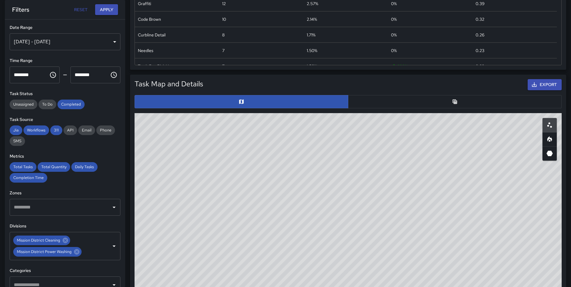
click at [428, 188] on div "© Mapbox © OpenStreetMap Improve this map" at bounding box center [348, 233] width 427 height 241
drag, startPoint x: 489, startPoint y: 195, endPoint x: 477, endPoint y: 134, distance: 62.0
click at [477, 134] on div "© Mapbox © OpenStreetMap Improve this map" at bounding box center [348, 233] width 427 height 241
